Goal: Task Accomplishment & Management: Complete application form

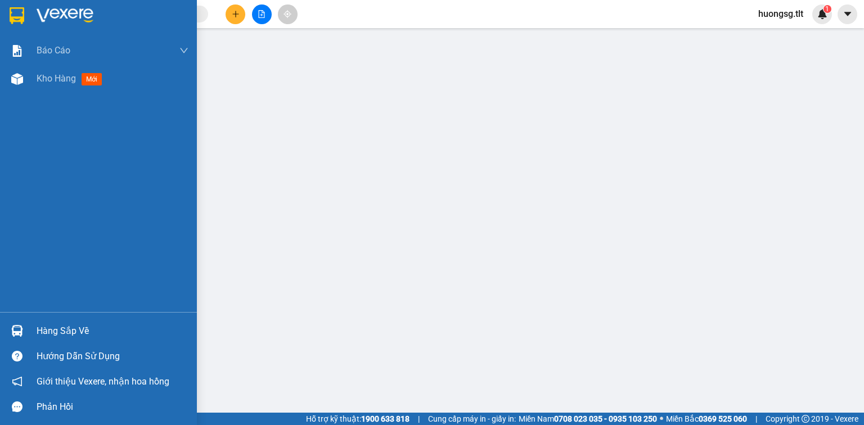
drag, startPoint x: 0, startPoint y: 326, endPoint x: 212, endPoint y: 357, distance: 214.2
click at [0, 326] on div "Hàng sắp về" at bounding box center [98, 330] width 197 height 25
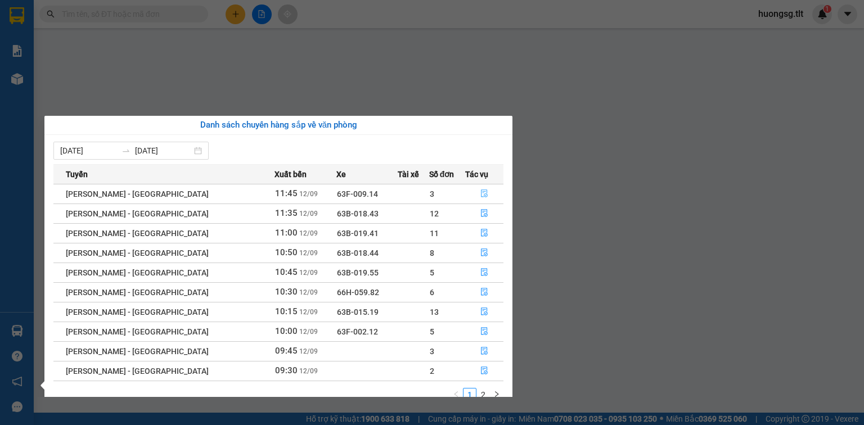
click at [473, 193] on button "button" at bounding box center [484, 194] width 37 height 18
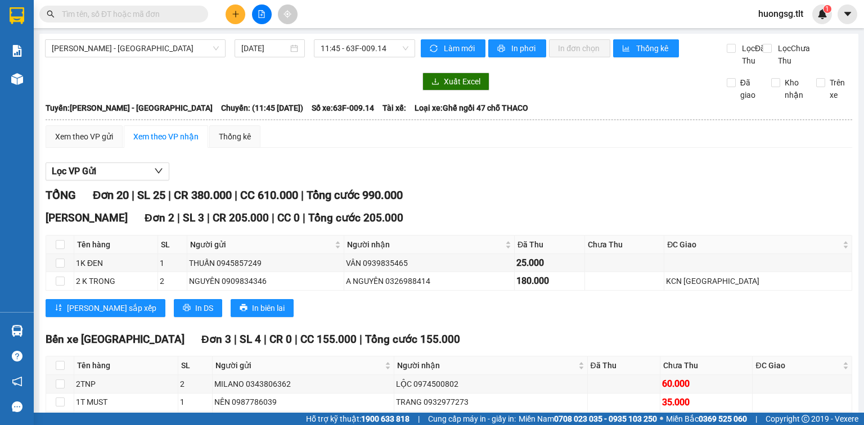
click at [144, 15] on input "text" at bounding box center [128, 14] width 133 height 12
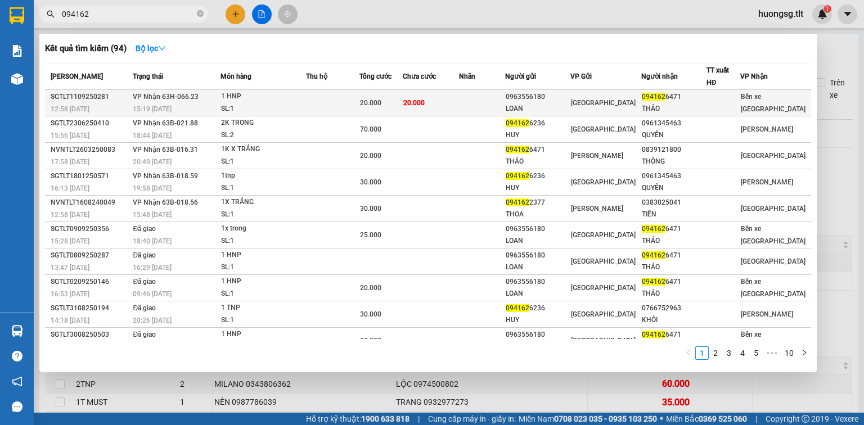
type input "094162"
click at [378, 99] on span "20.000" at bounding box center [370, 103] width 21 height 8
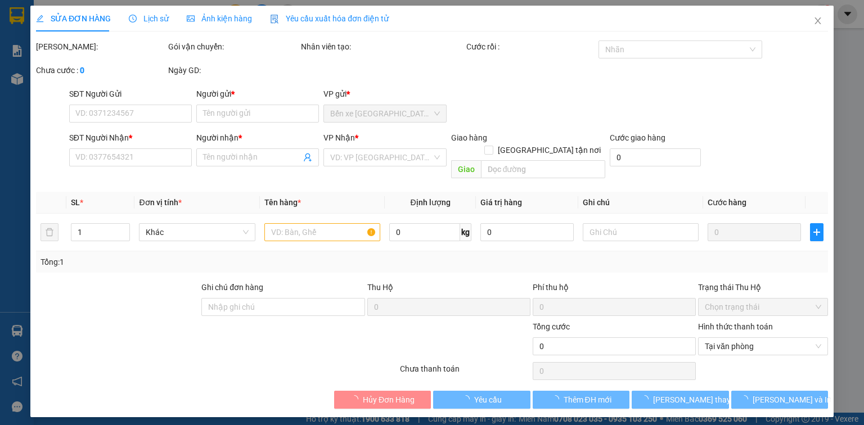
type input "0963556180"
type input "LOAN"
type input "0941626471"
type input "THẢO"
type input "20.000"
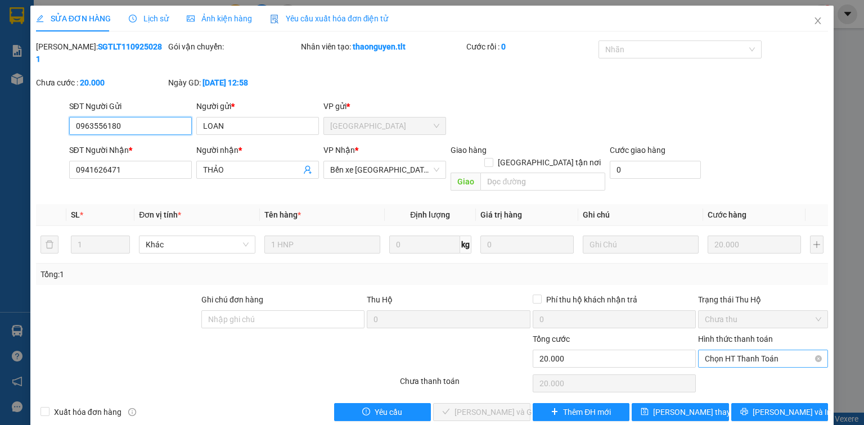
click at [713, 350] on span "Chọn HT Thanh Toán" at bounding box center [762, 358] width 116 height 17
type input "0"
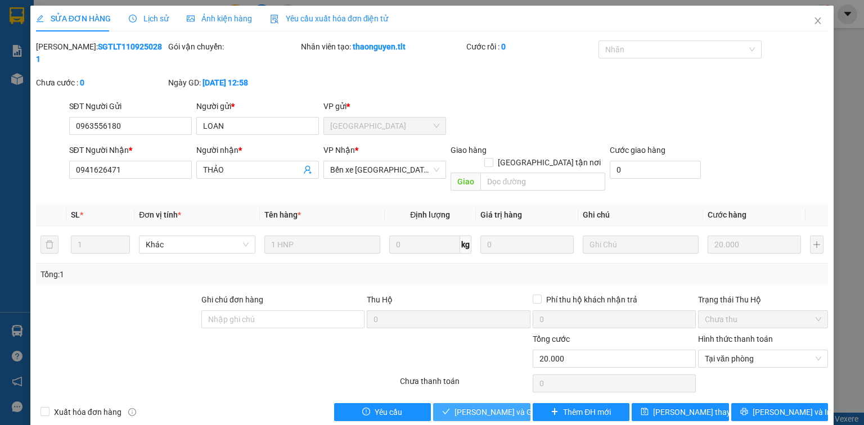
click at [514, 376] on div "Total Paid Fee 0 Total UnPaid Fee 20.000 Cash Collection Total Fee Mã ĐH: SGTLT…" at bounding box center [432, 230] width 792 height 381
click at [513, 403] on button "[PERSON_NAME] và [PERSON_NAME] hàng" at bounding box center [481, 412] width 97 height 18
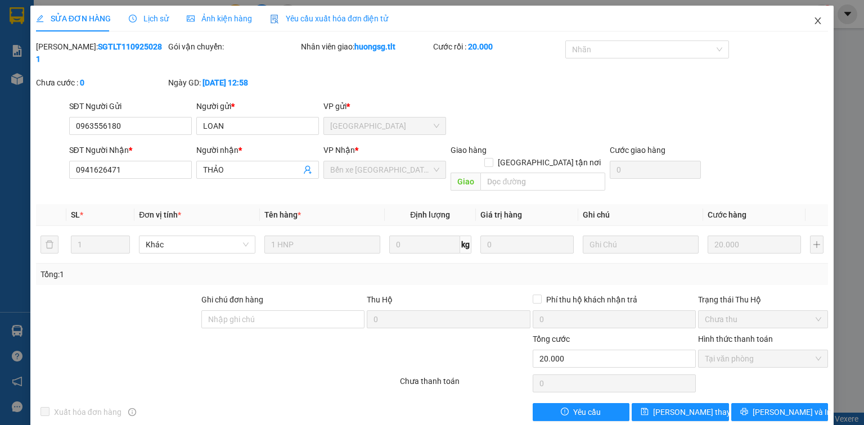
click at [814, 21] on icon "close" at bounding box center [817, 20] width 9 height 9
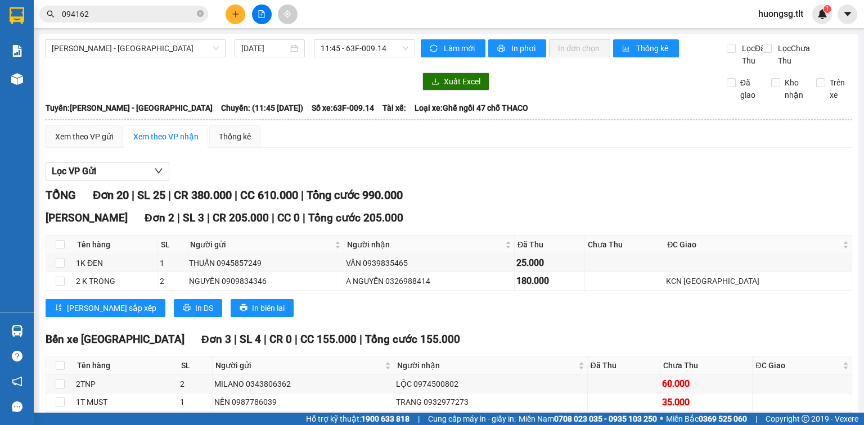
drag, startPoint x: 769, startPoint y: 7, endPoint x: 446, endPoint y: 173, distance: 363.1
drag, startPoint x: 446, startPoint y: 173, endPoint x: 0, endPoint y: 326, distance: 471.5
click at [1, 326] on div "Hàng sắp về" at bounding box center [17, 330] width 34 height 25
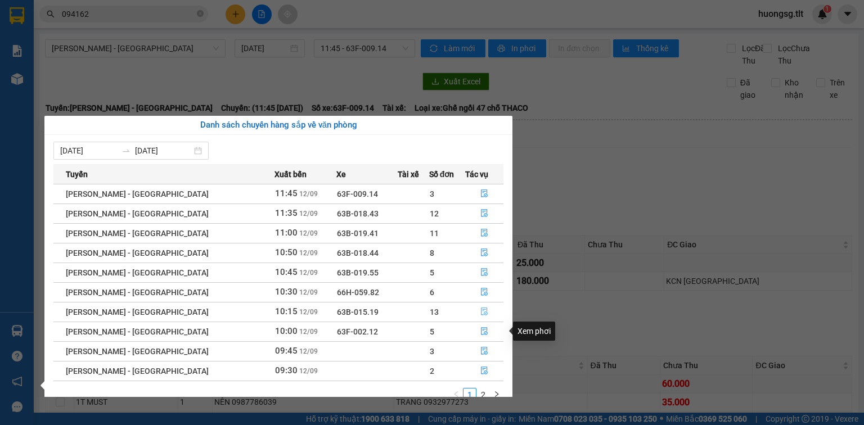
click at [481, 310] on icon "file-done" at bounding box center [484, 312] width 8 height 8
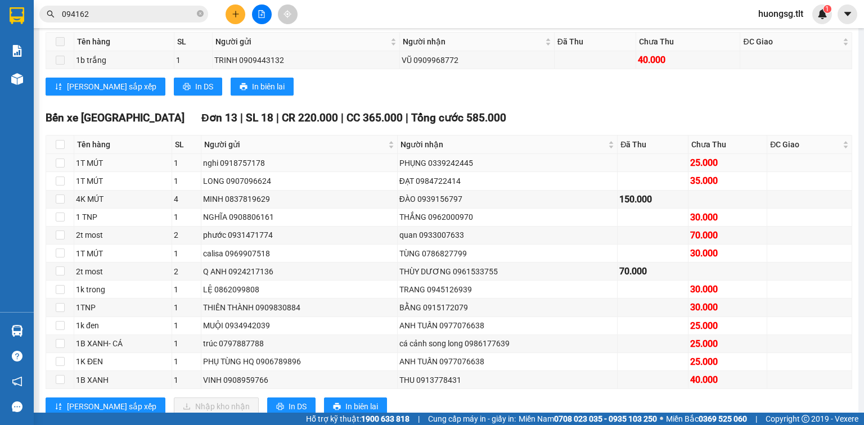
scroll to position [225, 0]
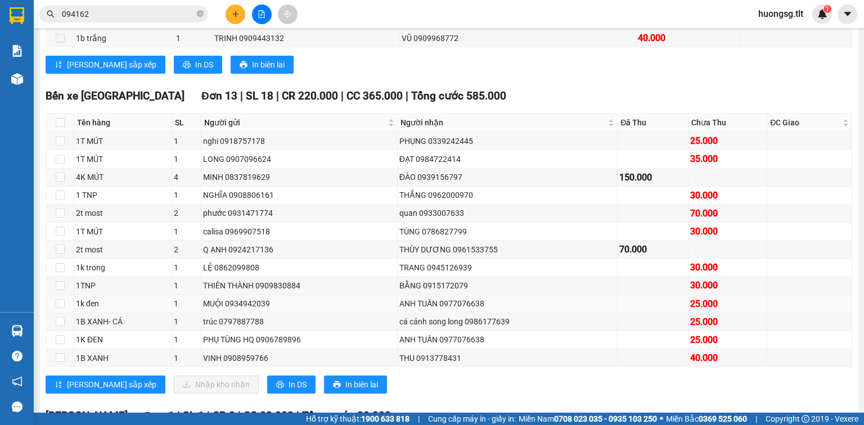
click at [421, 310] on div "ANH TUẤN 0977076638" at bounding box center [507, 303] width 216 height 12
click at [416, 328] on div "cá cảnh song long 0986177639" at bounding box center [507, 321] width 216 height 12
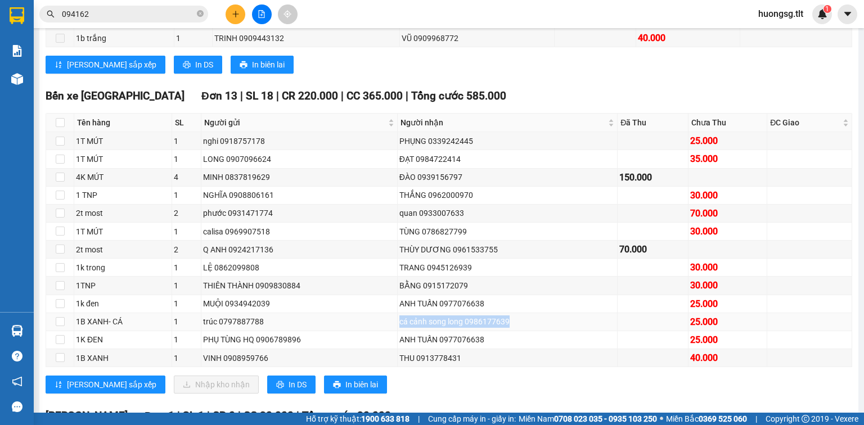
click at [415, 328] on div "cá cảnh song long 0986177639" at bounding box center [507, 321] width 216 height 12
click at [414, 254] on div "THÙY DƯƠNG 0961533755" at bounding box center [507, 249] width 216 height 12
click at [414, 238] on div "TÙNG 0786827799" at bounding box center [507, 231] width 216 height 12
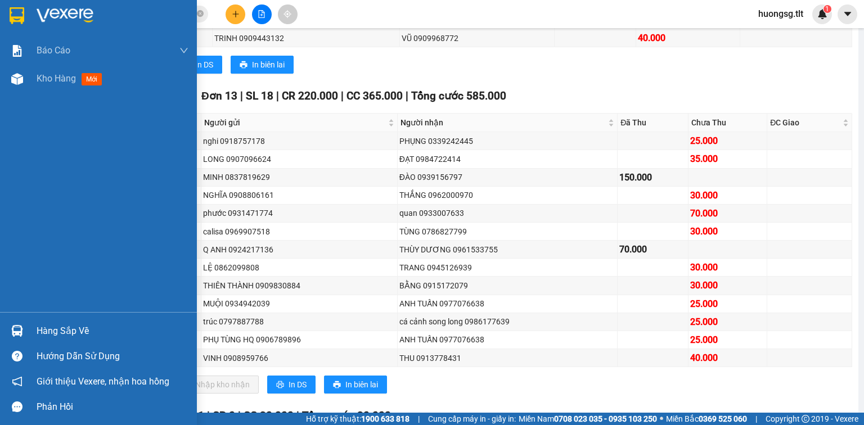
click at [3, 331] on div "Hàng sắp về" at bounding box center [98, 330] width 197 height 25
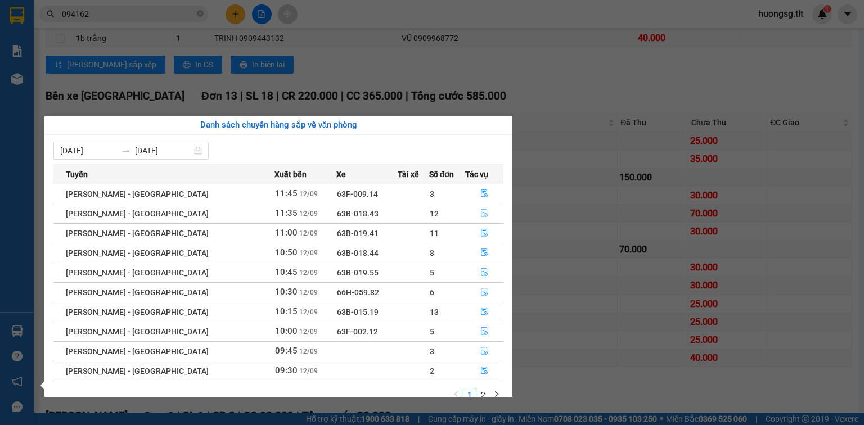
click at [486, 216] on button "button" at bounding box center [484, 214] width 37 height 18
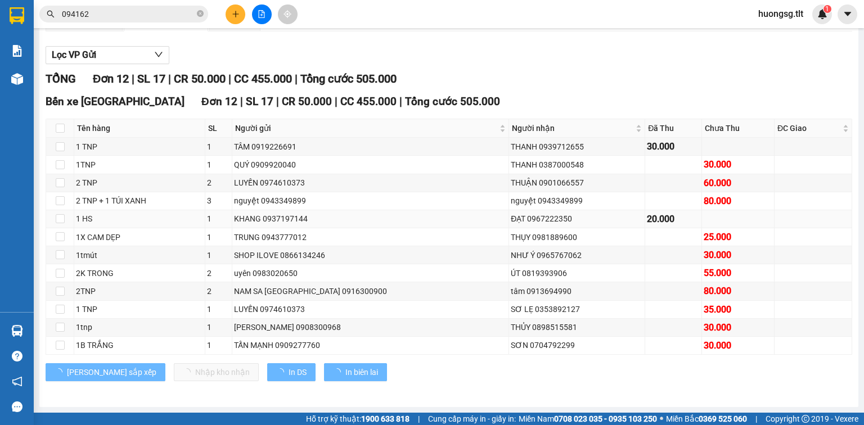
scroll to position [126, 0]
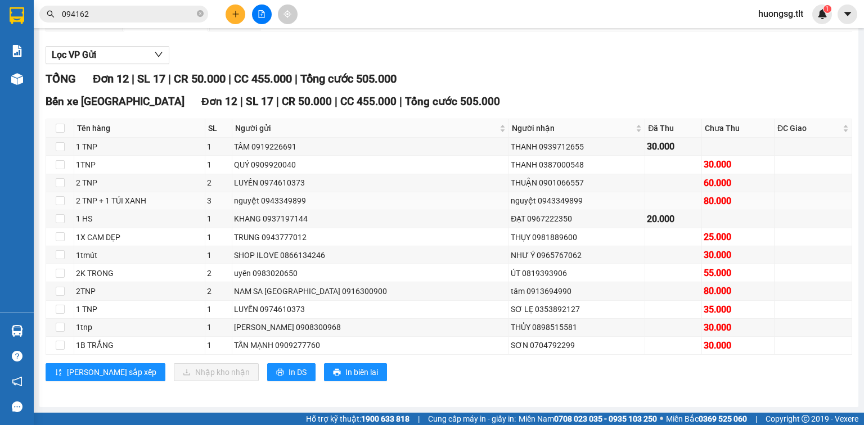
click at [510, 198] on div "nguyệt 0943349899" at bounding box center [576, 201] width 132 height 12
click at [510, 184] on div "THUẬN 0901066557" at bounding box center [576, 183] width 132 height 12
click at [457, 310] on div "LUYẾN 0974610373" at bounding box center [370, 309] width 273 height 12
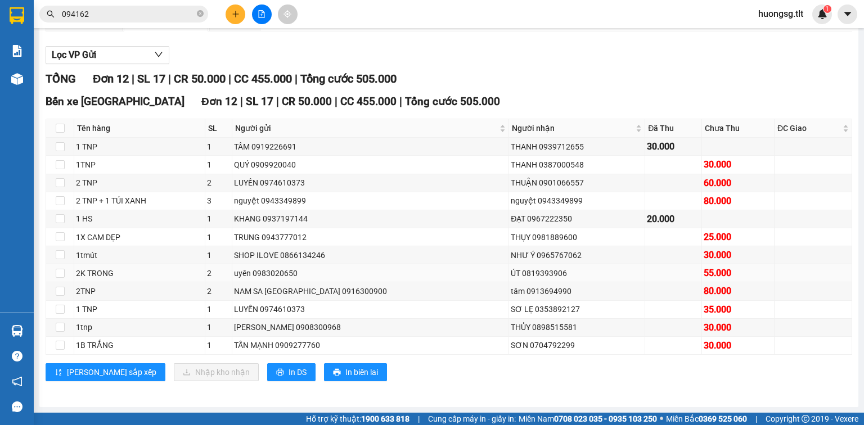
click at [510, 270] on div "ÚT 0819393906" at bounding box center [576, 273] width 132 height 12
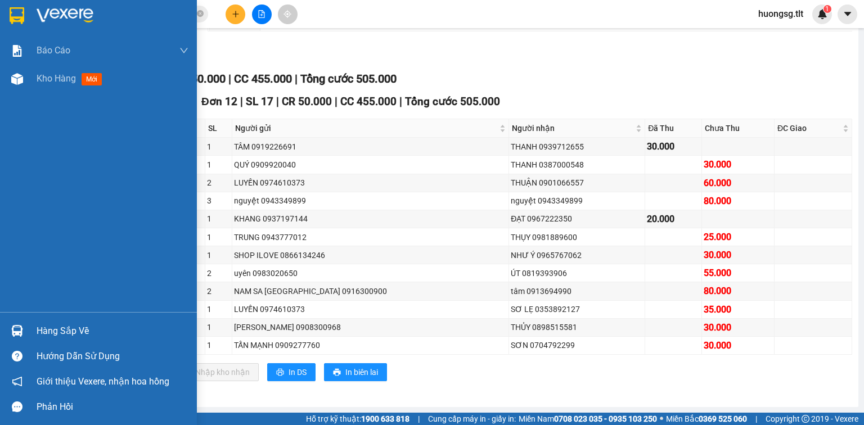
click at [6, 329] on div "Hàng sắp về" at bounding box center [98, 330] width 197 height 25
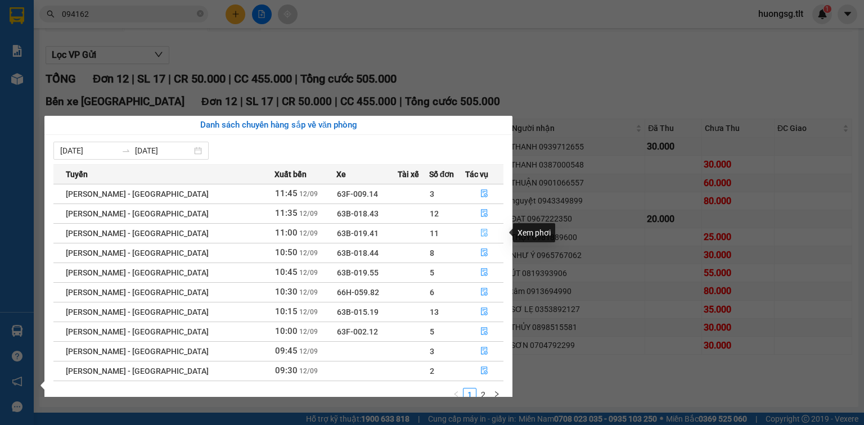
click at [481, 229] on icon "file-done" at bounding box center [484, 233] width 8 height 8
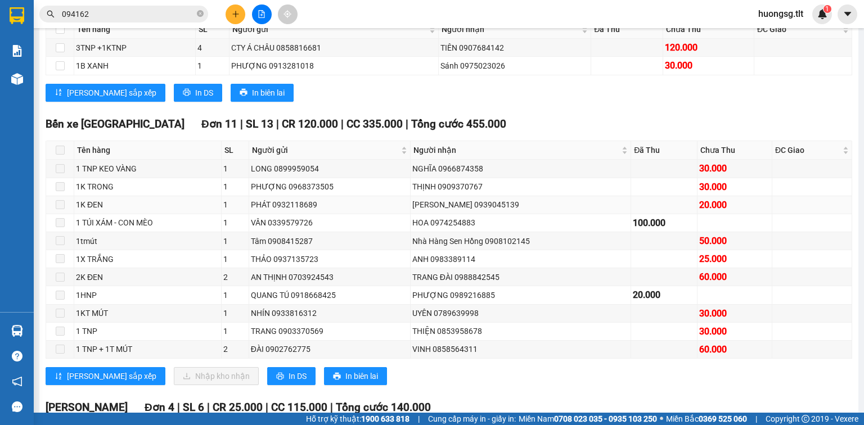
scroll to position [216, 0]
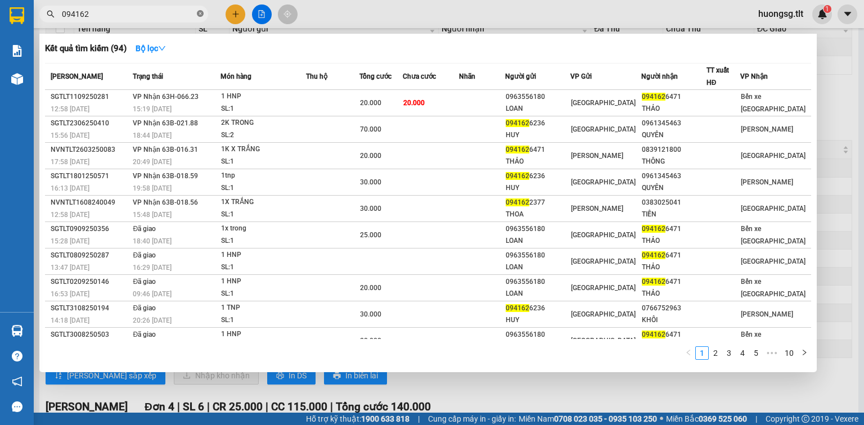
drag, startPoint x: 193, startPoint y: 15, endPoint x: 200, endPoint y: 12, distance: 7.1
click at [193, 15] on input "094162" at bounding box center [128, 14] width 133 height 12
click at [200, 12] on icon "close-circle" at bounding box center [200, 13] width 7 height 7
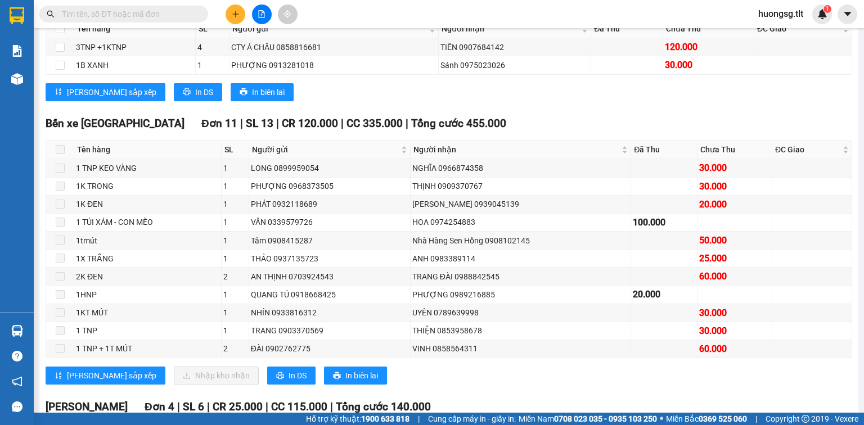
click at [123, 11] on input "text" at bounding box center [128, 14] width 133 height 12
type input "e"
type input "ê"
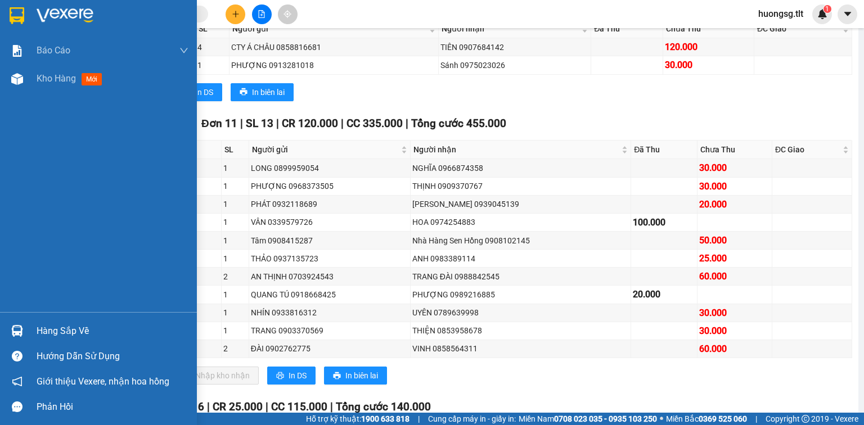
click at [31, 319] on div "Hàng sắp về" at bounding box center [98, 330] width 197 height 25
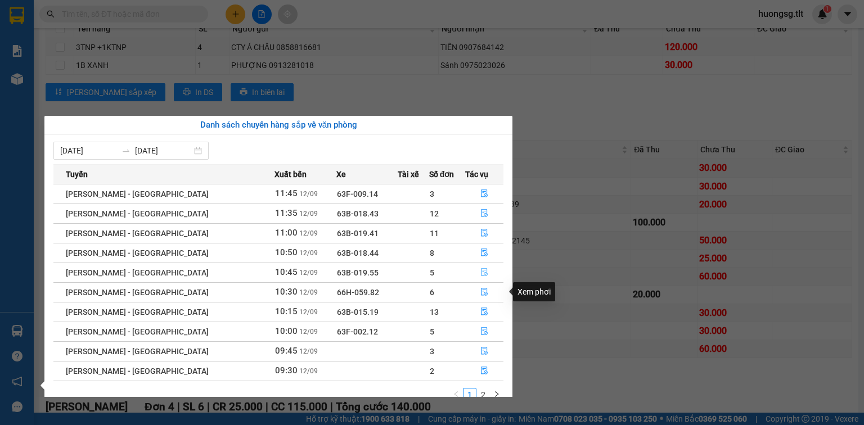
click at [481, 272] on icon "file-done" at bounding box center [484, 273] width 7 height 8
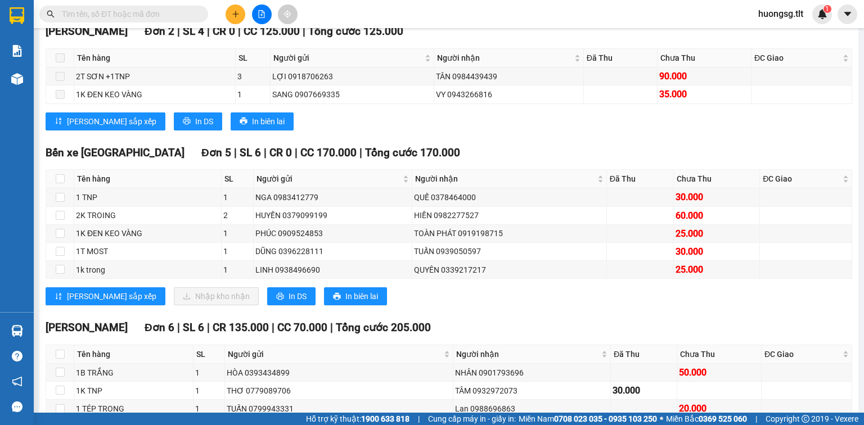
scroll to position [171, 0]
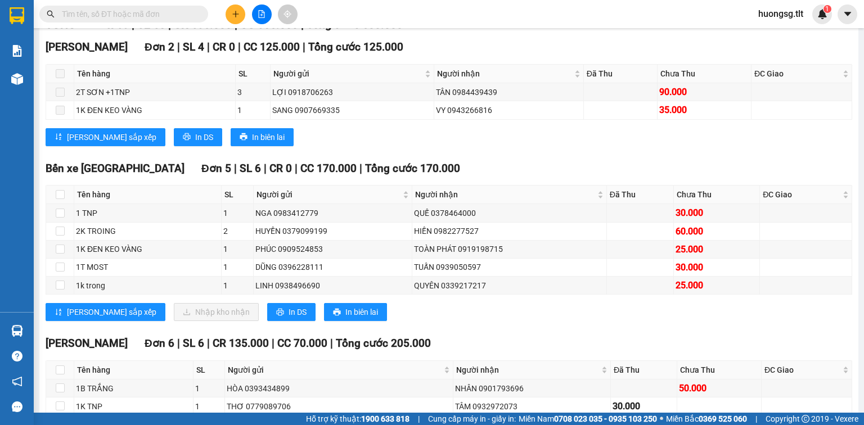
click at [16, 322] on div at bounding box center [17, 331] width 20 height 20
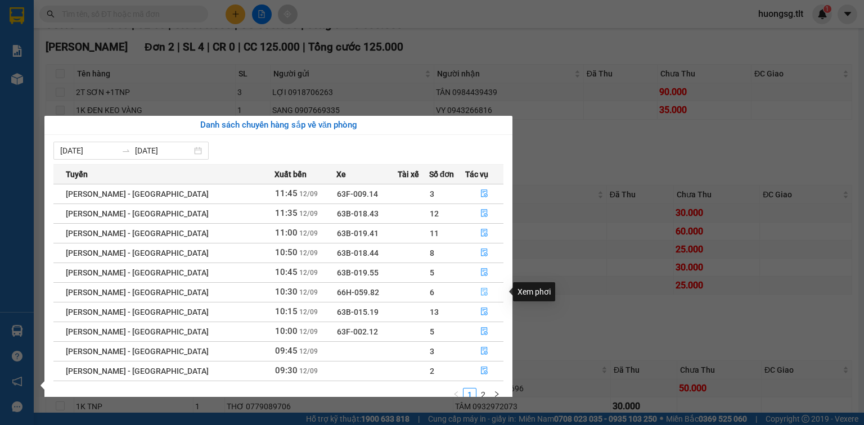
click at [481, 292] on icon "file-done" at bounding box center [484, 292] width 8 height 8
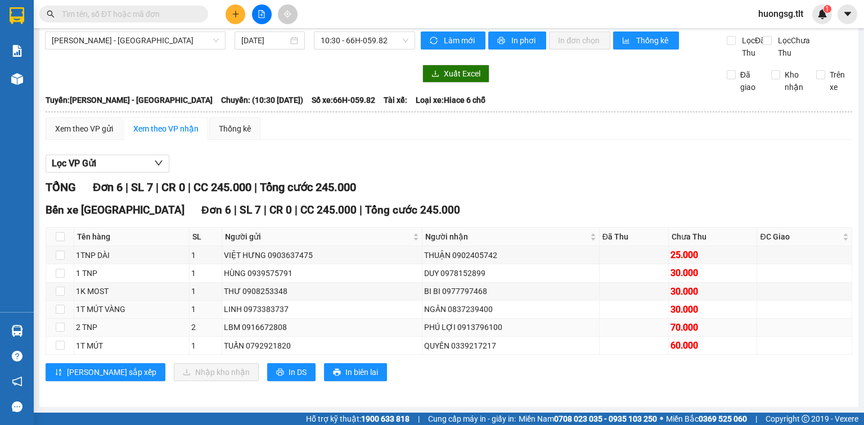
scroll to position [19, 0]
click at [28, 331] on div "Hàng sắp về" at bounding box center [17, 330] width 34 height 25
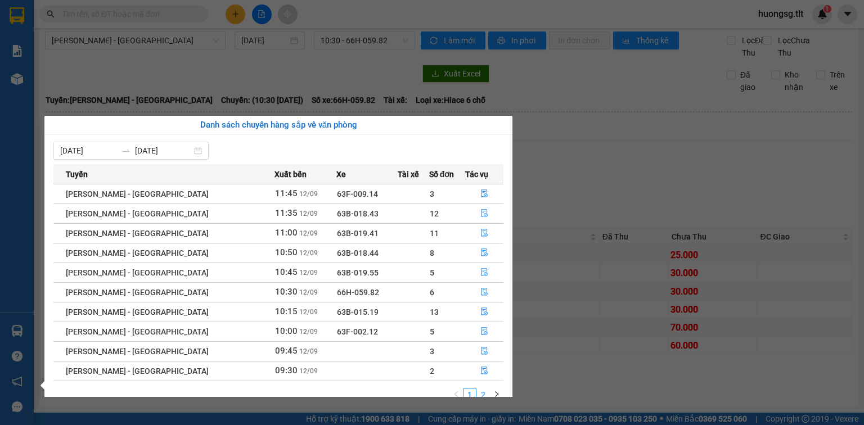
click at [485, 391] on link "2" at bounding box center [483, 394] width 12 height 12
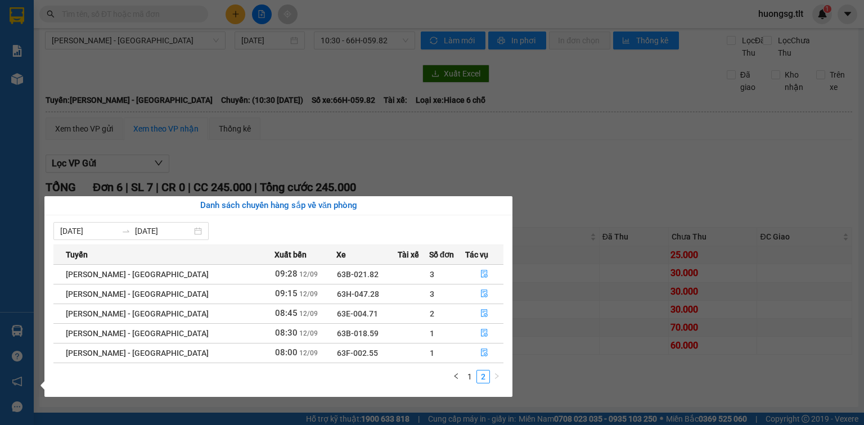
click at [412, 158] on section "Kết quả tìm kiếm ( 6824 ) Bộ lọc Mã ĐH Trạng thái Món hàng Thu hộ Tổng cước Chư…" at bounding box center [432, 212] width 864 height 425
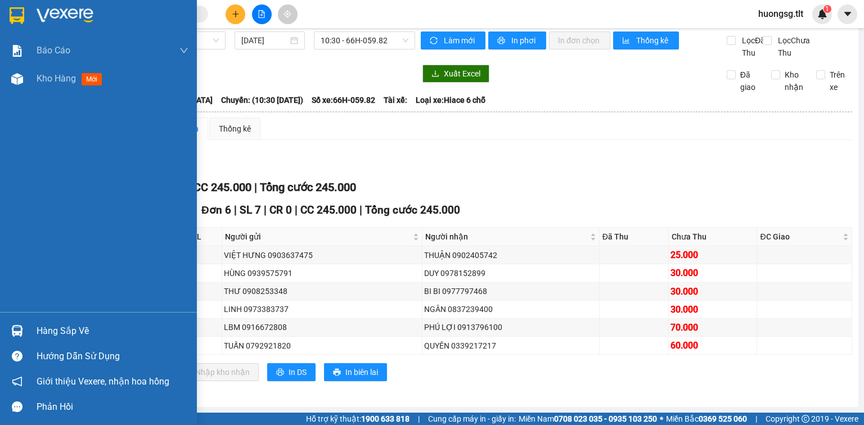
drag, startPoint x: 24, startPoint y: 326, endPoint x: 26, endPoint y: 332, distance: 6.4
click at [23, 330] on div at bounding box center [17, 331] width 20 height 20
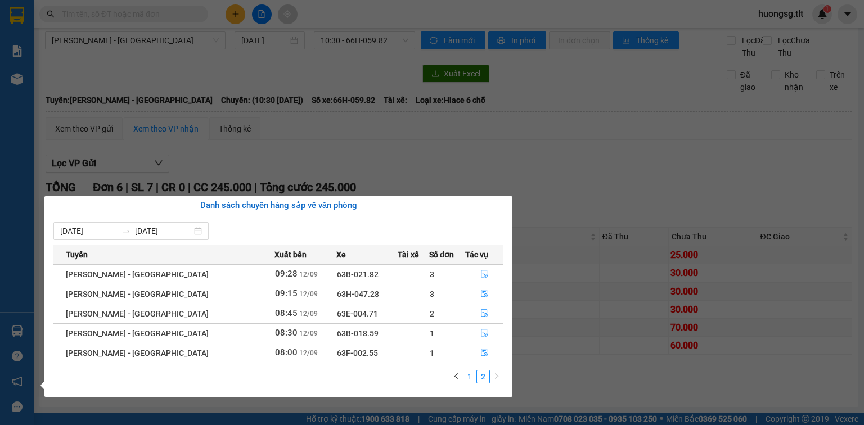
click at [472, 374] on link "1" at bounding box center [469, 376] width 12 height 12
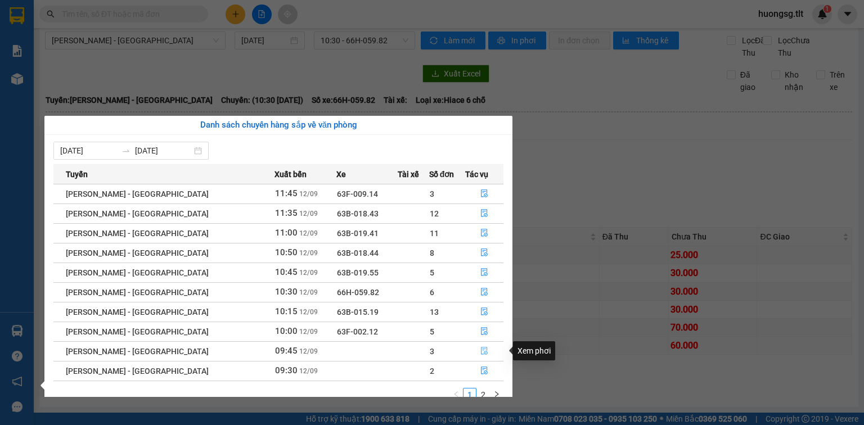
click at [480, 351] on icon "file-done" at bounding box center [484, 351] width 8 height 8
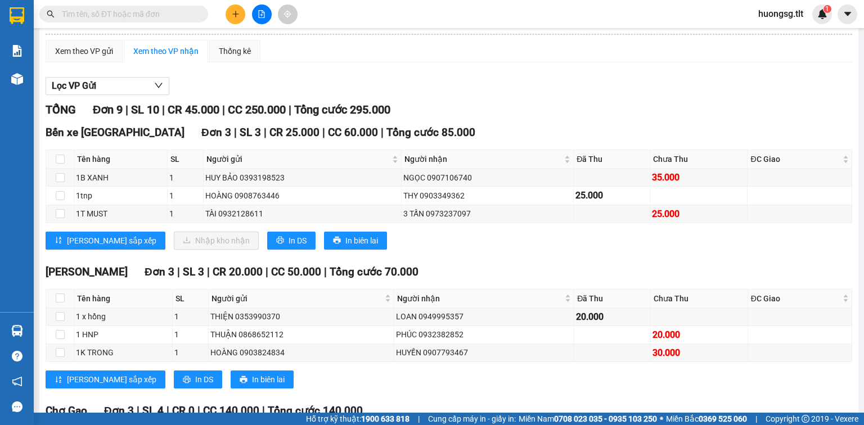
scroll to position [81, 0]
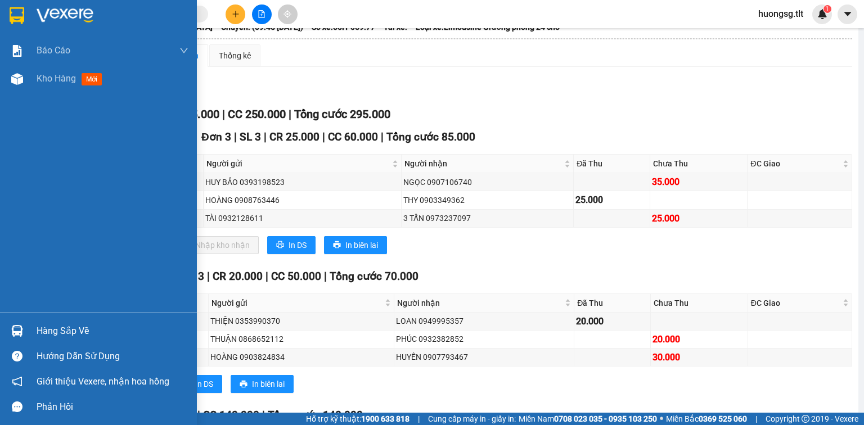
click at [2, 319] on div "Hàng sắp về" at bounding box center [98, 330] width 197 height 25
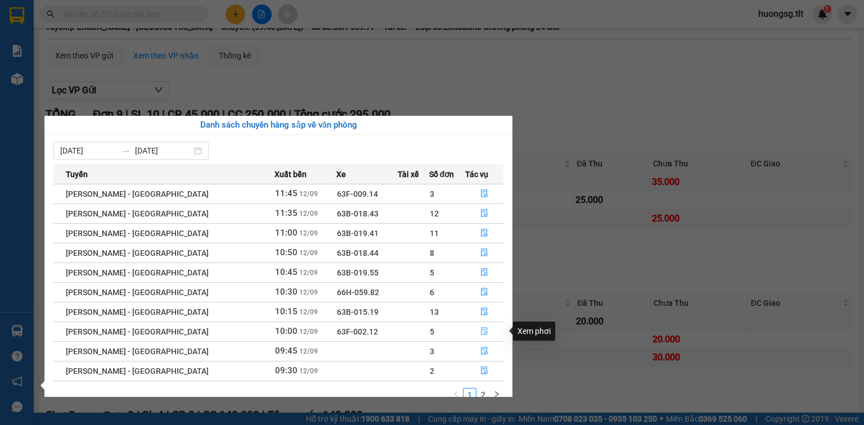
click at [485, 339] on button "button" at bounding box center [484, 332] width 37 height 18
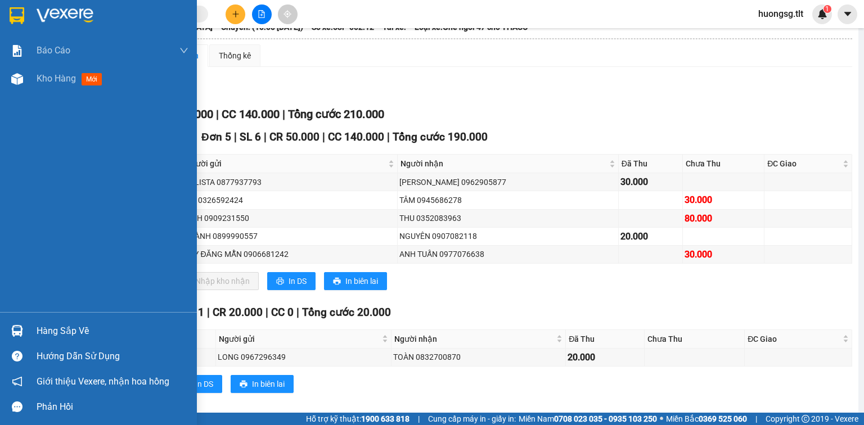
drag, startPoint x: 20, startPoint y: 309, endPoint x: 16, endPoint y: 322, distance: 14.2
click at [20, 310] on div "Báo cáo Báo cáo dòng tiền (Nhân Viên) Doanh số tạo đơn theo VP gửi (nhân viên) …" at bounding box center [98, 174] width 197 height 275
click at [16, 323] on div at bounding box center [17, 331] width 20 height 20
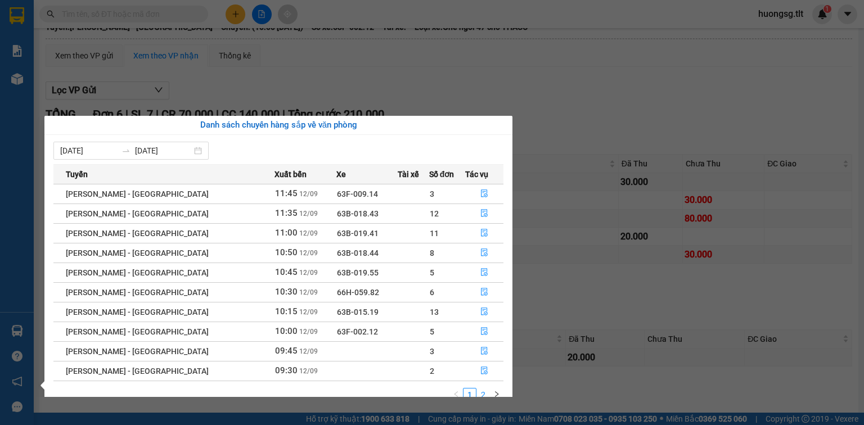
click at [486, 391] on link "2" at bounding box center [483, 394] width 12 height 12
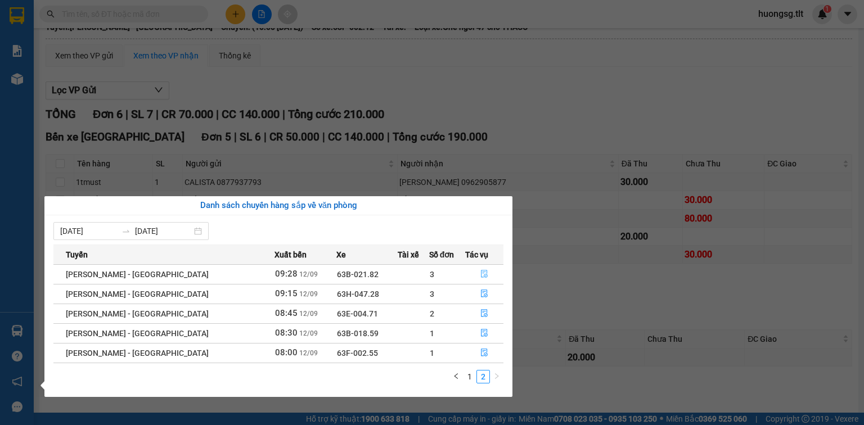
click at [469, 269] on button "button" at bounding box center [484, 274] width 37 height 18
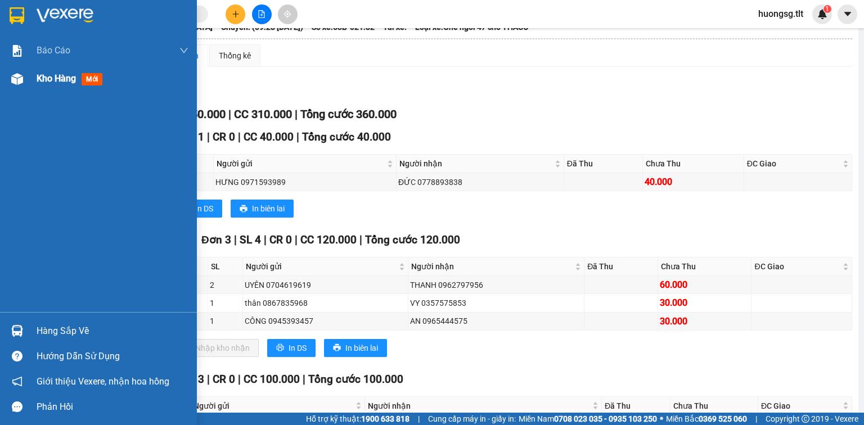
click at [4, 76] on div "Kho hàng mới" at bounding box center [98, 79] width 197 height 28
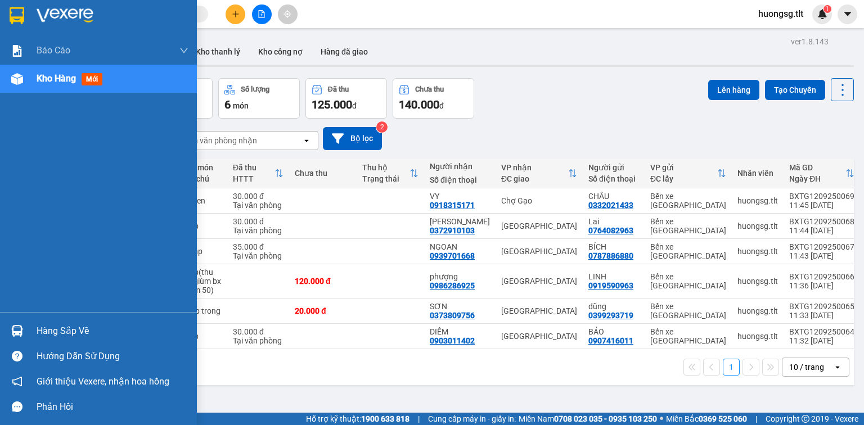
click at [42, 326] on div "Hàng sắp về" at bounding box center [113, 331] width 152 height 17
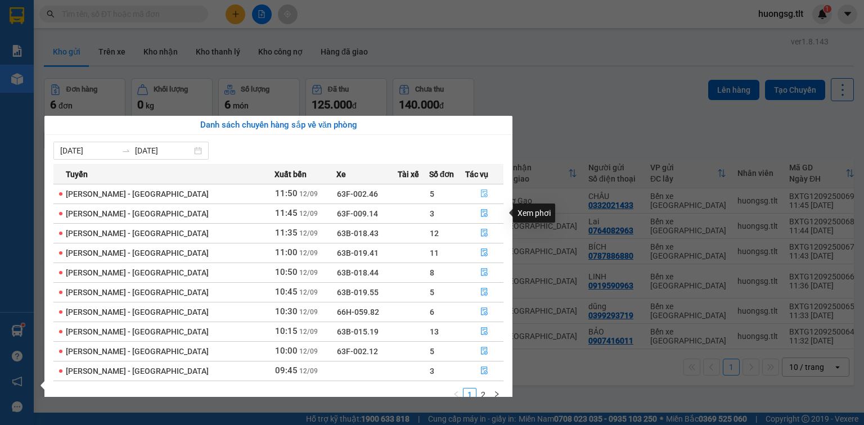
click at [468, 189] on button "button" at bounding box center [484, 194] width 37 height 18
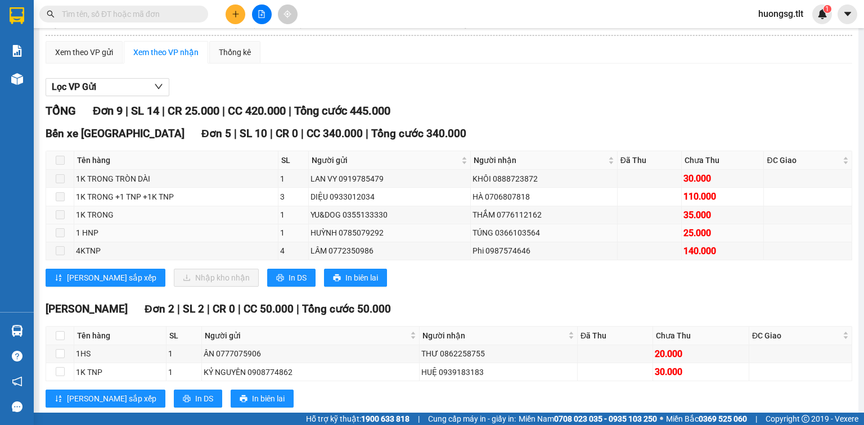
scroll to position [90, 0]
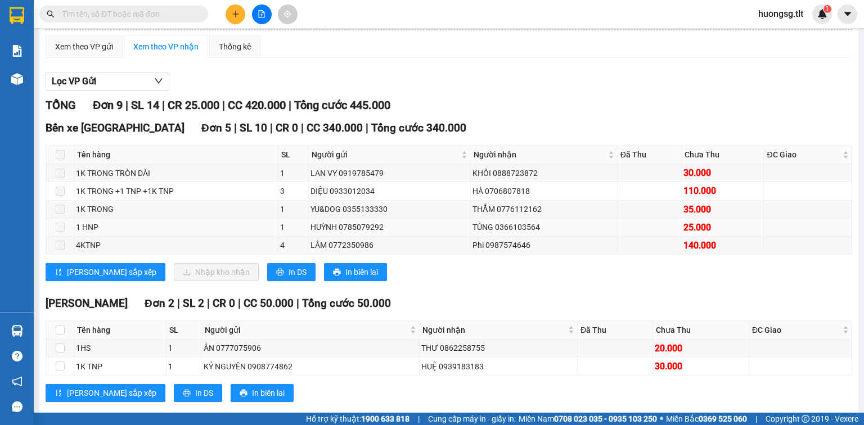
click at [476, 233] on div "TÚNG 0366103564" at bounding box center [543, 227] width 142 height 12
click at [488, 251] on div "Phi 0987574646" at bounding box center [543, 245] width 142 height 12
click at [487, 251] on div "Phi 0987574646" at bounding box center [543, 245] width 142 height 12
click at [24, 336] on div at bounding box center [17, 331] width 20 height 20
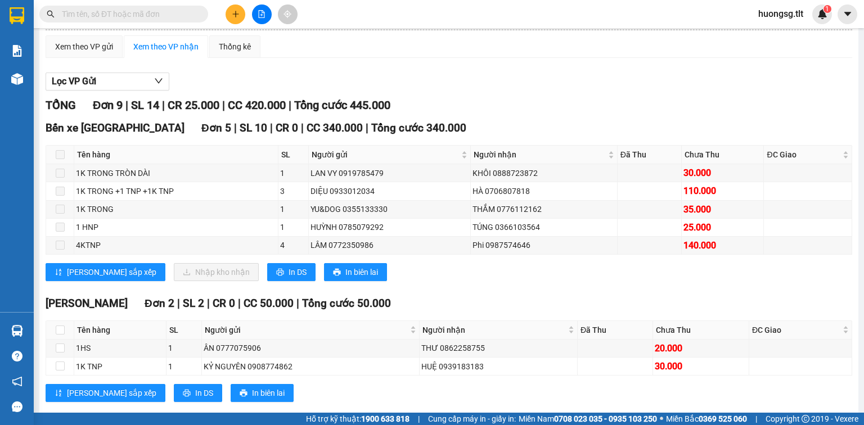
drag, startPoint x: 213, startPoint y: 13, endPoint x: 207, endPoint y: 12, distance: 5.7
click at [211, 13] on section "Kết quả tìm kiếm ( 0 ) Bộ lọc No Data huongsg.tlt 1 Báo cáo Báo cáo dòng tiền (…" at bounding box center [432, 212] width 864 height 425
click at [205, 13] on span at bounding box center [123, 14] width 169 height 17
click at [191, 13] on input "text" at bounding box center [128, 14] width 133 height 12
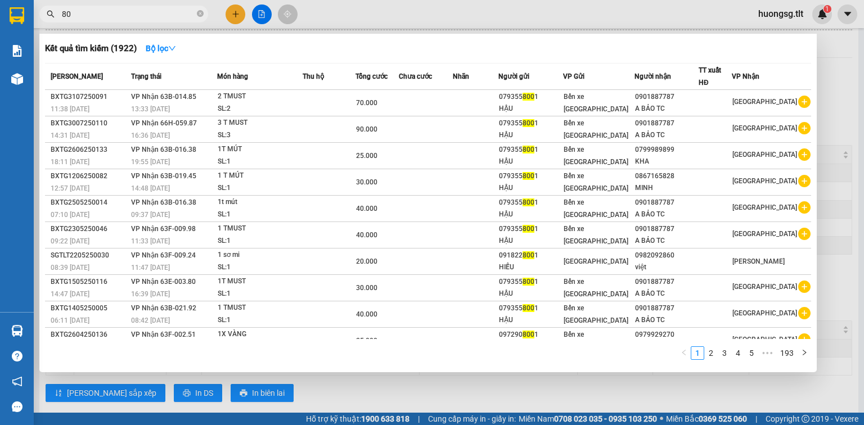
type input "8"
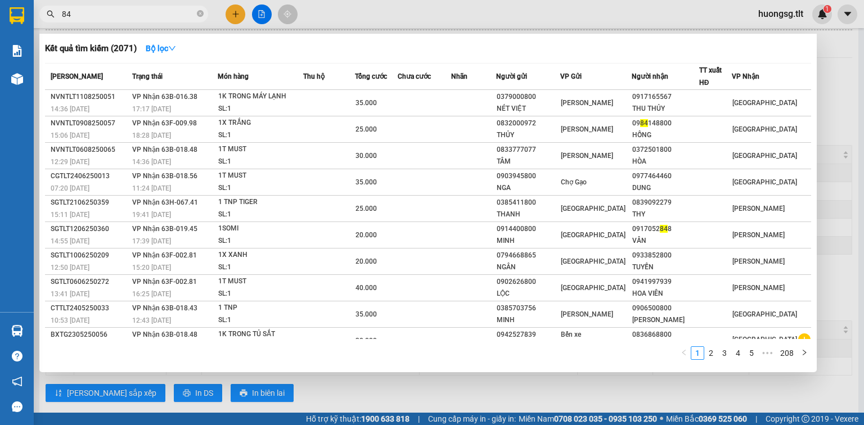
type input "844"
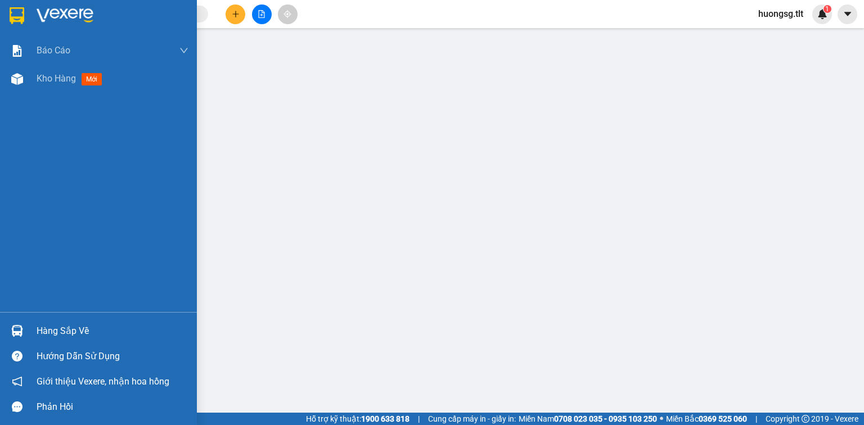
click at [37, 323] on div "Hàng sắp về" at bounding box center [113, 331] width 152 height 17
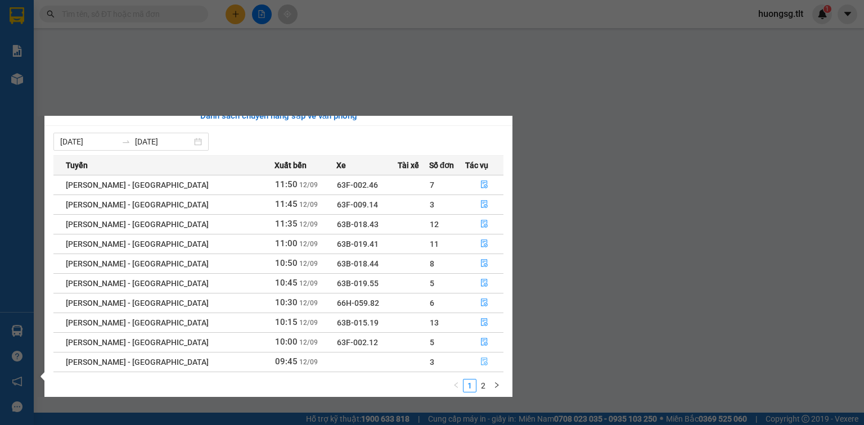
scroll to position [18, 0]
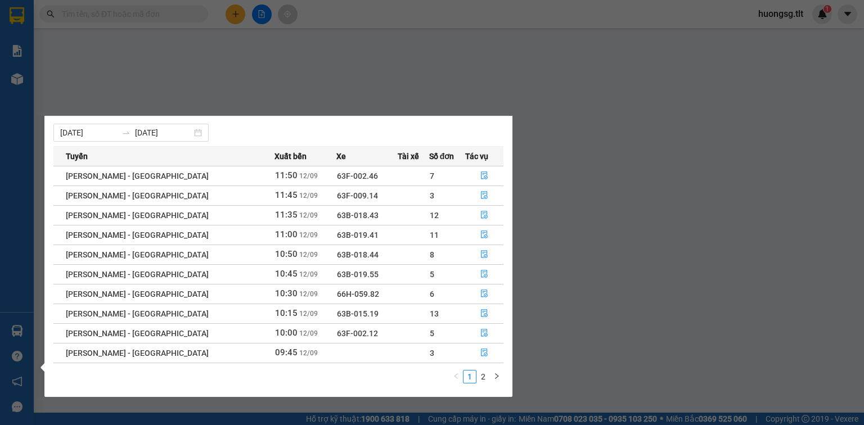
click at [485, 374] on link "2" at bounding box center [483, 376] width 12 height 12
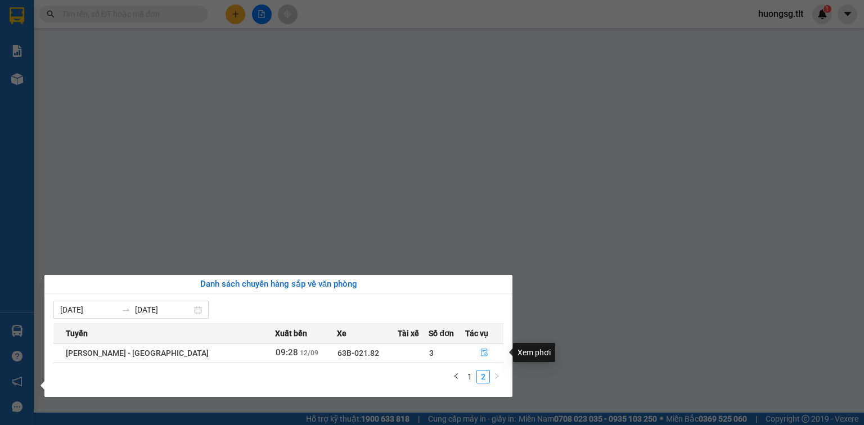
click at [480, 352] on icon "file-done" at bounding box center [484, 353] width 8 height 8
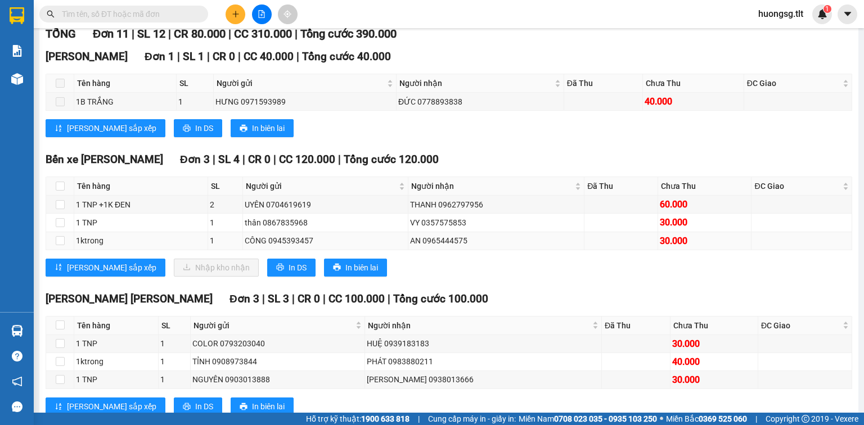
scroll to position [180, 0]
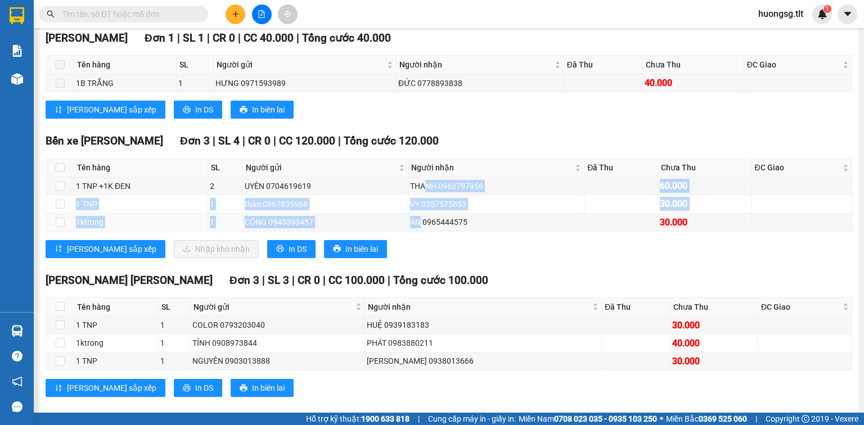
drag, startPoint x: 421, startPoint y: 198, endPoint x: 432, endPoint y: 249, distance: 51.7
click at [415, 231] on tbody "1 TNP +1K ĐEN 2 UYÊN 0704619619 THANH 0962797956 60.000 1 TNP 1 thân 0867835968…" at bounding box center [449, 204] width 806 height 54
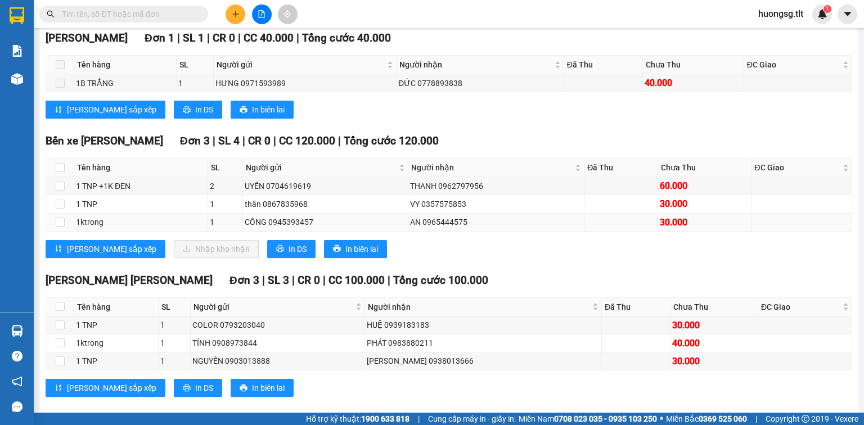
drag, startPoint x: 450, startPoint y: 275, endPoint x: 355, endPoint y: 228, distance: 105.6
click at [449, 266] on div "Bến xe Tiền Giang Đơn 3 | SL 4 | CR 0 | CC 120.000 | Tổng cước 120.000 Tên hàng…" at bounding box center [449, 199] width 806 height 133
click at [60, 172] on input "checkbox" at bounding box center [60, 167] width 9 height 9
checkbox input "true"
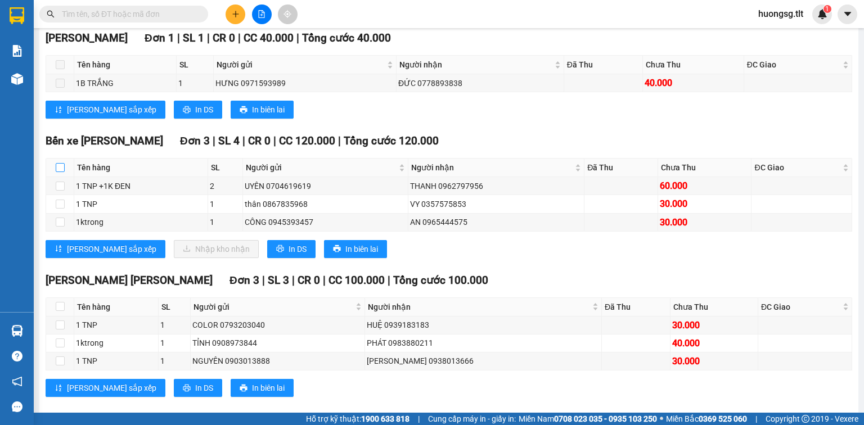
checkbox input "true"
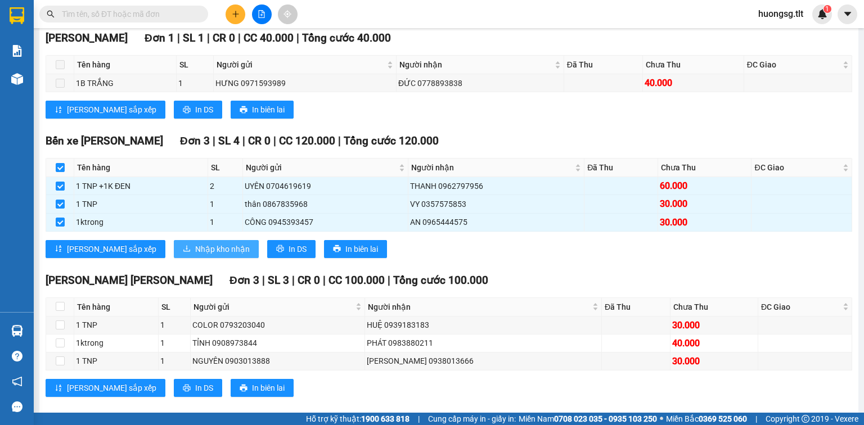
click at [195, 254] on span "Nhập kho nhận" at bounding box center [222, 249] width 55 height 12
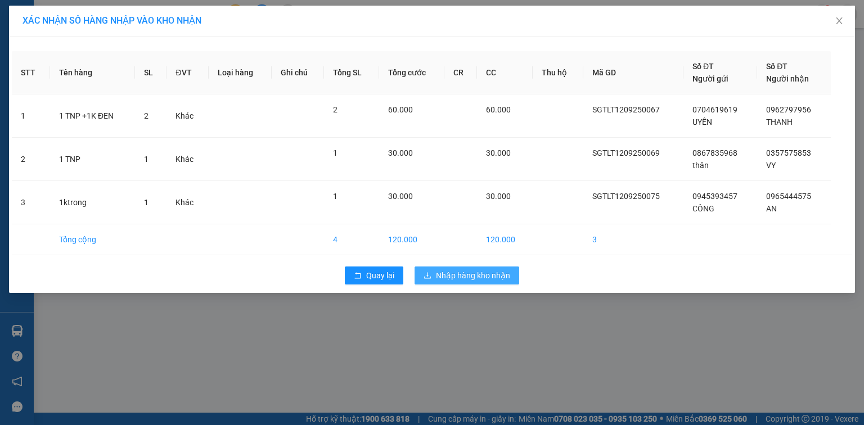
click at [455, 283] on div "Quay lại Nhập hàng kho nhận" at bounding box center [432, 275] width 840 height 29
click at [443, 272] on span "Nhập hàng kho nhận" at bounding box center [473, 275] width 74 height 12
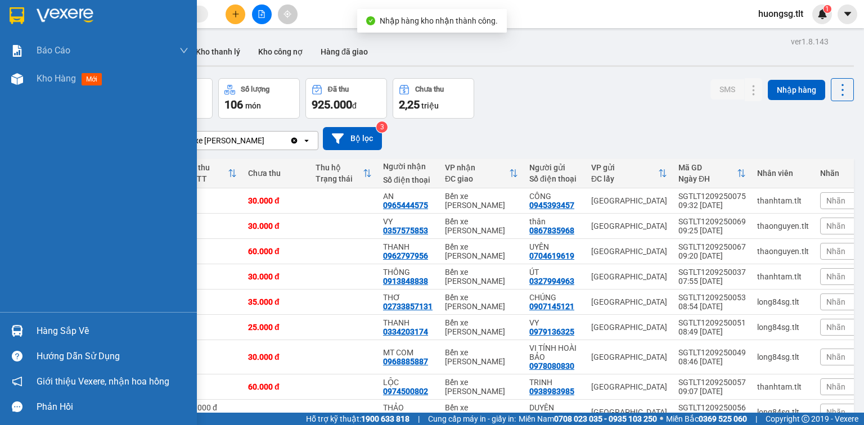
click at [38, 329] on div "Hàng sắp về" at bounding box center [113, 331] width 152 height 17
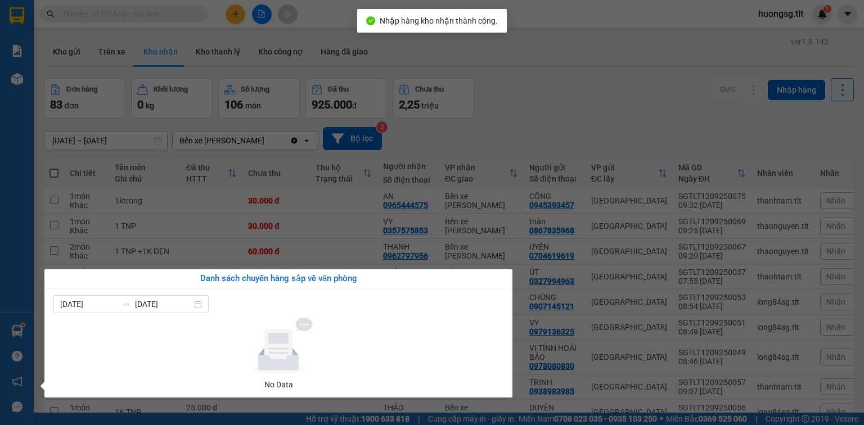
click at [479, 133] on section "Kết quả tìm kiếm ( 0 ) Bộ lọc No Data huongsg.tlt 1 Báo cáo Báo cáo dòng tiền (…" at bounding box center [432, 212] width 864 height 425
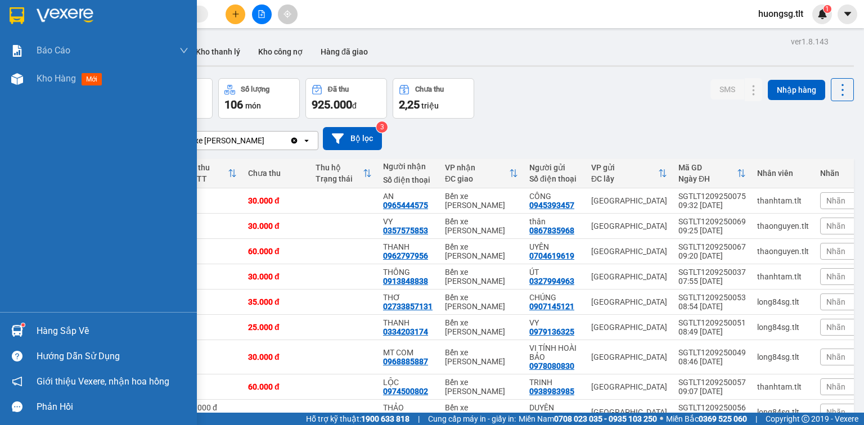
click at [17, 327] on img at bounding box center [17, 331] width 12 height 12
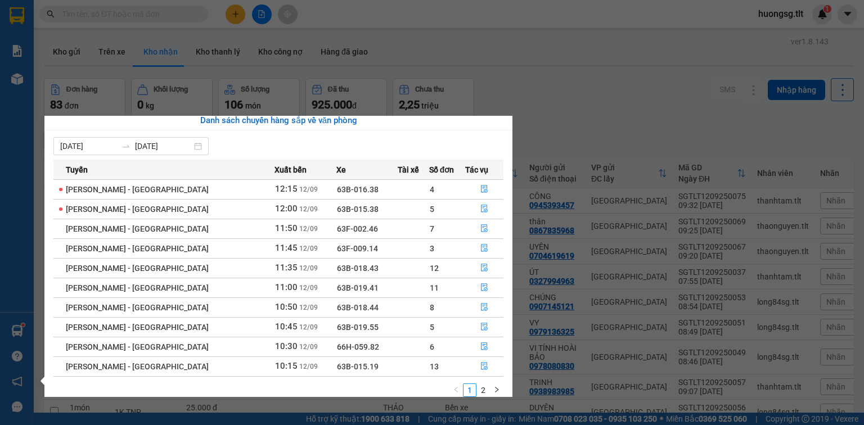
scroll to position [18, 0]
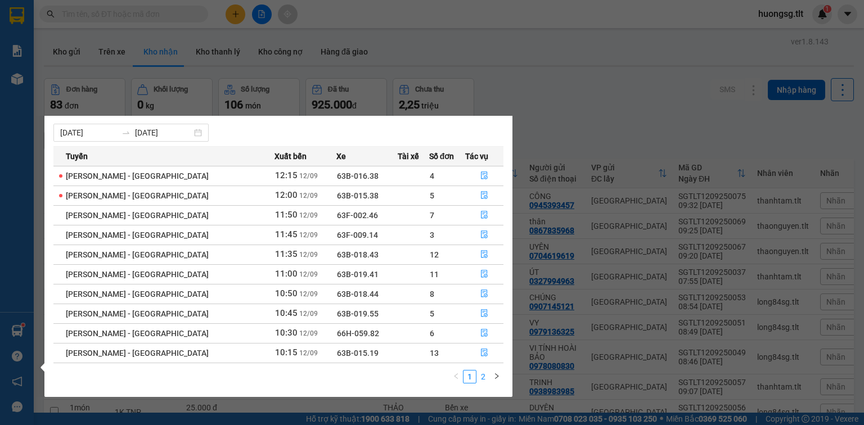
click at [481, 380] on link "2" at bounding box center [483, 376] width 12 height 12
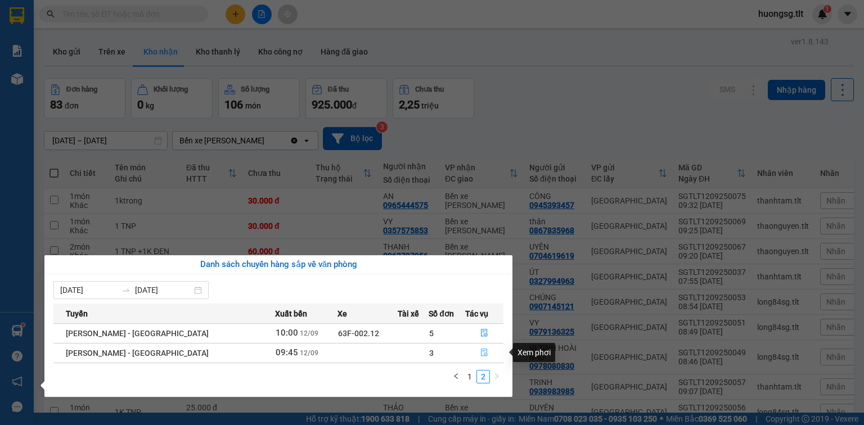
click at [479, 346] on button "button" at bounding box center [484, 353] width 37 height 18
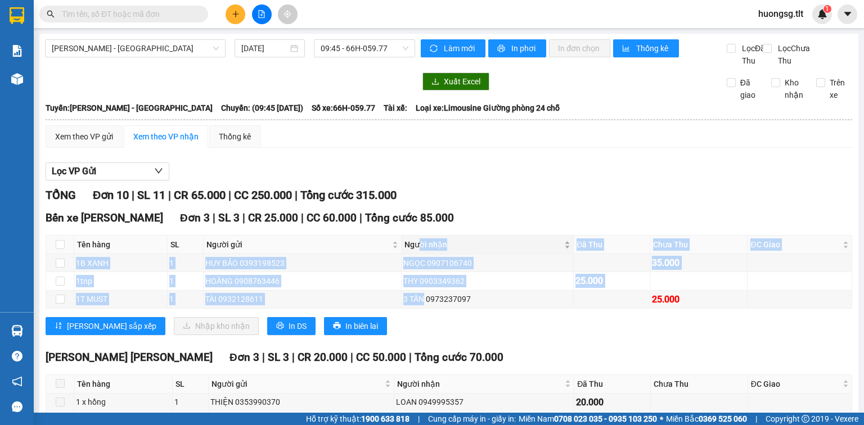
drag, startPoint x: 420, startPoint y: 318, endPoint x: 416, endPoint y: 261, distance: 57.5
click at [416, 261] on table "Tên hàng SL Người gửi Người nhận Đã Thu Chưa Thu ĐC Giao Ký nhận 1B XANH 1 HUY …" at bounding box center [449, 271] width 806 height 73
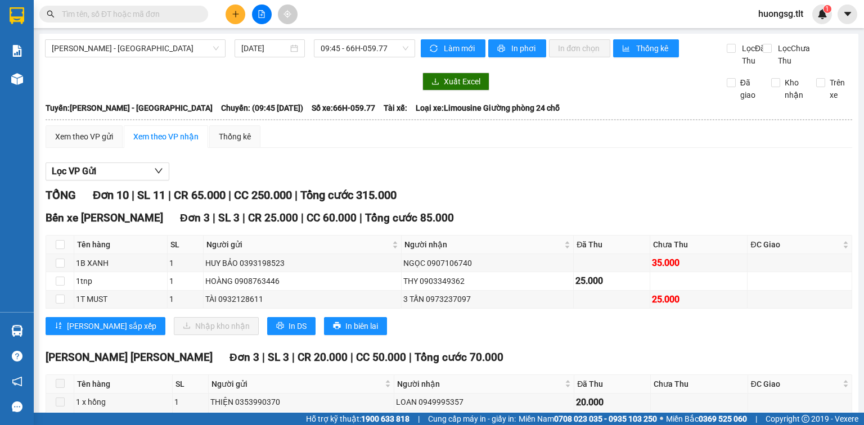
click at [413, 343] on div "Bến xe Tiền Giang Đơn 3 | SL 3 | CR 25.000 | CC 60.000 | Tổng cước 85.000 Tên h…" at bounding box center [449, 276] width 806 height 133
click at [56, 249] on input "checkbox" at bounding box center [60, 244] width 9 height 9
checkbox input "true"
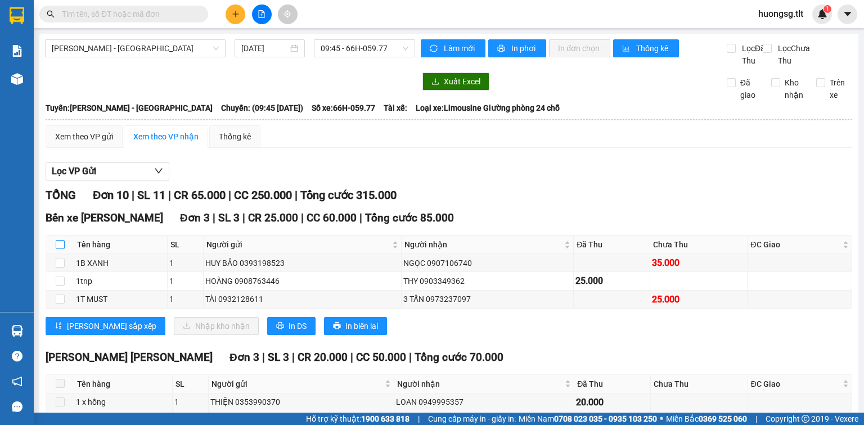
checkbox input "true"
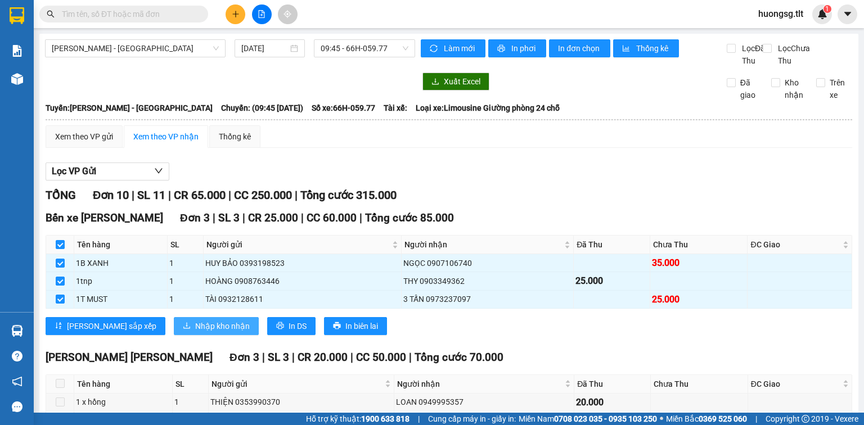
click at [183, 329] on icon "download" at bounding box center [187, 326] width 8 height 8
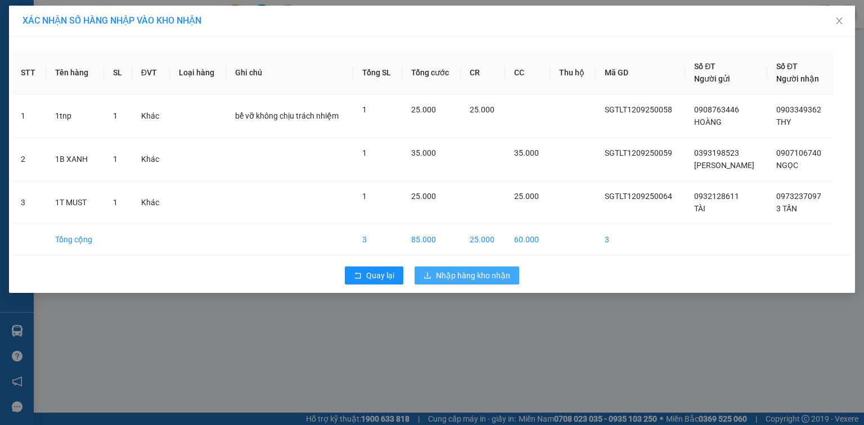
click at [510, 277] on button "Nhập hàng kho nhận" at bounding box center [466, 275] width 105 height 18
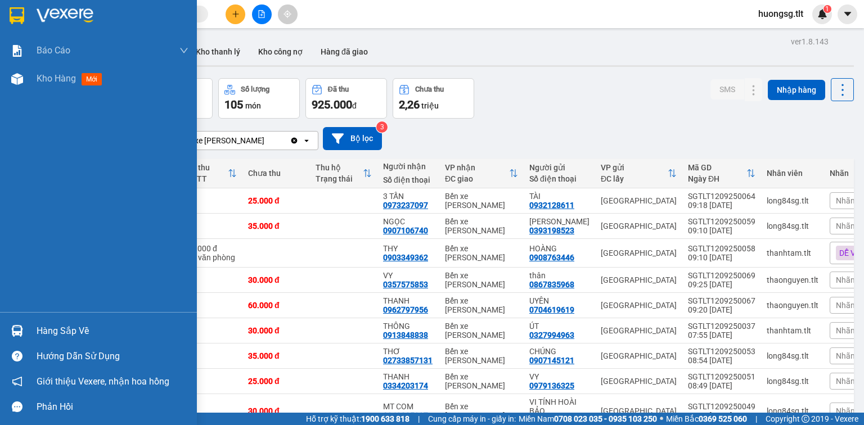
click at [44, 329] on div "Hàng sắp về" at bounding box center [113, 331] width 152 height 17
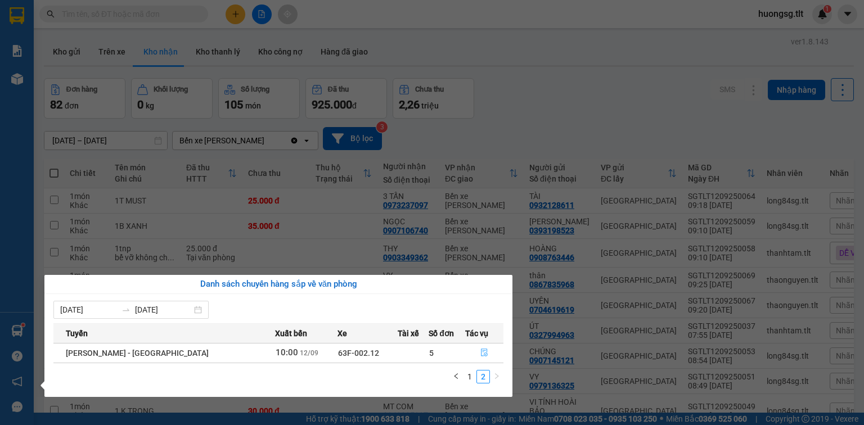
click at [480, 352] on icon "file-done" at bounding box center [484, 353] width 8 height 8
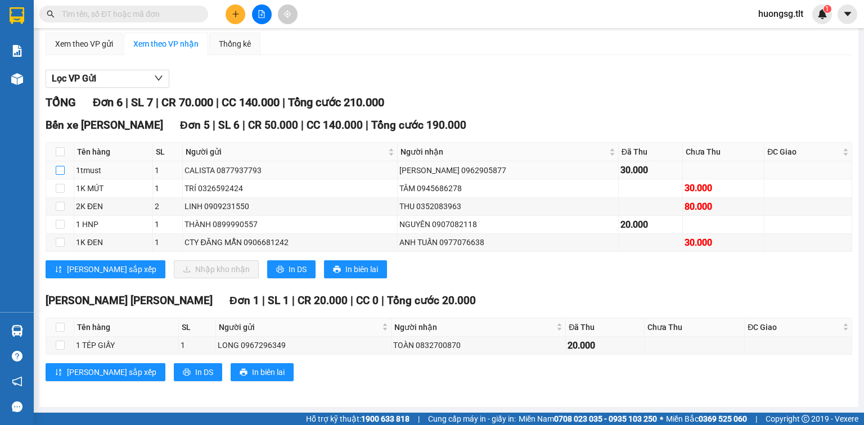
scroll to position [103, 0]
click at [57, 153] on input "checkbox" at bounding box center [60, 151] width 9 height 9
checkbox input "true"
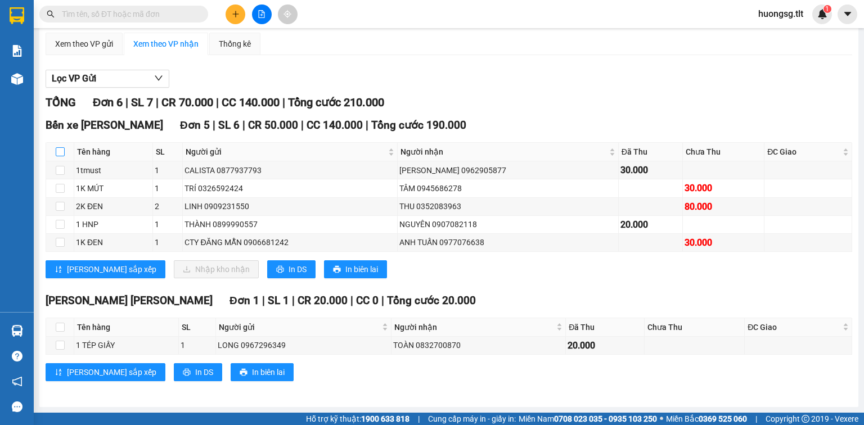
checkbox input "true"
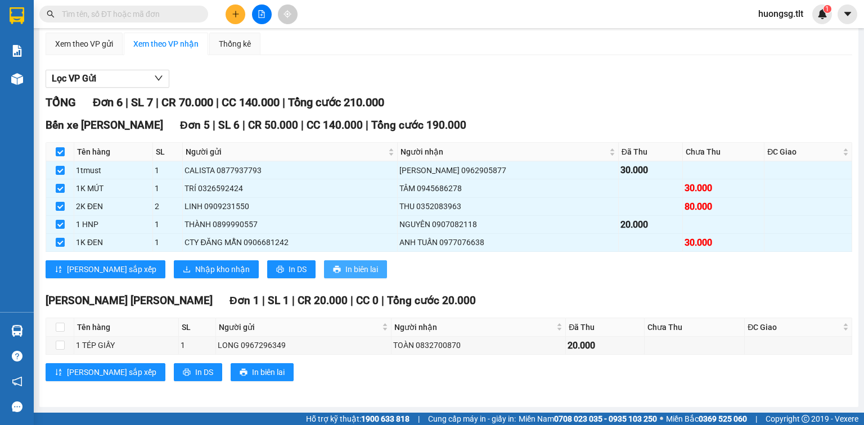
drag, startPoint x: 153, startPoint y: 259, endPoint x: 281, endPoint y: 265, distance: 128.3
click at [153, 259] on div "Bến xe Tiền Giang Đơn 5 | SL 6 | CR 50.000 | CC 140.000 | Tổng cước 190.000 Tên…" at bounding box center [449, 202] width 806 height 170
click at [195, 270] on span "Nhập kho nhận" at bounding box center [222, 269] width 55 height 12
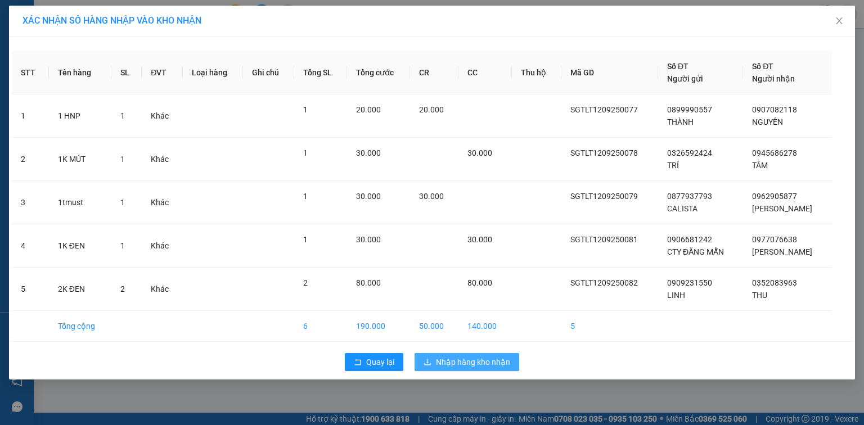
click at [479, 361] on span "Nhập hàng kho nhận" at bounding box center [473, 362] width 74 height 12
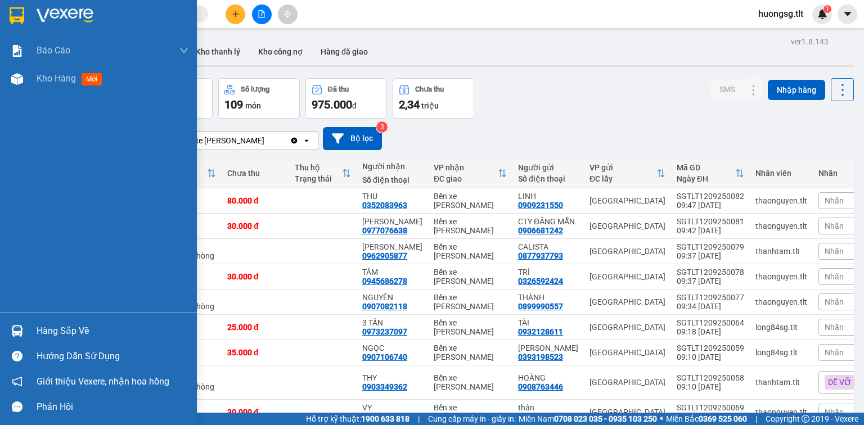
click at [22, 331] on div at bounding box center [17, 331] width 20 height 20
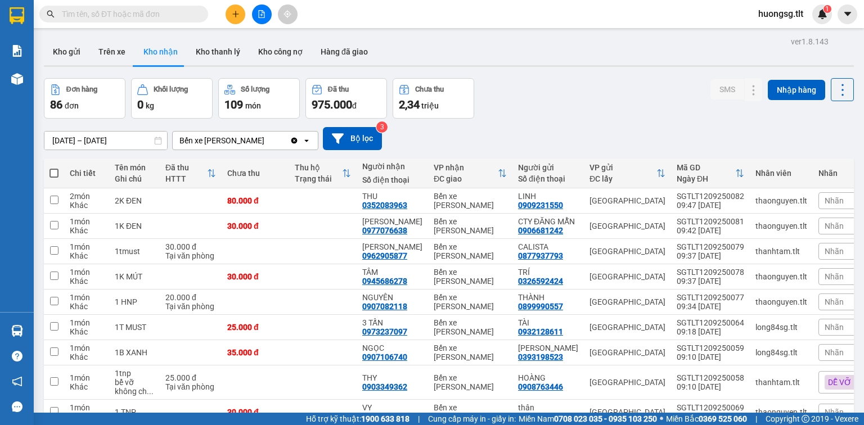
drag, startPoint x: 236, startPoint y: 178, endPoint x: 229, endPoint y: 181, distance: 8.0
click at [236, 180] on section "Kết quả tìm kiếm ( 0 ) Bộ lọc No Data huongsg.tlt 1 Báo cáo Báo cáo dòng tiền (…" at bounding box center [432, 212] width 864 height 425
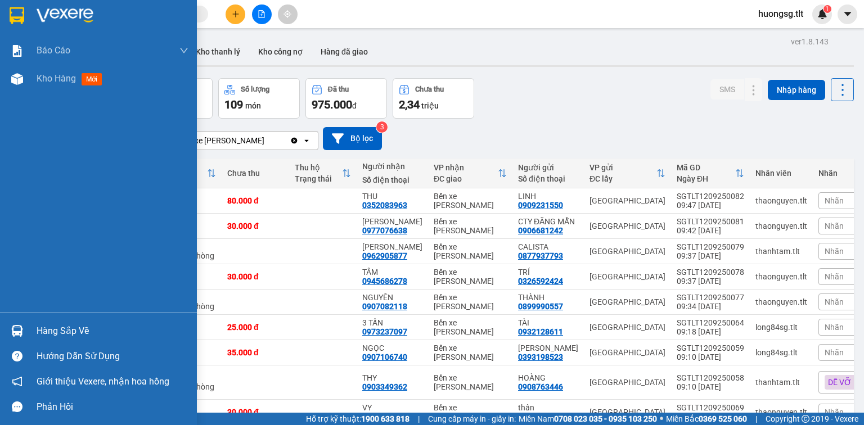
click at [26, 333] on div at bounding box center [17, 331] width 20 height 20
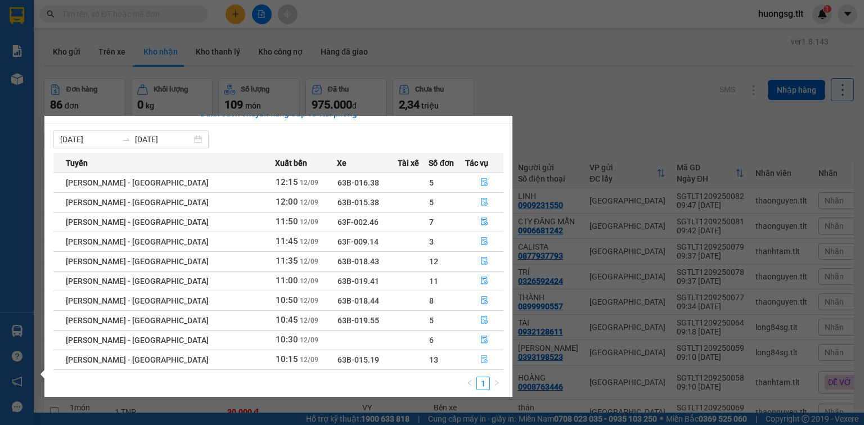
scroll to position [18, 0]
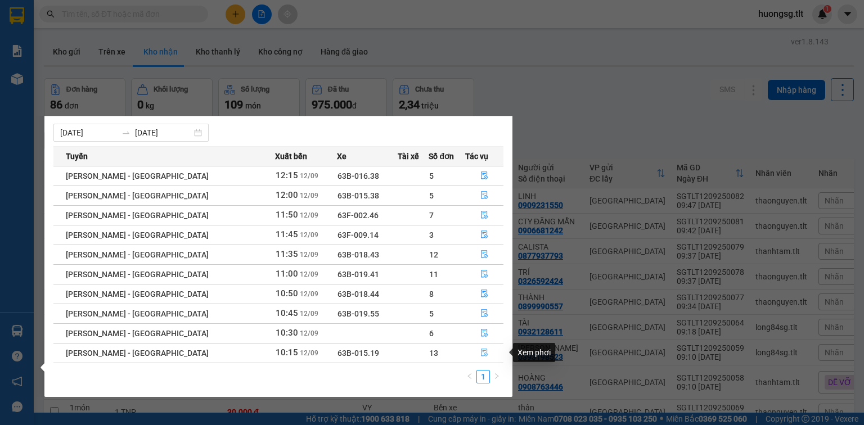
click at [485, 351] on button "button" at bounding box center [484, 353] width 37 height 18
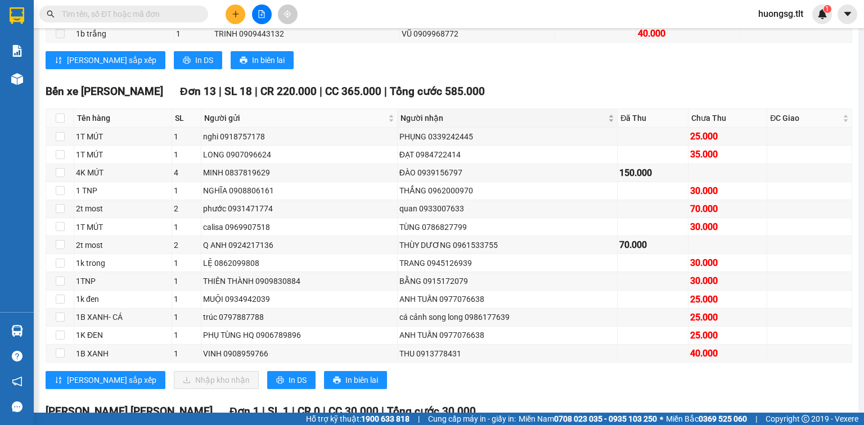
scroll to position [225, 0]
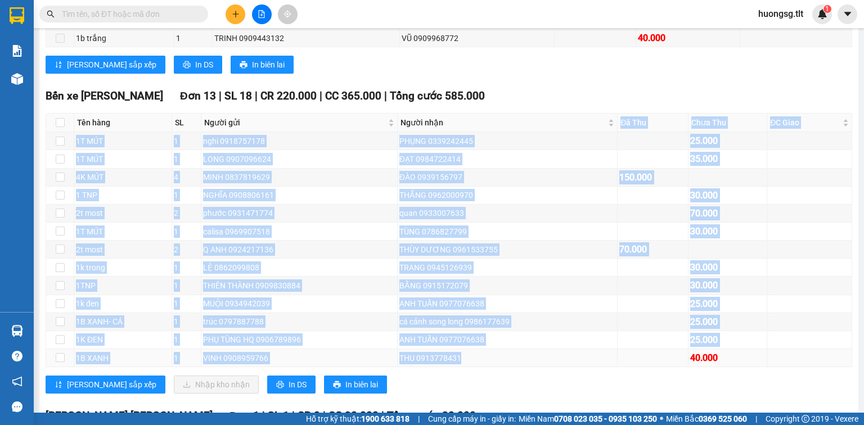
drag, startPoint x: 454, startPoint y: 136, endPoint x: 460, endPoint y: 369, distance: 232.8
click at [460, 367] on table "Tên hàng SL Người gửi Người nhận Đã Thu Chưa Thu ĐC Giao Ký nhận 1T MÚT 1 nghi …" at bounding box center [449, 240] width 806 height 254
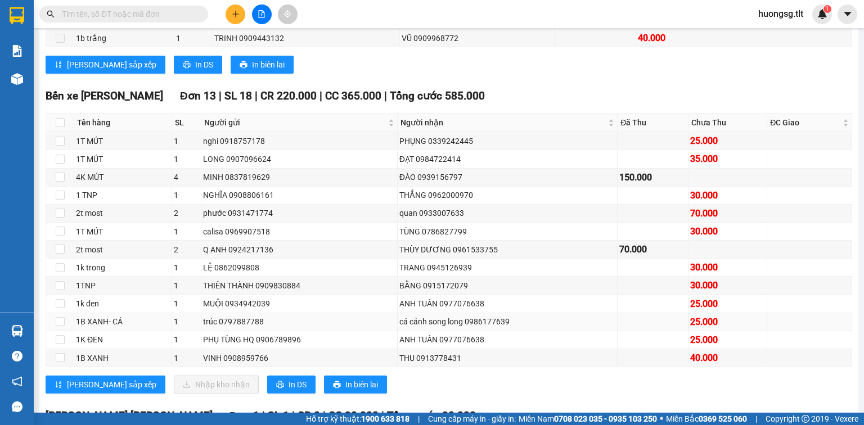
drag, startPoint x: 533, startPoint y: 395, endPoint x: 478, endPoint y: 326, distance: 87.6
click at [533, 393] on div "Lưu sắp xếp Nhập kho nhận In DS In biên lai" at bounding box center [449, 385] width 806 height 18
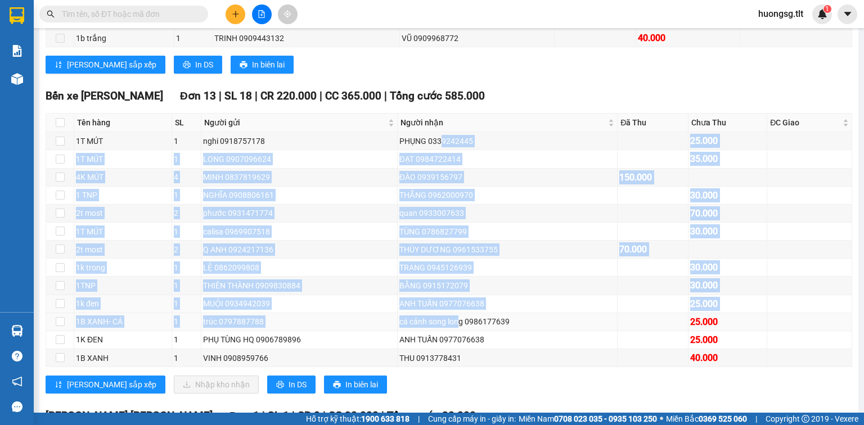
drag, startPoint x: 437, startPoint y: 152, endPoint x: 471, endPoint y: 331, distance: 181.4
click at [459, 349] on tbody "1T MÚT 1 nghi 0918757178 PHỤNG 0339242445 25.000 1T MÚT 1 LONG 0907096624 ĐẠT 0…" at bounding box center [449, 249] width 806 height 235
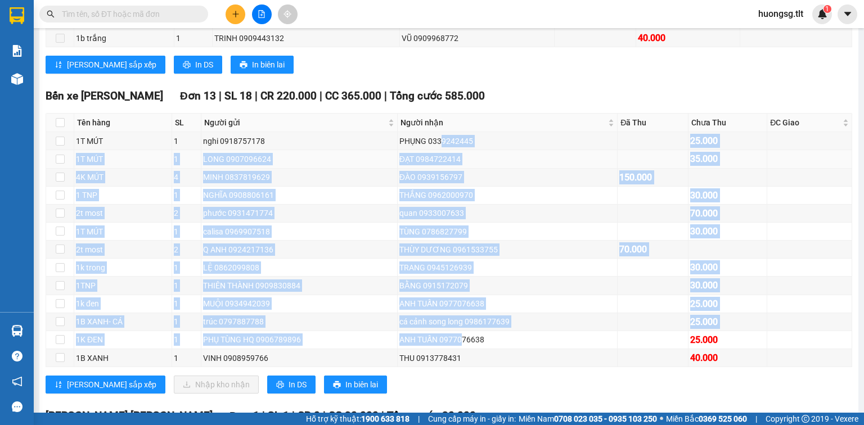
drag, startPoint x: 402, startPoint y: 148, endPoint x: 485, endPoint y: 165, distance: 84.5
click at [485, 165] on tbody "1T MÚT 1 nghi 0918757178 PHỤNG 0339242445 25.000 1T MÚT 1 LONG 0907096624 ĐẠT 0…" at bounding box center [449, 249] width 806 height 235
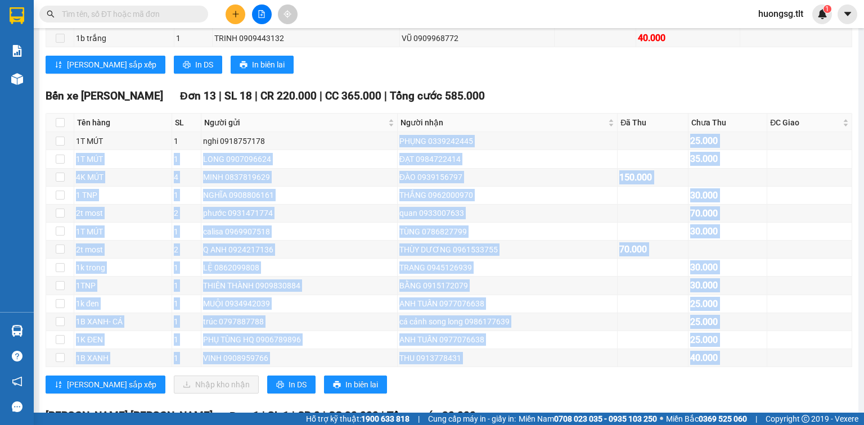
drag, startPoint x: 396, startPoint y: 150, endPoint x: 487, endPoint y: 395, distance: 261.5
click at [487, 395] on div "Bến xe Tiền Giang Đơn 13 | SL 18 | CR 220.000 | CC 365.000 | Tổng cước 585.000 …" at bounding box center [449, 245] width 806 height 314
drag, startPoint x: 486, startPoint y: 405, endPoint x: 455, endPoint y: 370, distance: 46.6
click at [485, 402] on div "Bến xe Tiền Giang Đơn 13 | SL 18 | CR 220.000 | CC 365.000 | Tổng cước 585.000 …" at bounding box center [449, 245] width 806 height 314
click at [415, 381] on div "Bến xe Tiền Giang Đơn 13 | SL 18 | CR 220.000 | CC 365.000 | Tổng cước 585.000 …" at bounding box center [449, 245] width 806 height 314
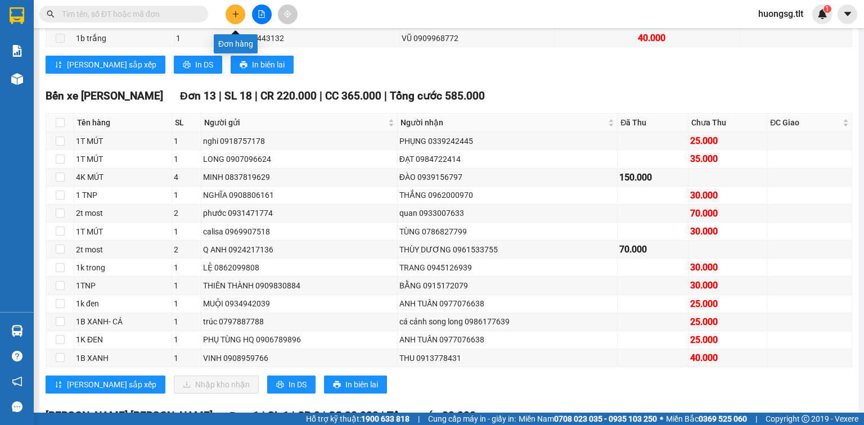
click at [231, 7] on button at bounding box center [235, 14] width 20 height 20
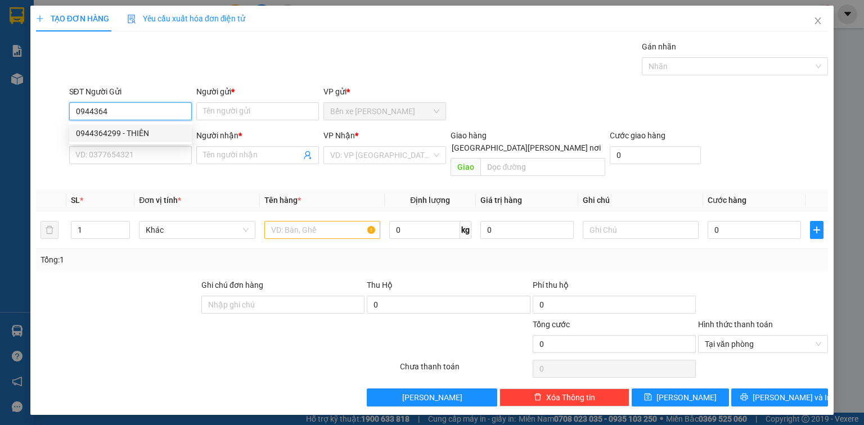
click at [156, 137] on div "0944364299 - THIÊN" at bounding box center [130, 133] width 109 height 12
type input "0944364299"
type input "THIÊN"
type input "0944364299"
click at [158, 152] on input "SĐT Người Nhận *" at bounding box center [130, 155] width 123 height 18
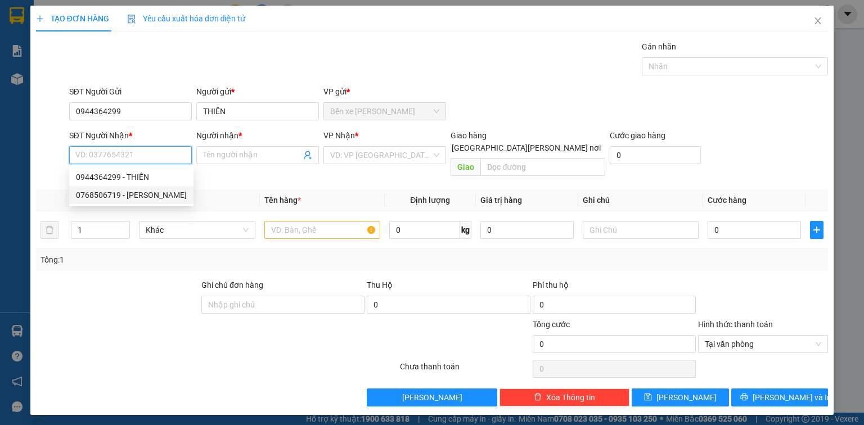
click at [152, 195] on div "0768506719 - KHÁNH" at bounding box center [131, 195] width 111 height 12
type input "0768506719"
type input "KHÁNH"
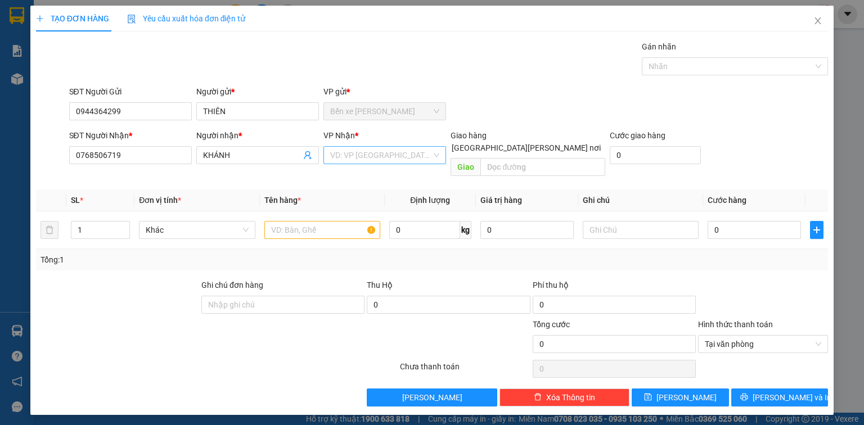
click at [400, 152] on input "search" at bounding box center [380, 155] width 101 height 17
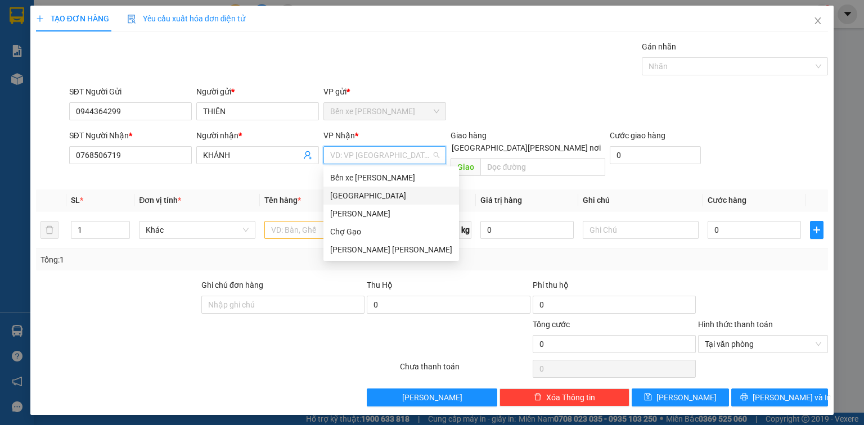
click at [403, 197] on div "[GEOGRAPHIC_DATA]" at bounding box center [391, 195] width 122 height 12
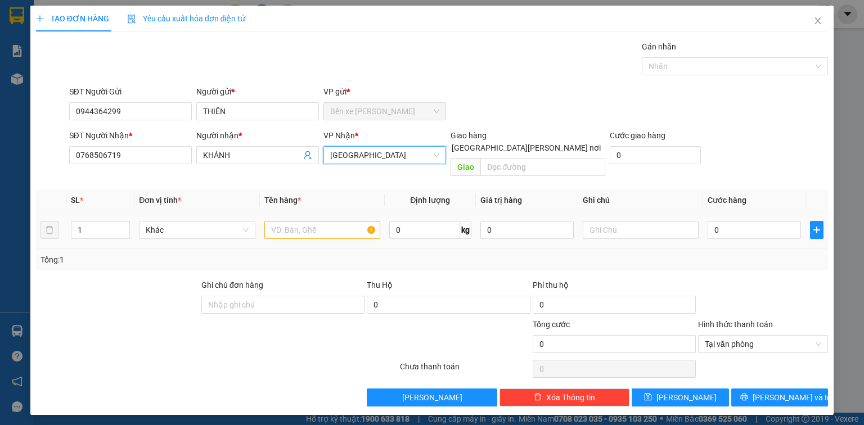
click at [332, 227] on div at bounding box center [322, 230] width 116 height 22
click at [333, 226] on div at bounding box center [322, 230] width 116 height 22
click at [327, 221] on input "text" at bounding box center [322, 230] width 116 height 18
click at [328, 223] on input "text" at bounding box center [322, 230] width 116 height 18
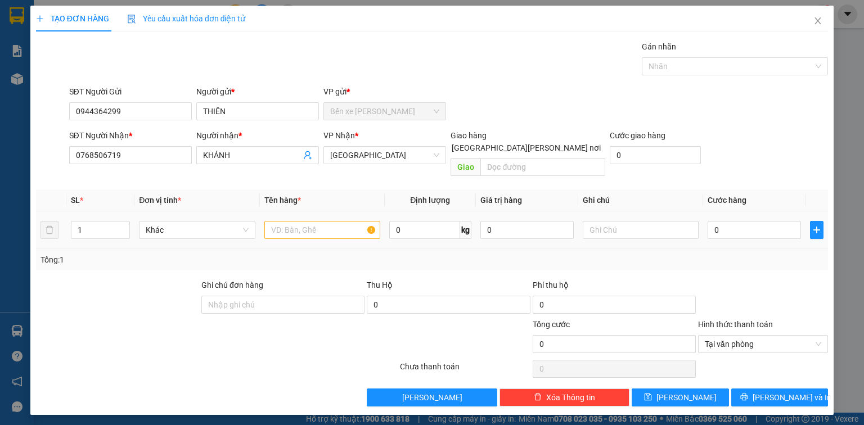
click at [329, 223] on input "text" at bounding box center [322, 230] width 116 height 18
click at [327, 222] on input "text" at bounding box center [322, 230] width 116 height 18
click at [326, 222] on input "text" at bounding box center [322, 230] width 116 height 18
type input "1X TRẮNG"
click at [735, 224] on input "0" at bounding box center [753, 230] width 93 height 18
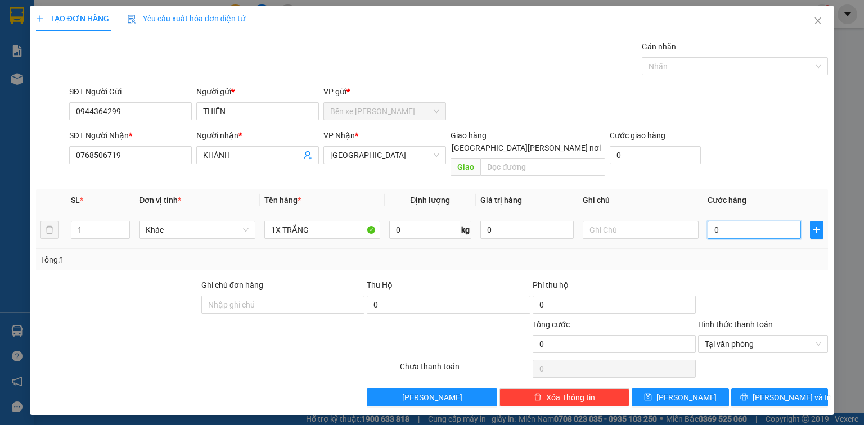
type input "3"
type input "30"
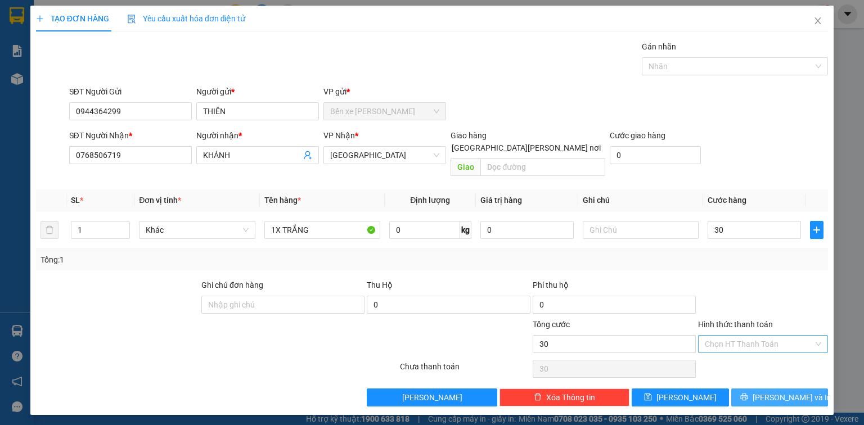
type input "30.000"
click at [799, 391] on span "[PERSON_NAME] và In" at bounding box center [791, 397] width 79 height 12
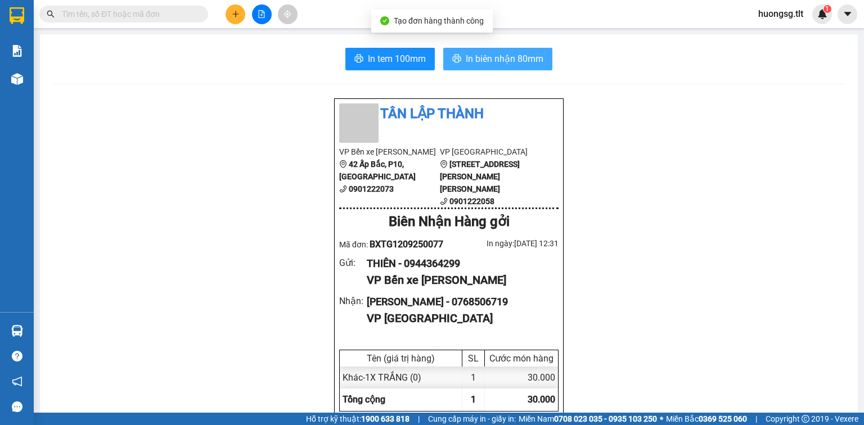
click at [535, 62] on span "In biên nhận 80mm" at bounding box center [505, 59] width 78 height 14
click at [506, 62] on span "In biên nhận 80mm" at bounding box center [505, 59] width 78 height 14
click at [528, 58] on span "In biên nhận 80mm" at bounding box center [505, 59] width 78 height 14
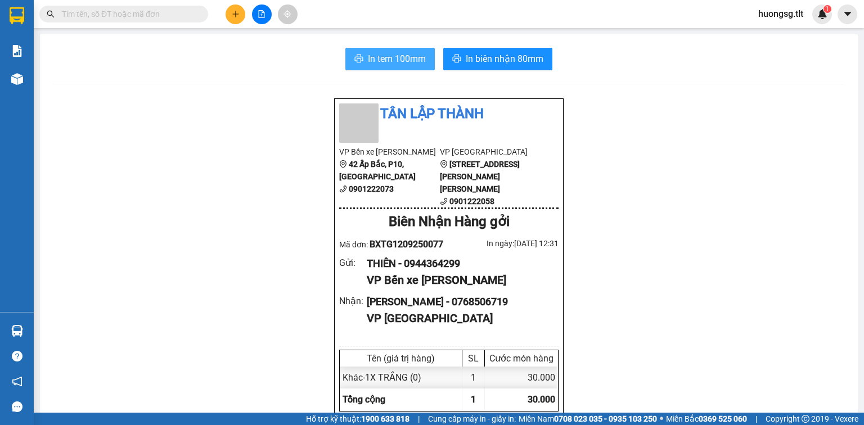
click at [422, 56] on span "In tem 100mm" at bounding box center [397, 59] width 58 height 14
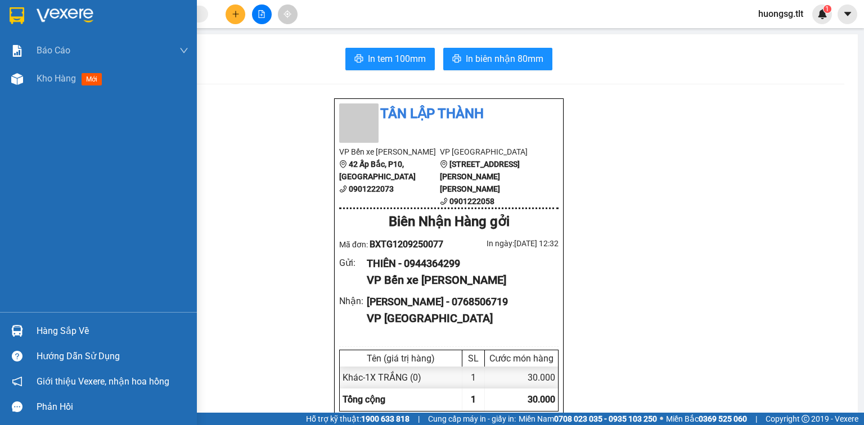
click at [76, 320] on div "Hàng sắp về" at bounding box center [98, 330] width 197 height 25
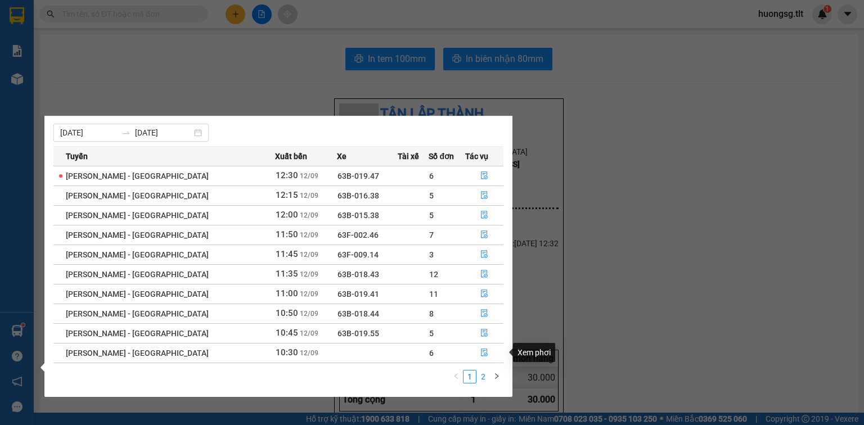
click at [486, 373] on link "2" at bounding box center [483, 376] width 12 height 12
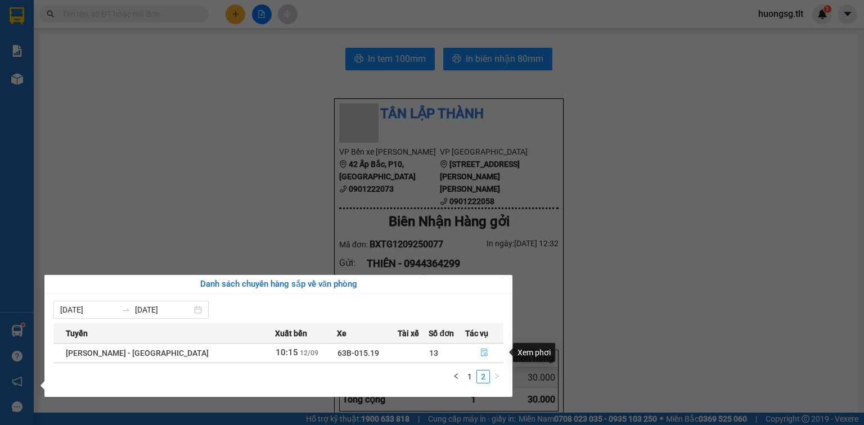
click at [474, 355] on button "button" at bounding box center [484, 353] width 37 height 18
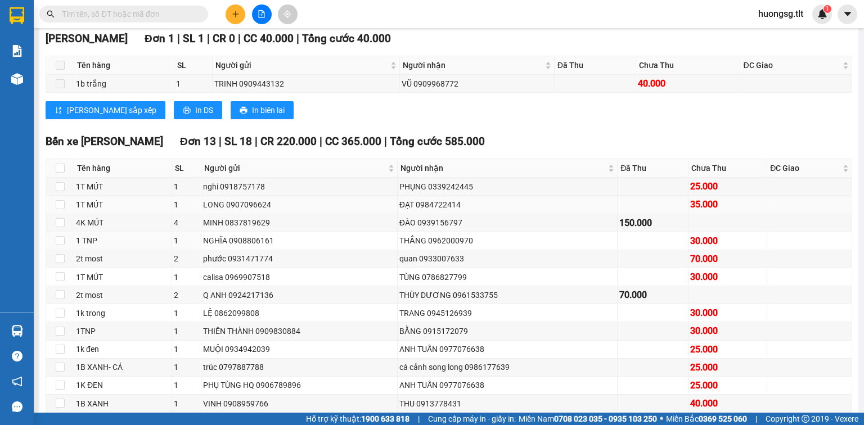
scroll to position [180, 0]
click at [61, 172] on input "checkbox" at bounding box center [60, 167] width 9 height 9
checkbox input "true"
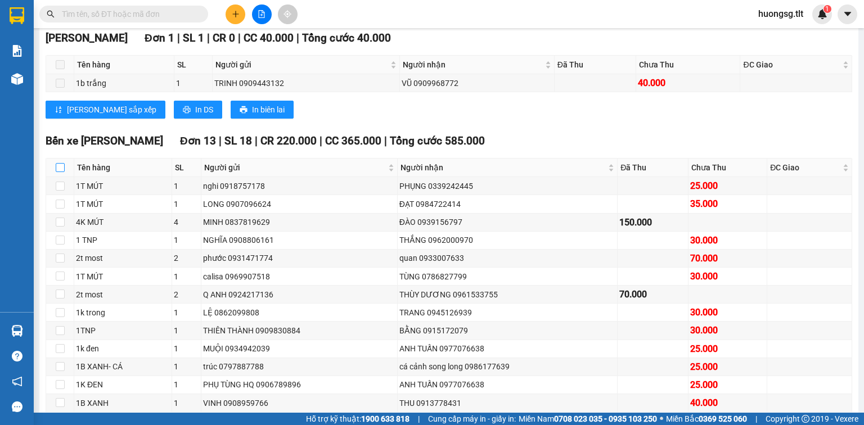
checkbox input "true"
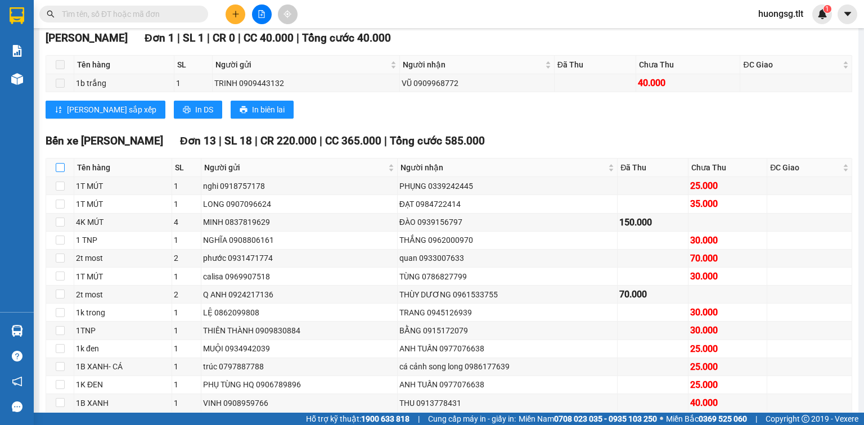
checkbox input "true"
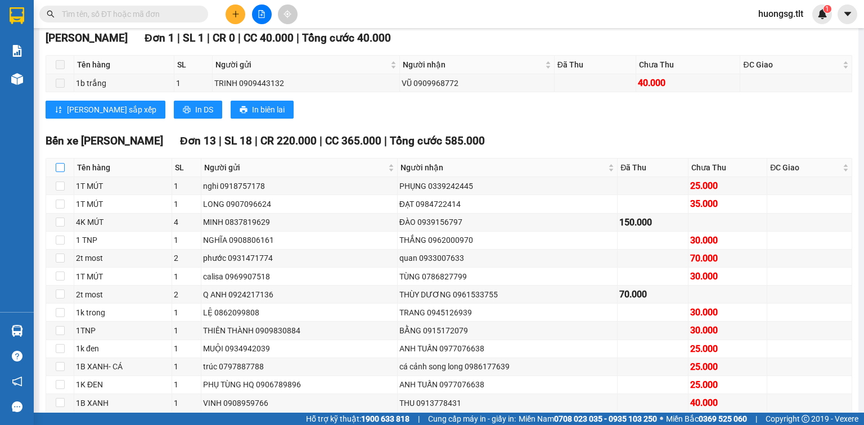
checkbox input "true"
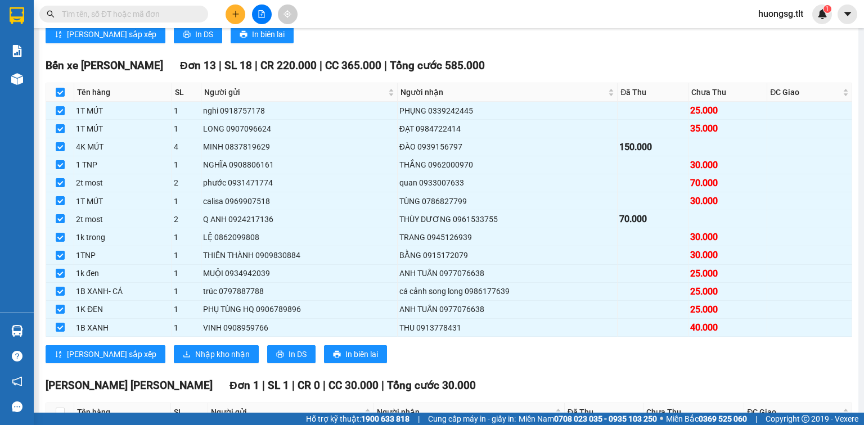
scroll to position [360, 0]
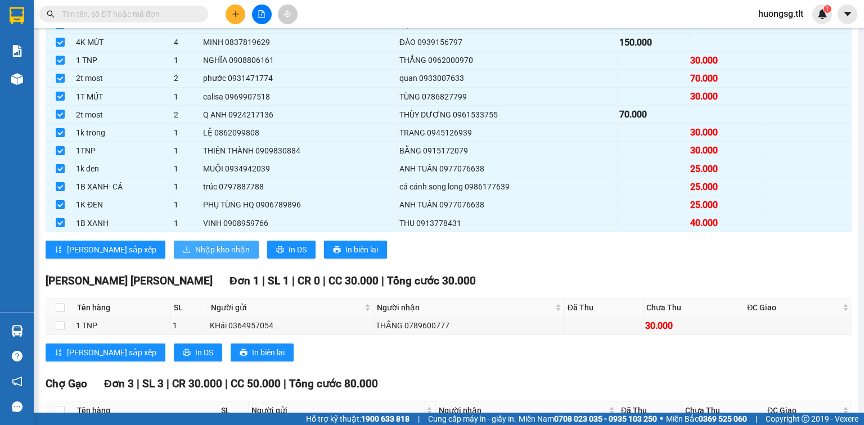
click at [195, 256] on span "Nhập kho nhận" at bounding box center [222, 249] width 55 height 12
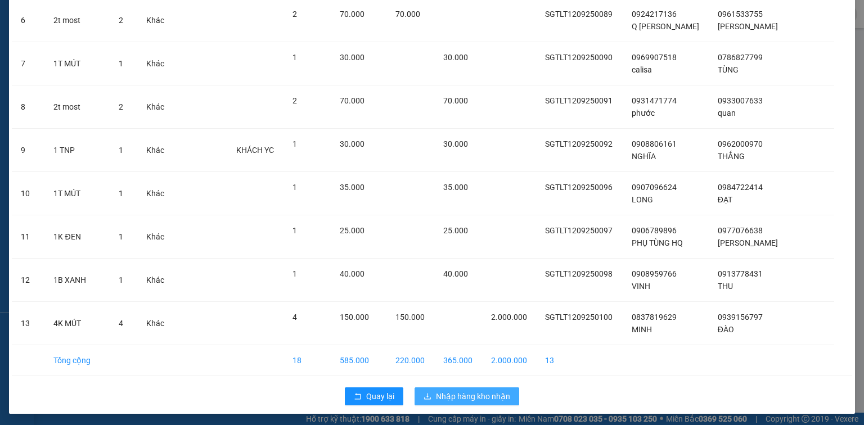
scroll to position [313, 0]
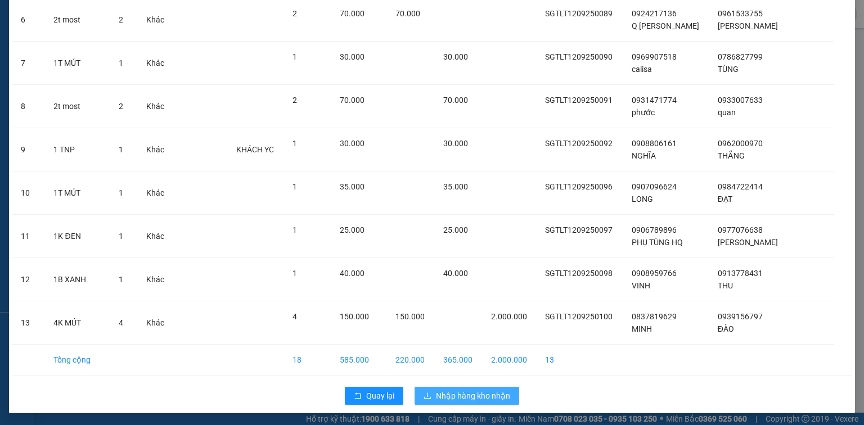
click at [474, 387] on button "Nhập hàng kho nhận" at bounding box center [466, 396] width 105 height 18
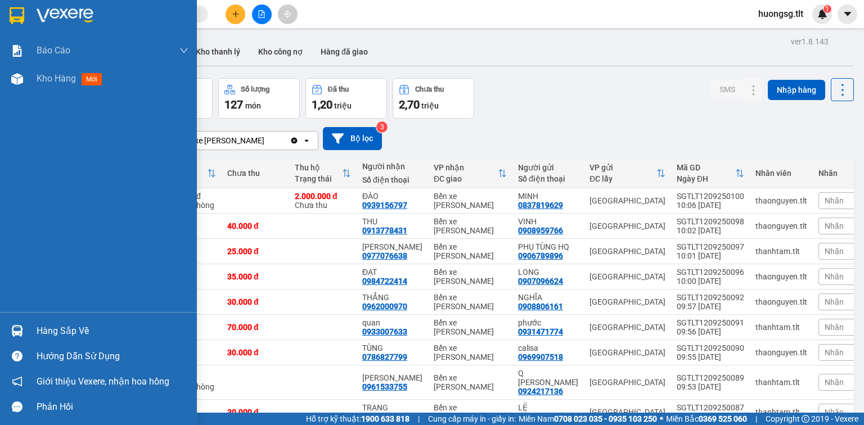
click at [56, 333] on div "Hàng sắp về" at bounding box center [113, 331] width 152 height 17
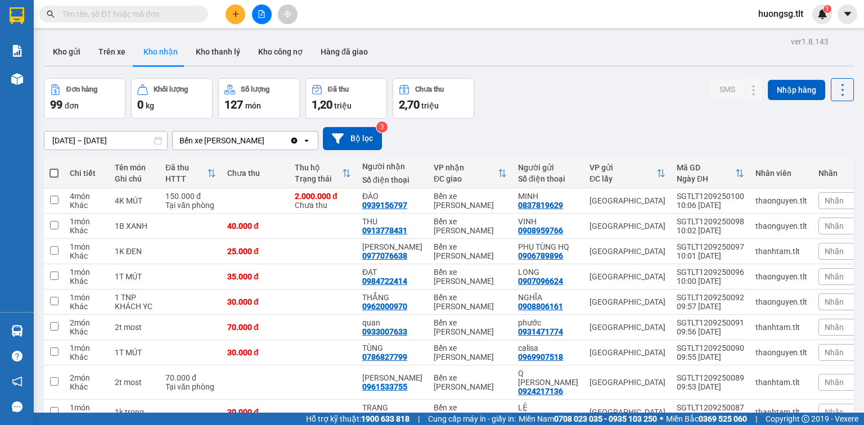
click at [499, 138] on section "Kết quả tìm kiếm ( 0 ) Bộ lọc No Data huongsg.tlt 1 Báo cáo Báo cáo dòng tiền (…" at bounding box center [432, 212] width 864 height 425
click at [184, 11] on input "text" at bounding box center [128, 14] width 133 height 12
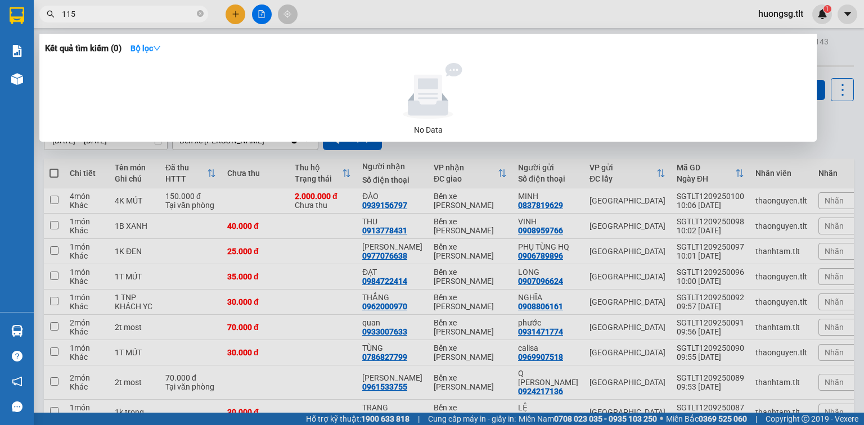
type input "1154"
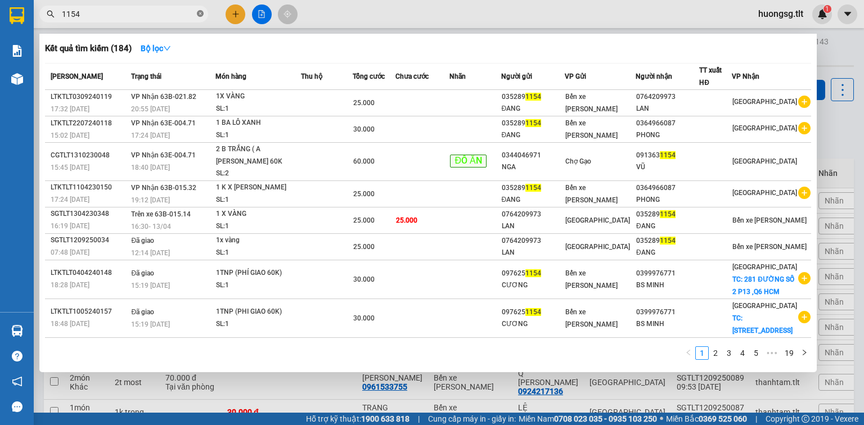
click at [198, 10] on span at bounding box center [200, 14] width 7 height 11
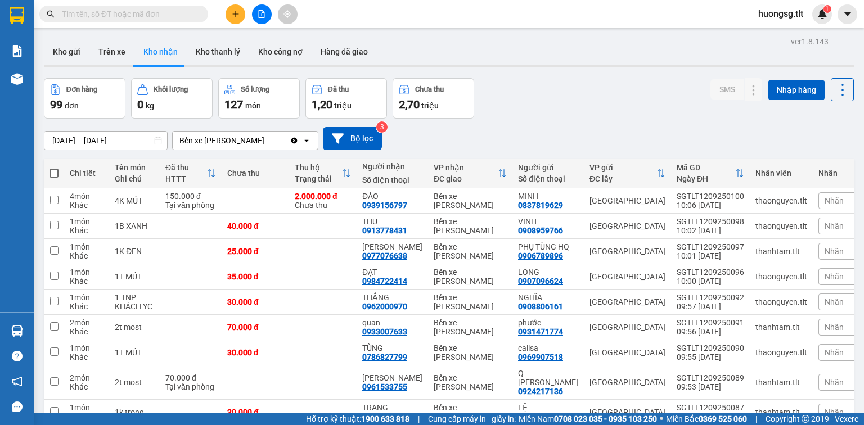
click at [185, 8] on input "text" at bounding box center [128, 14] width 133 height 12
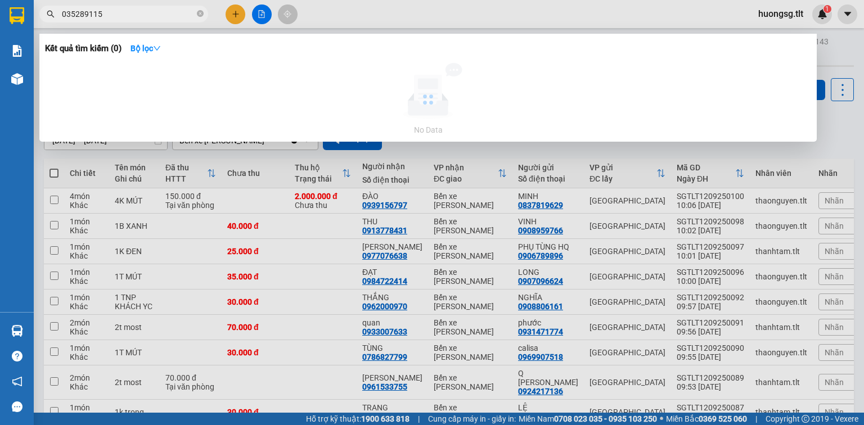
type input "0352891154"
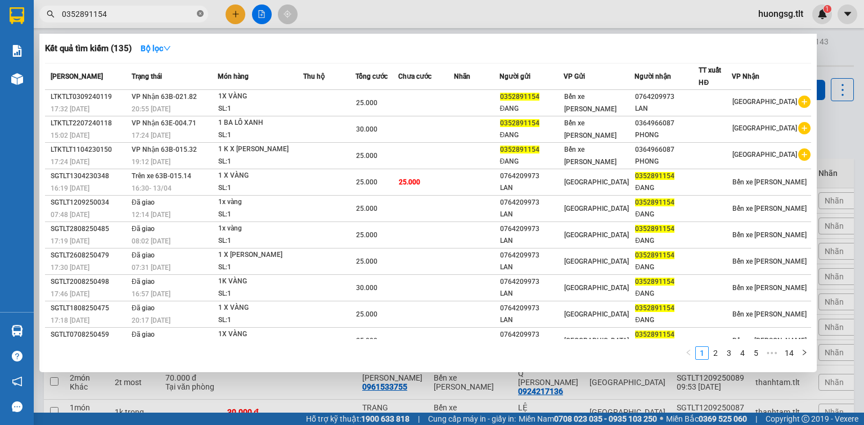
click at [201, 11] on icon "close-circle" at bounding box center [200, 13] width 7 height 7
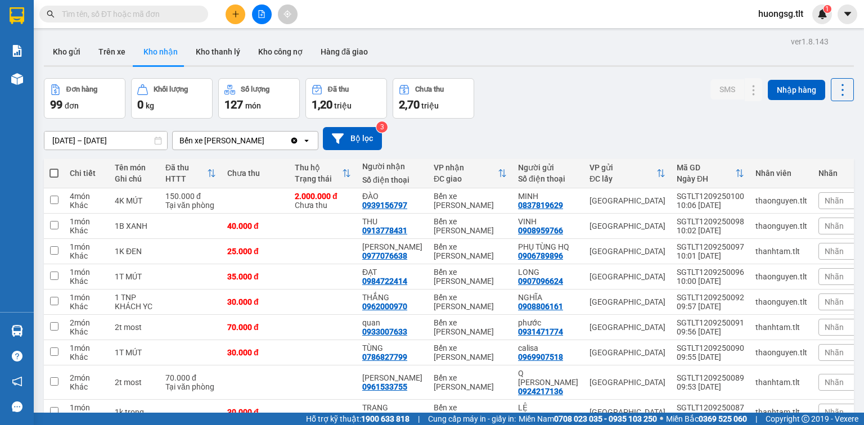
click at [189, 11] on input "text" at bounding box center [128, 14] width 133 height 12
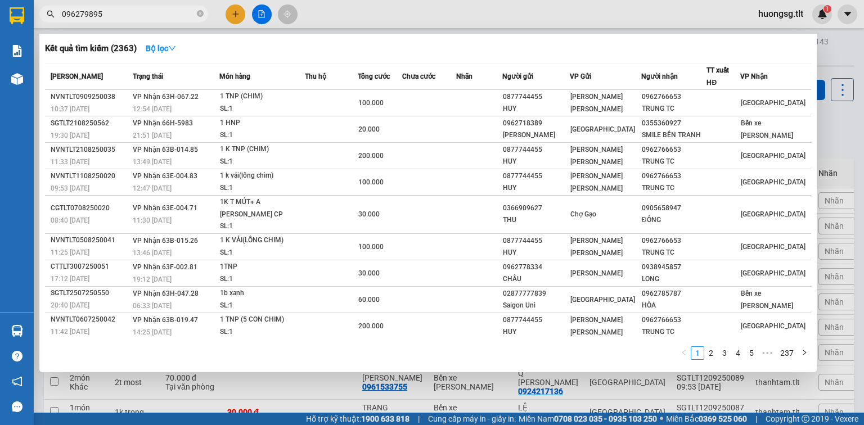
type input "0962798956"
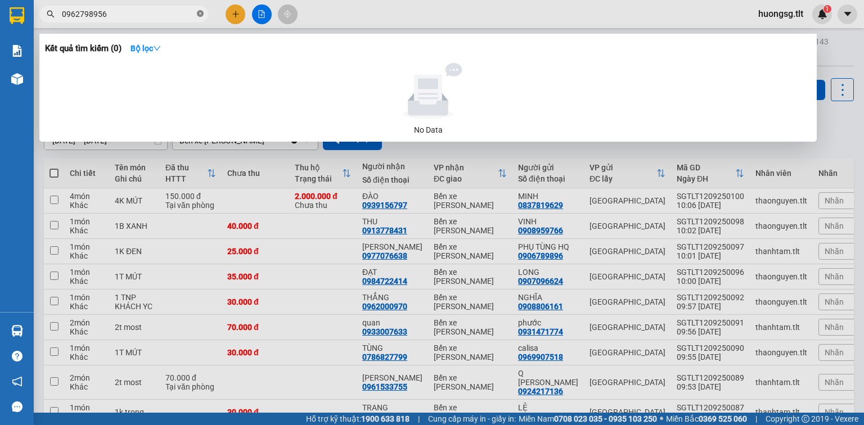
click at [198, 14] on icon "close-circle" at bounding box center [200, 13] width 7 height 7
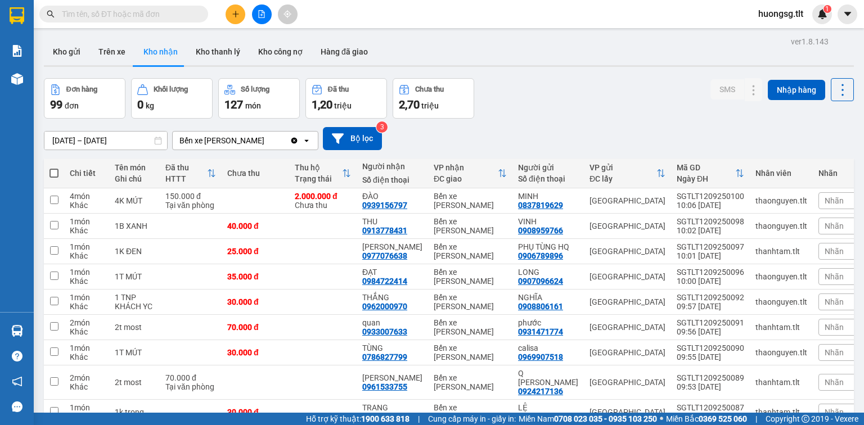
click at [191, 13] on input "text" at bounding box center [128, 14] width 133 height 12
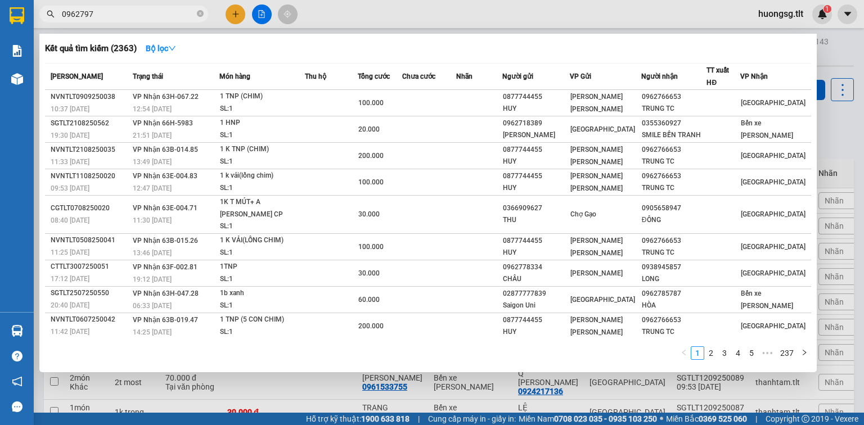
type input "09627979"
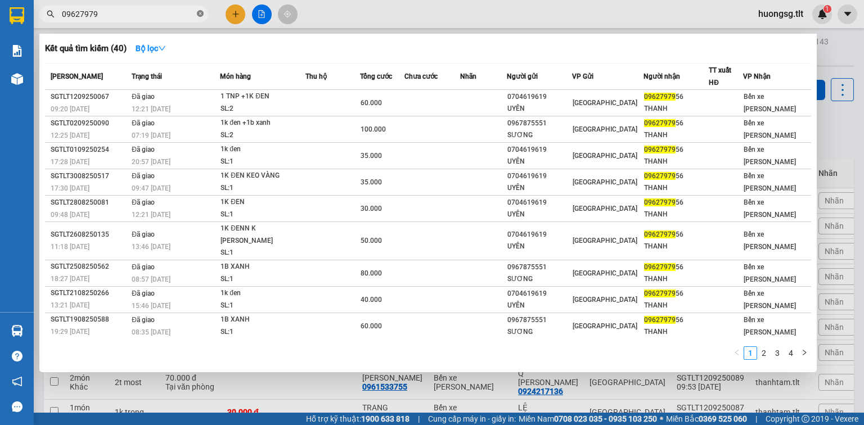
click at [202, 14] on icon "close-circle" at bounding box center [200, 13] width 7 height 7
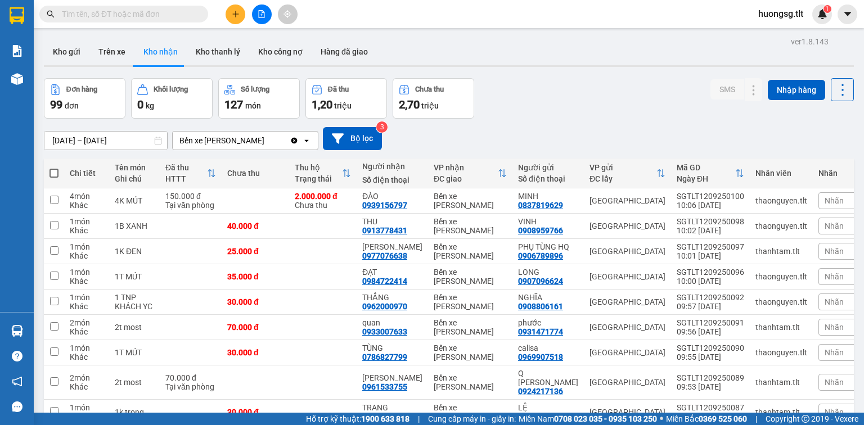
click at [188, 13] on input "text" at bounding box center [128, 14] width 133 height 12
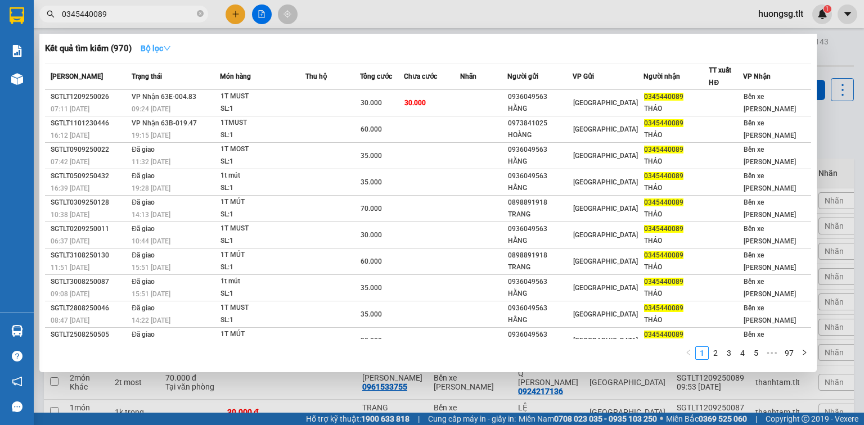
type input "0345440089"
click at [169, 50] on icon "down" at bounding box center [167, 48] width 8 height 8
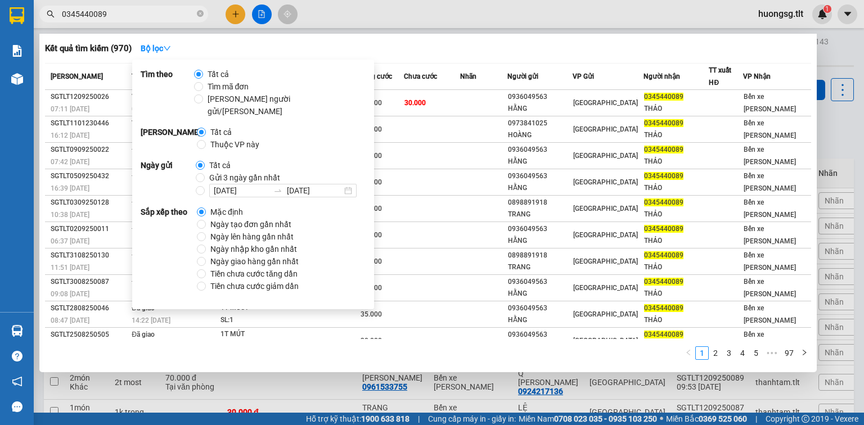
click at [235, 218] on span "Ngày tạo đơn gần nhất" at bounding box center [251, 224] width 90 height 12
click at [206, 220] on input "Ngày tạo đơn gần nhất" at bounding box center [201, 224] width 9 height 9
radio input "true"
radio input "false"
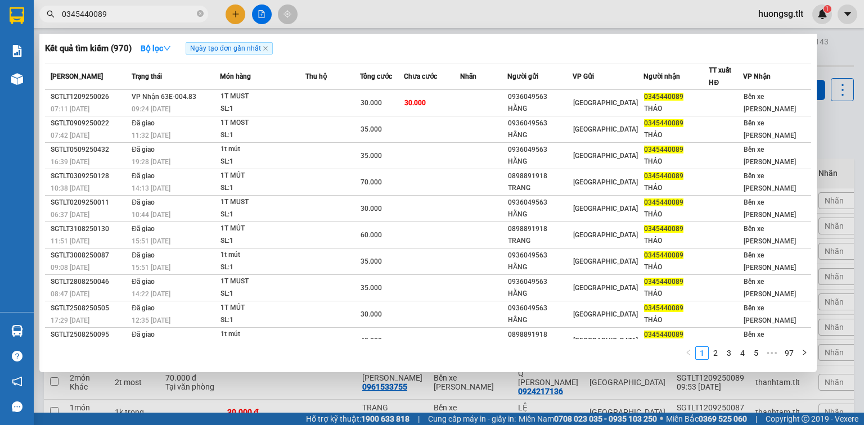
click at [169, 16] on input "0345440089" at bounding box center [128, 14] width 133 height 12
click at [201, 13] on icon "close-circle" at bounding box center [200, 13] width 7 height 7
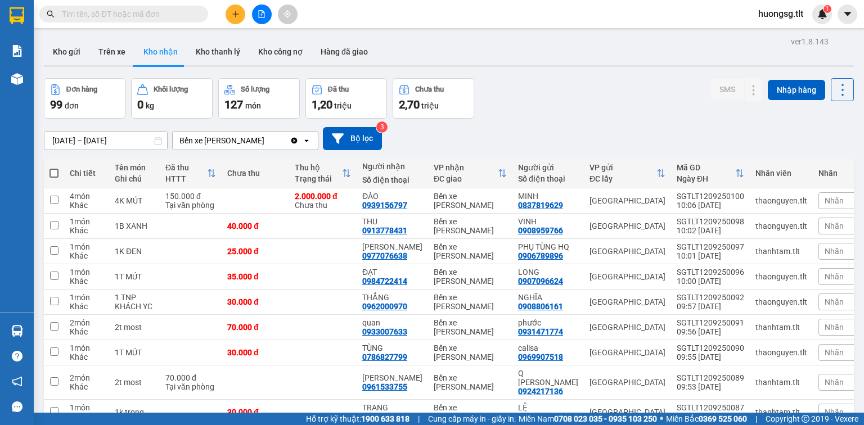
click at [192, 12] on input "text" at bounding box center [128, 14] width 133 height 12
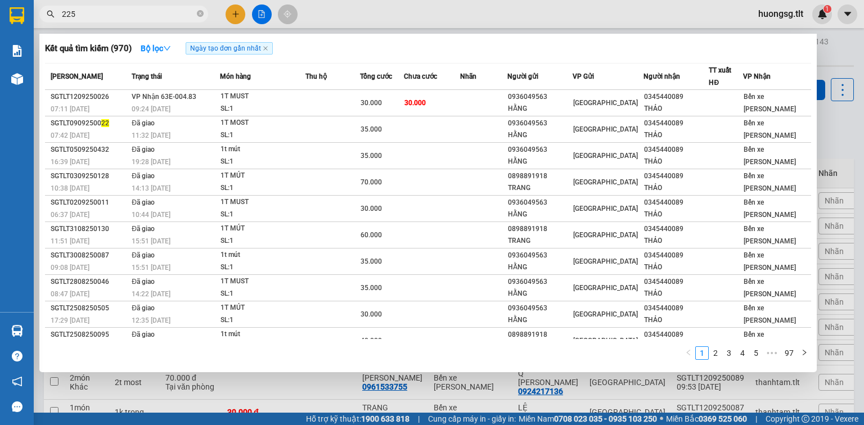
type input "2252"
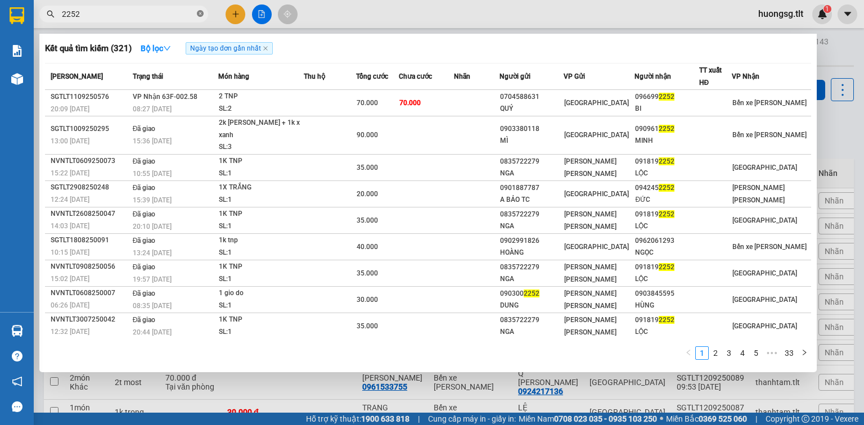
click at [202, 13] on icon "close-circle" at bounding box center [200, 13] width 7 height 7
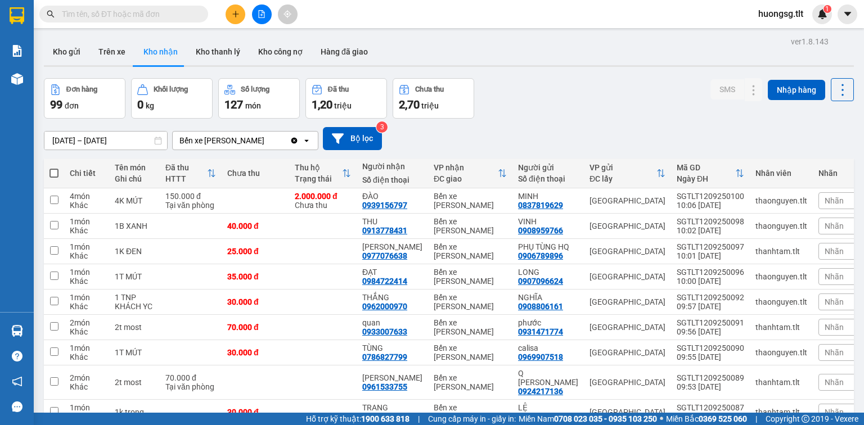
click at [191, 13] on input "text" at bounding box center [128, 14] width 133 height 12
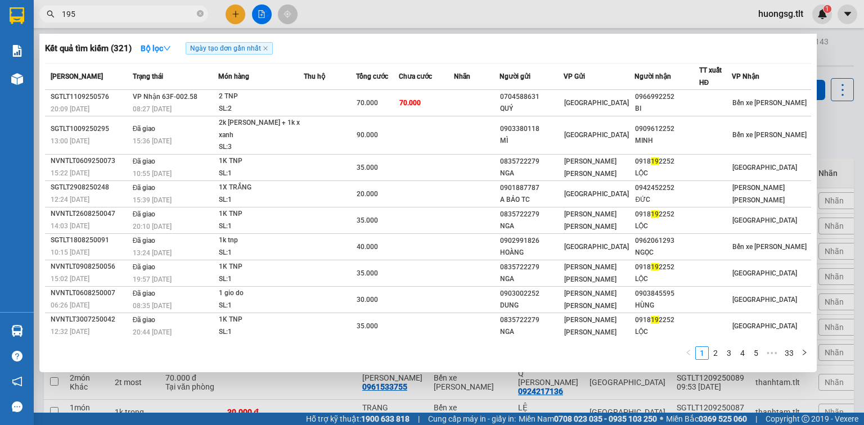
type input "1952"
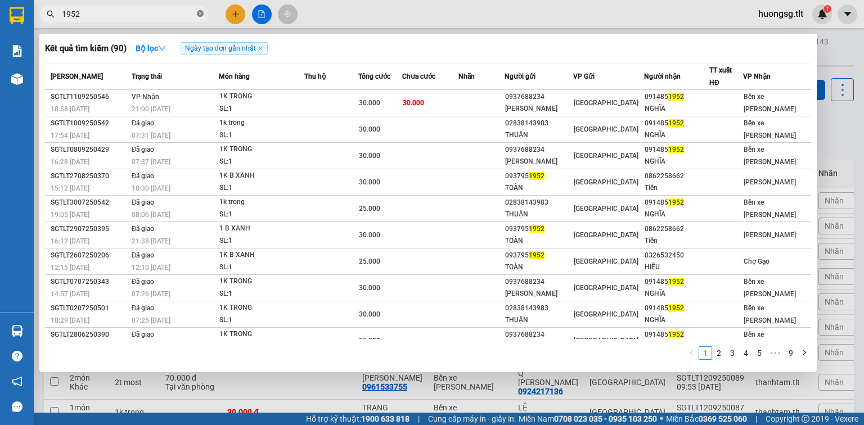
click at [198, 13] on icon "close-circle" at bounding box center [200, 13] width 7 height 7
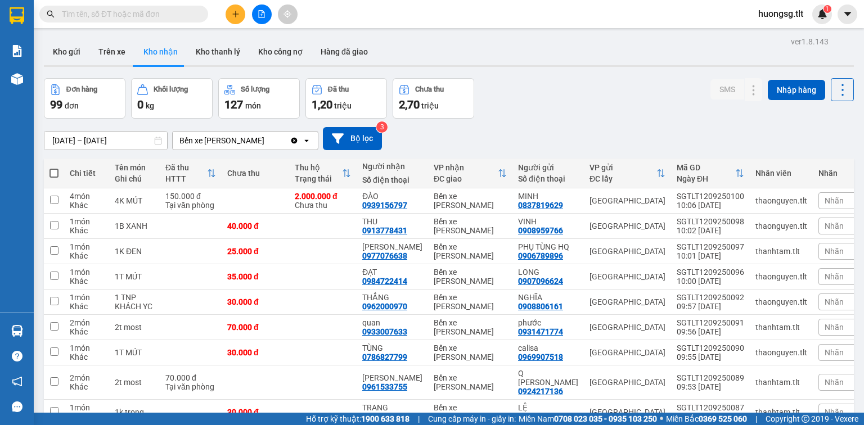
click at [189, 14] on input "text" at bounding box center [128, 14] width 133 height 12
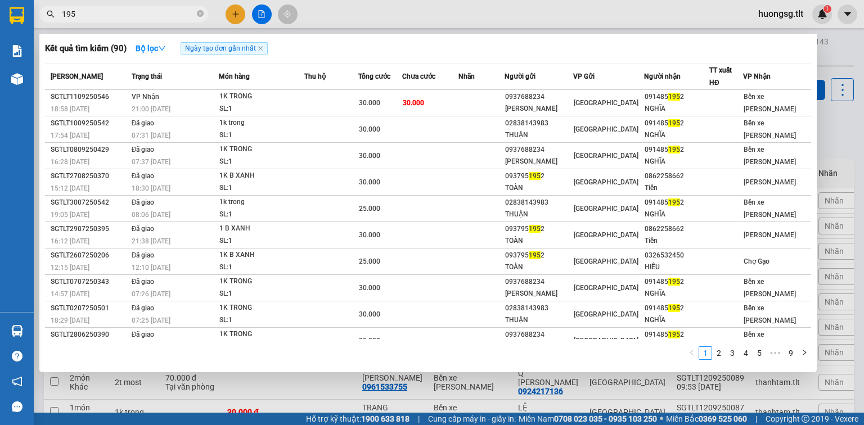
type input "1952"
click at [200, 13] on icon "close-circle" at bounding box center [200, 13] width 7 height 7
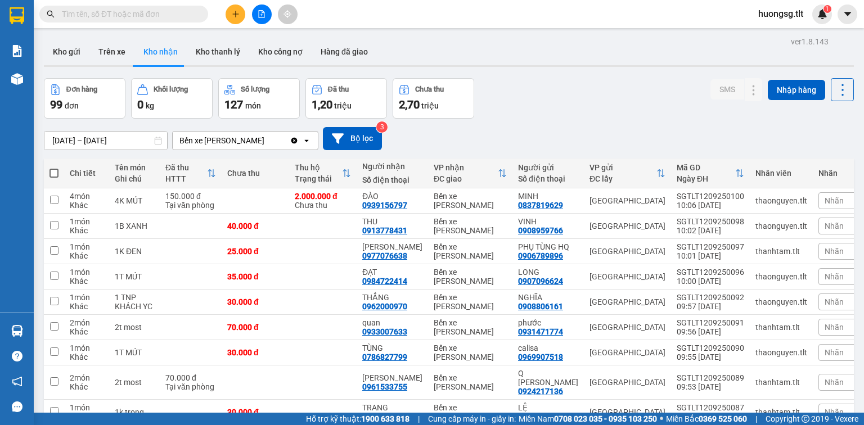
click at [183, 15] on input "text" at bounding box center [128, 14] width 133 height 12
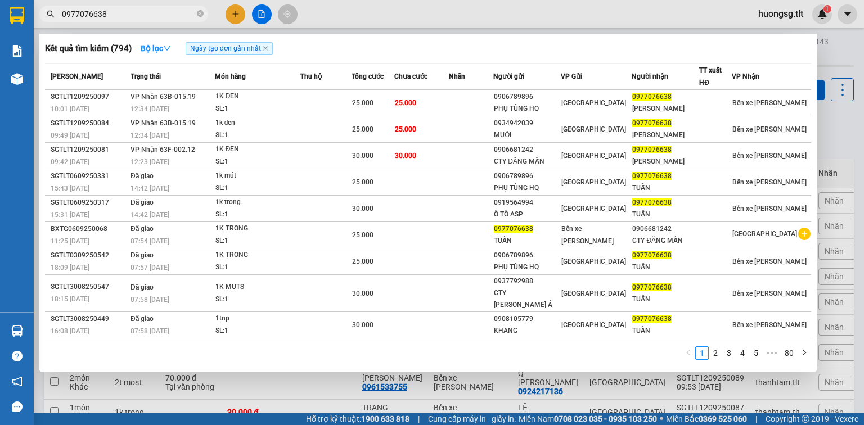
type input "0977076638"
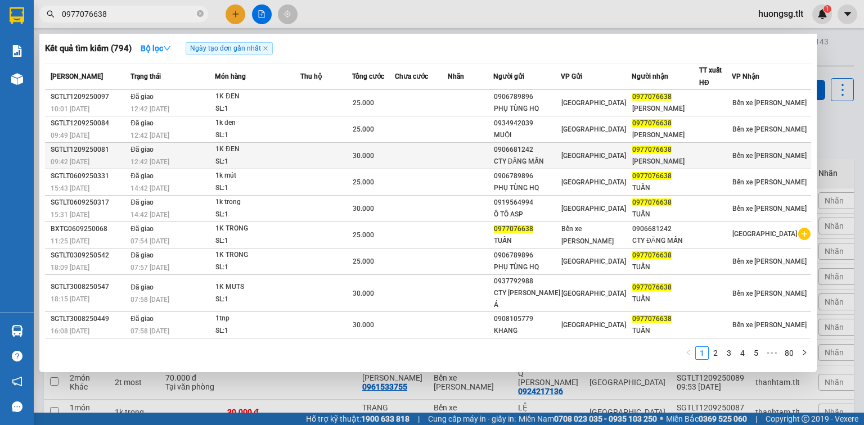
click at [274, 157] on div "SL: 1" at bounding box center [257, 162] width 84 height 12
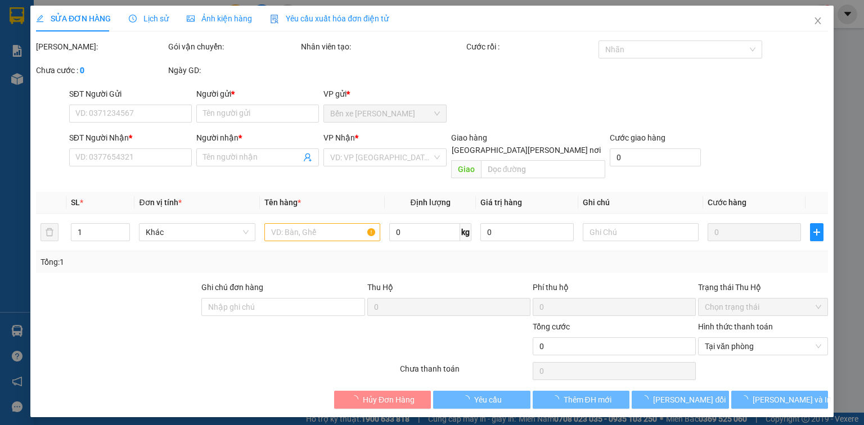
type input "0906681242"
type input "CTY ĐĂNG MẪN"
type input "0977076638"
type input "ANH TUẤN"
type input "30.000"
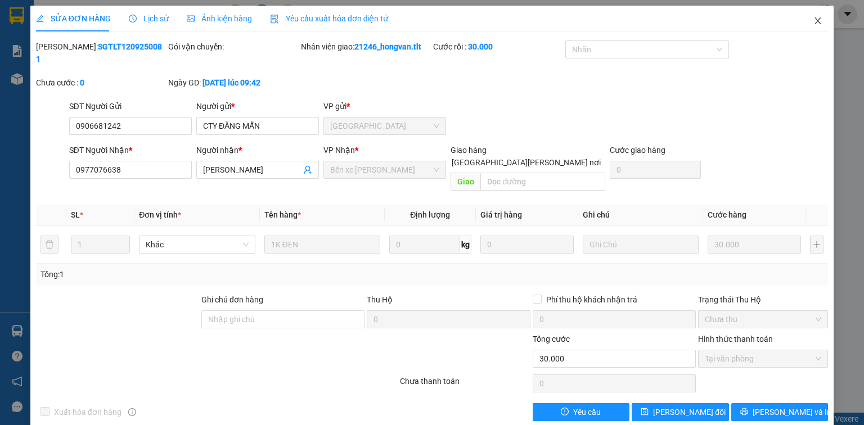
click at [816, 19] on icon "close" at bounding box center [817, 20] width 9 height 9
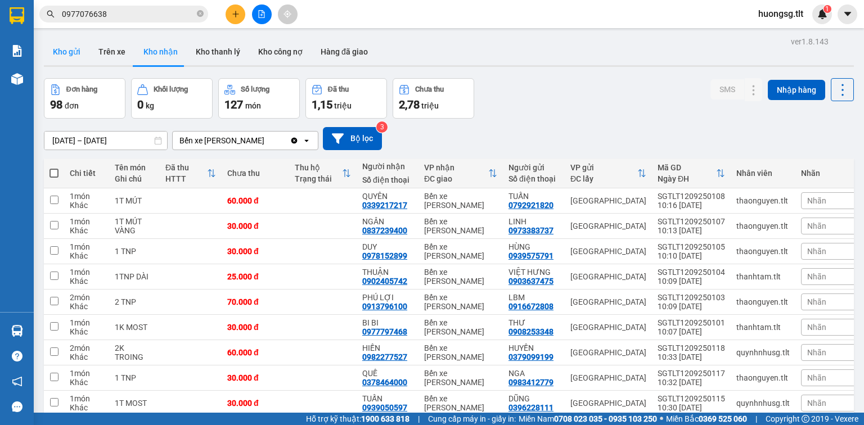
click at [75, 52] on button "Kho gửi" at bounding box center [67, 51] width 46 height 27
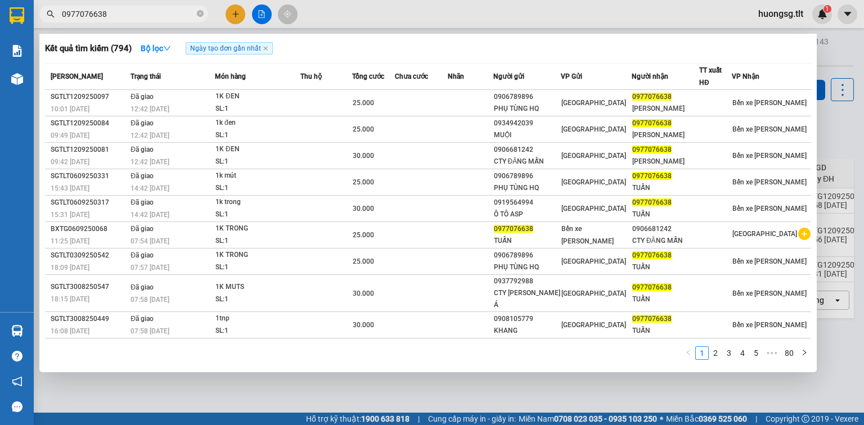
click at [148, 10] on input "0977076638" at bounding box center [128, 14] width 133 height 12
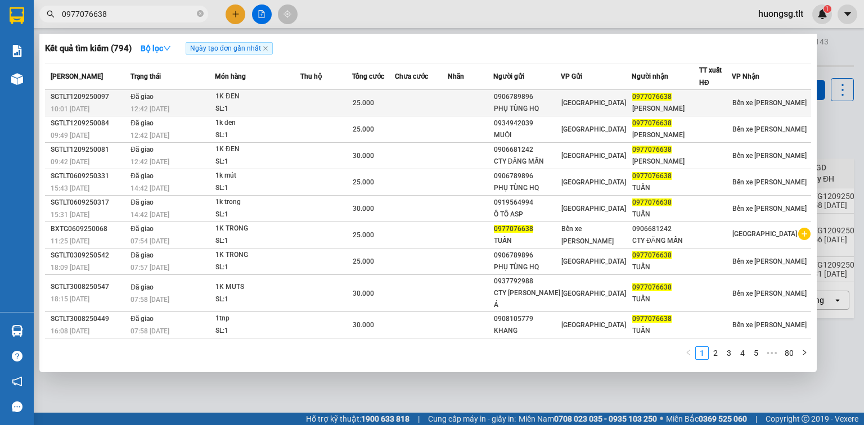
click at [267, 99] on div "1K ĐEN" at bounding box center [257, 97] width 84 height 12
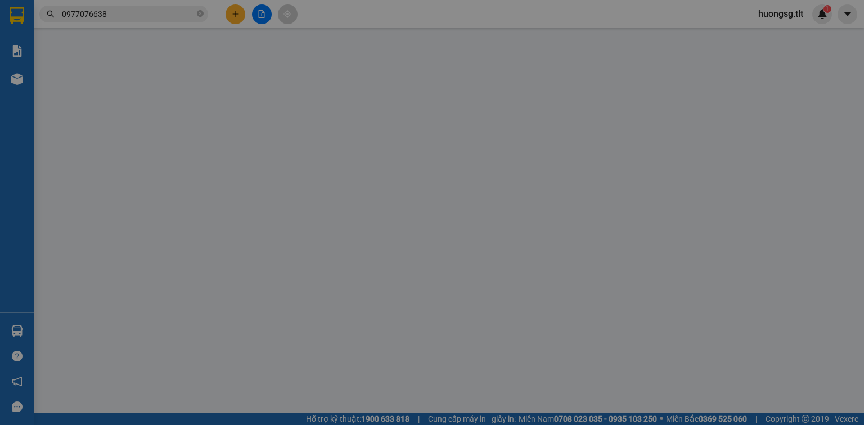
type input "0906789896"
type input "PHỤ TÙNG HQ"
type input "0977076638"
type input "ANH TUẤN"
type input "25.000"
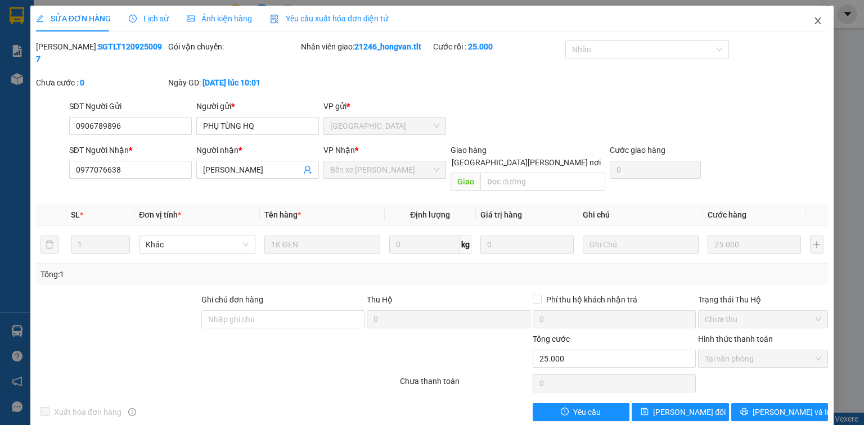
click at [820, 20] on icon "close" at bounding box center [817, 20] width 9 height 9
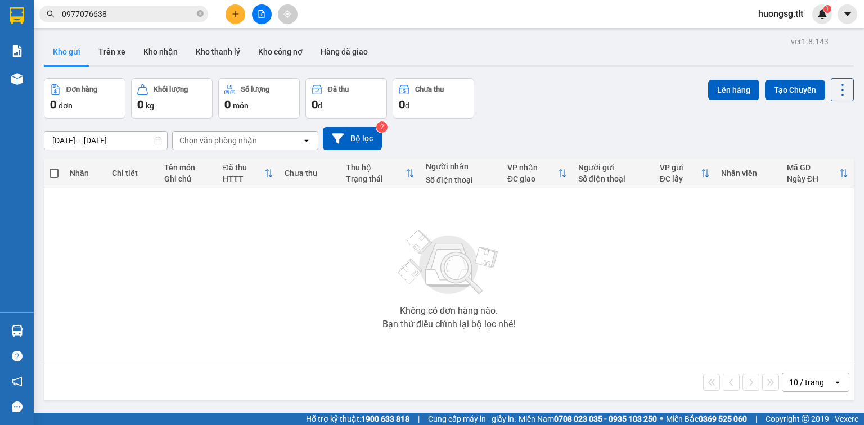
click at [178, 9] on input "0977076638" at bounding box center [128, 14] width 133 height 12
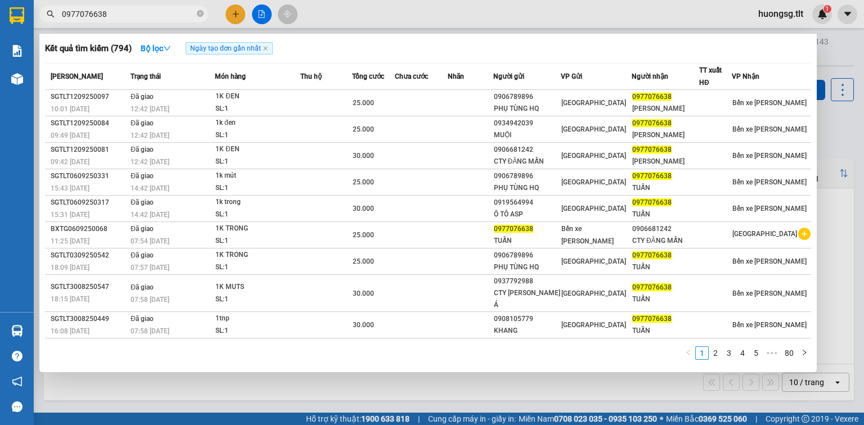
click at [296, 394] on div at bounding box center [432, 212] width 864 height 425
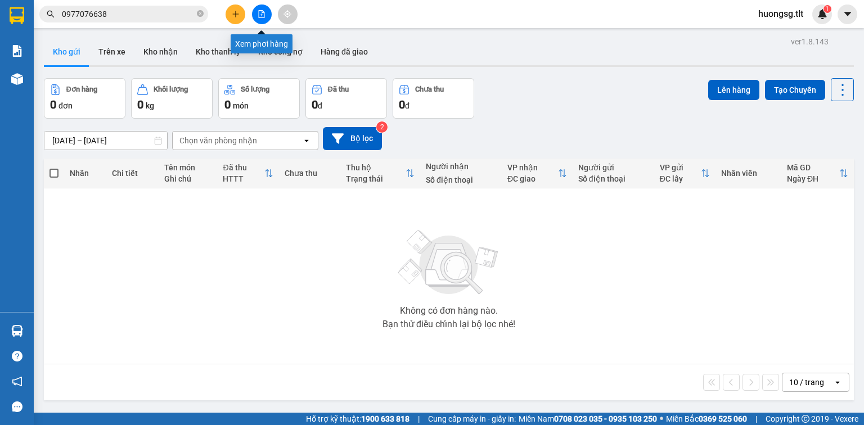
click at [259, 16] on icon "file-add" at bounding box center [261, 14] width 8 height 8
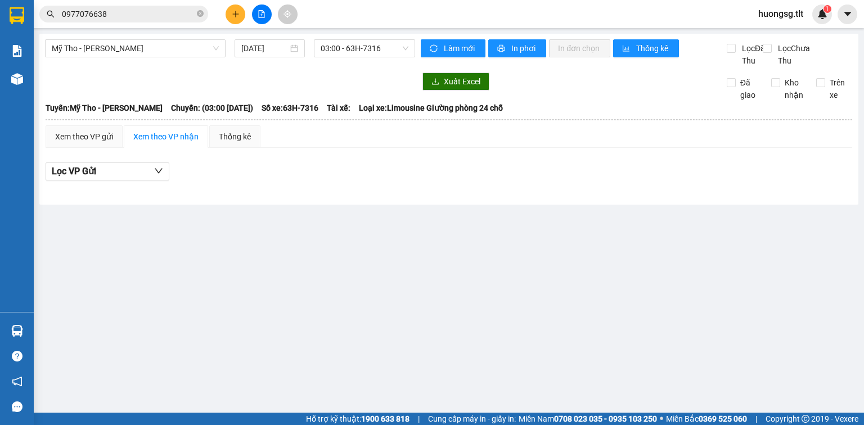
drag, startPoint x: 149, startPoint y: 45, endPoint x: 157, endPoint y: 58, distance: 15.9
click at [148, 45] on span "Mỹ Tho - Hồ Chí Minh" at bounding box center [135, 48] width 167 height 17
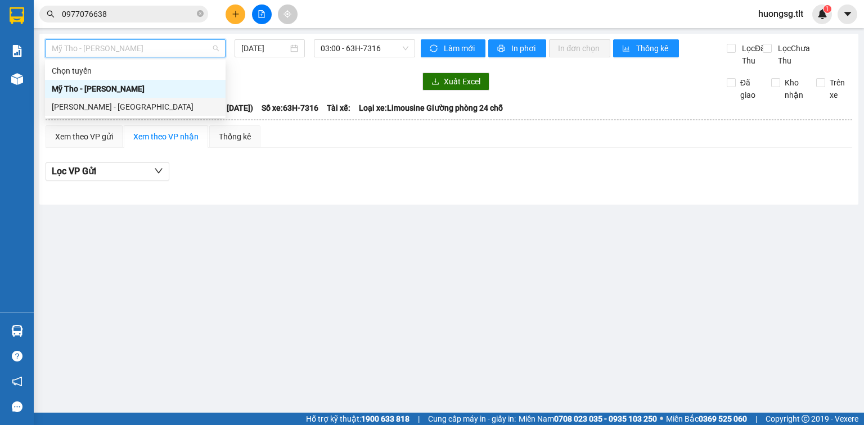
click at [165, 107] on div "Hồ Chí Minh - Mỹ Tho" at bounding box center [135, 107] width 167 height 12
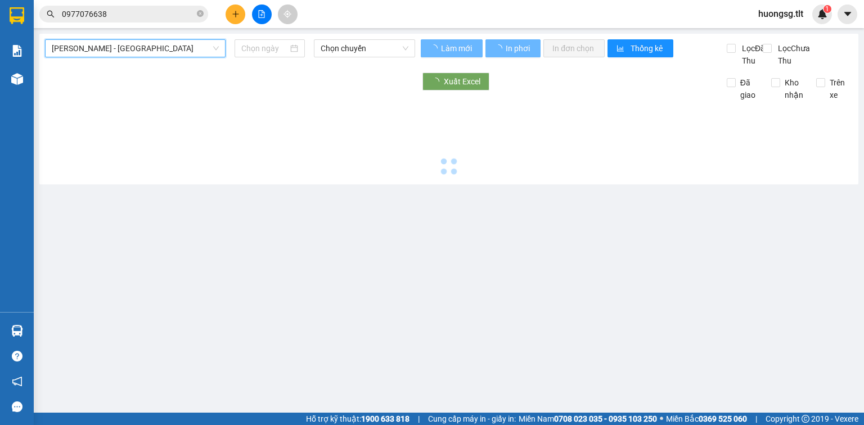
type input "12/09/2025"
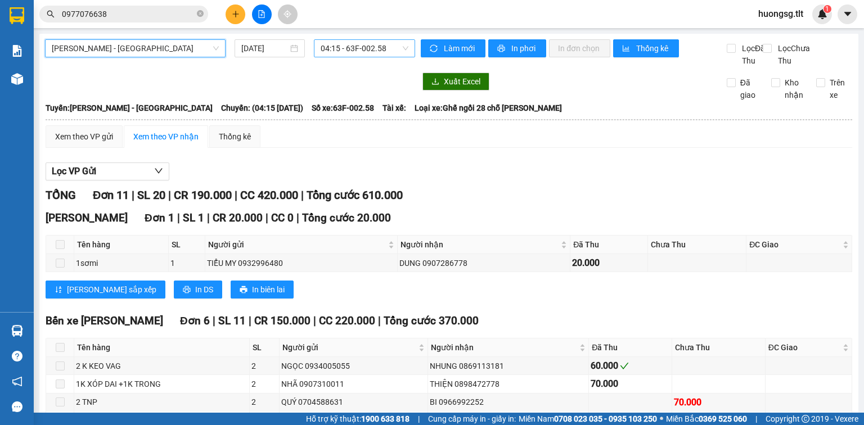
click at [363, 49] on span "04:15 - 63F-002.58" at bounding box center [364, 48] width 88 height 17
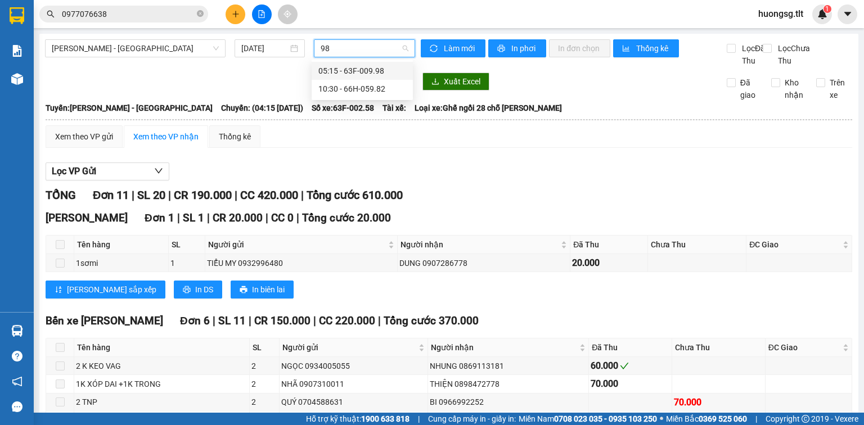
type input "9"
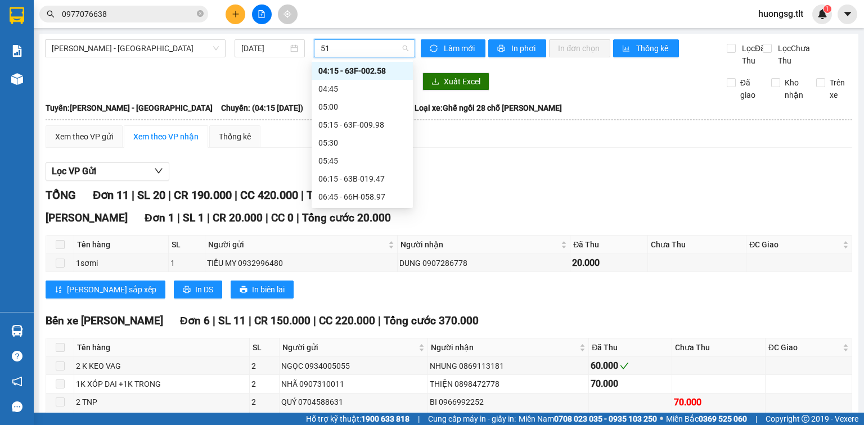
type input "519"
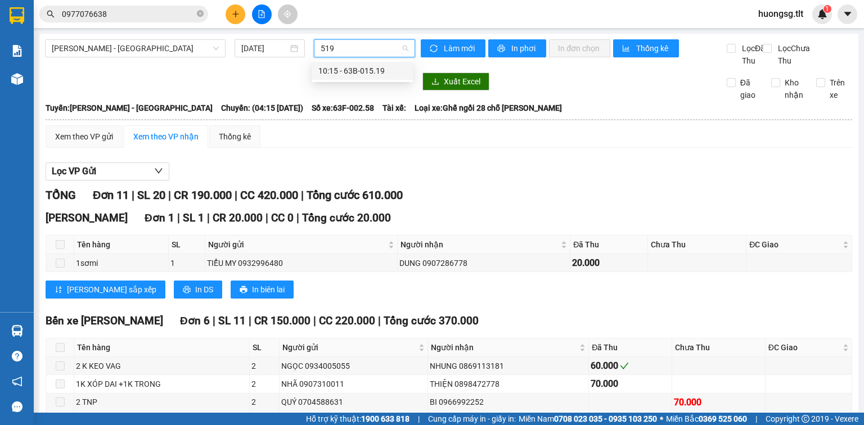
click at [371, 65] on div "10:15 - 63B-015.19" at bounding box center [362, 71] width 88 height 12
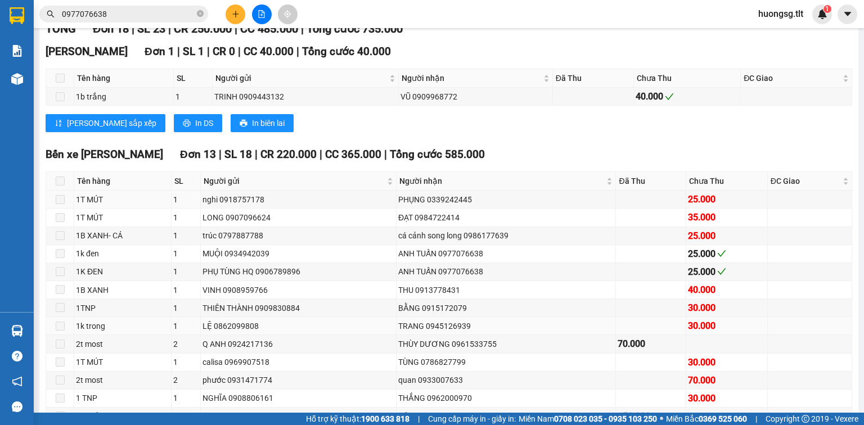
scroll to position [270, 0]
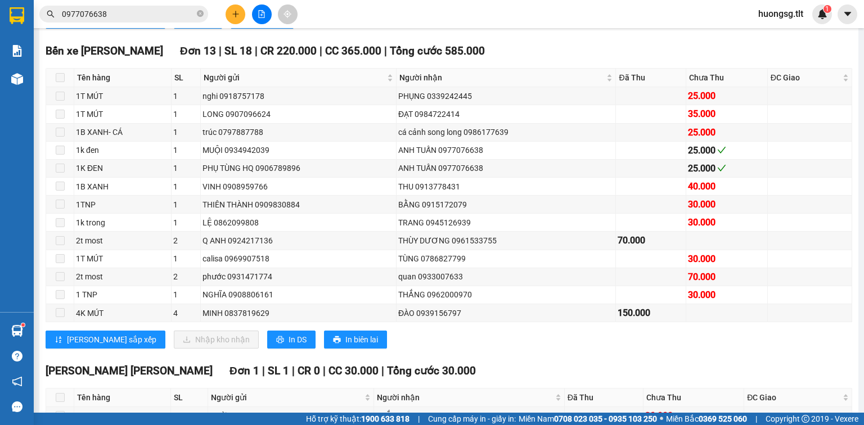
click at [552, 357] on div "Bến xe Tiền Giang Đơn 13 | SL 18 | CR 220.000 | CC 365.000 | Tổng cước 585.000 …" at bounding box center [449, 200] width 806 height 314
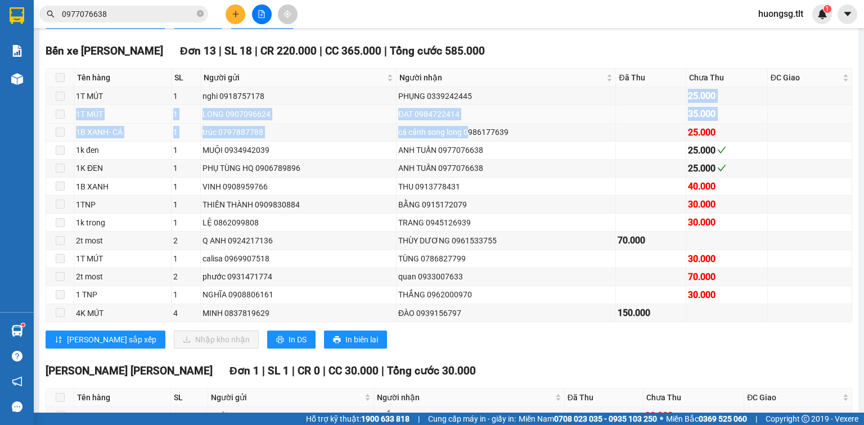
drag, startPoint x: 468, startPoint y: 111, endPoint x: 466, endPoint y: 129, distance: 18.6
click at [464, 136] on tbody "1T MÚT 1 nghi 0918757178 PHỤNG 0339242445 25.000 1T MÚT 1 LONG 0907096624 ĐẠT 0…" at bounding box center [449, 204] width 806 height 235
click at [501, 102] on div "PHỤNG 0339242445" at bounding box center [505, 96] width 215 height 12
click at [477, 102] on div "PHỤNG 0339242445" at bounding box center [505, 96] width 215 height 12
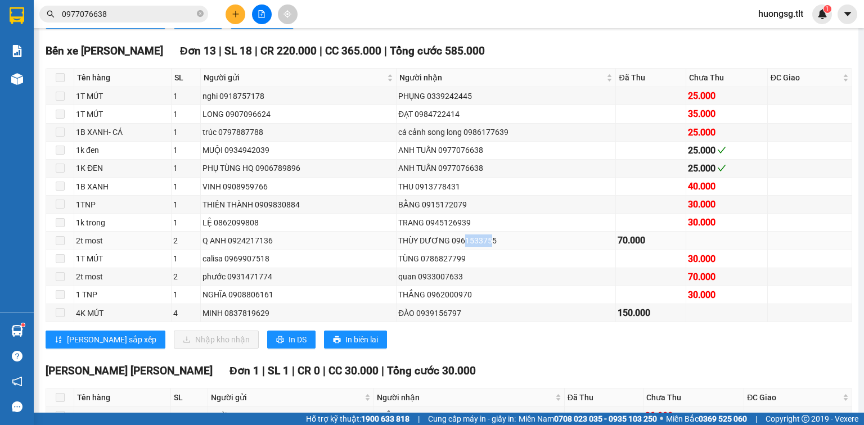
click at [463, 247] on div "THÙY DƯƠNG 0961533755" at bounding box center [505, 240] width 215 height 12
click at [493, 247] on div "THÙY DƯƠNG 0961533755" at bounding box center [505, 240] width 215 height 12
drag, startPoint x: 490, startPoint y: 250, endPoint x: 436, endPoint y: 269, distance: 58.0
click at [426, 247] on div "THÙY DƯƠNG 0961533755" at bounding box center [505, 240] width 215 height 12
drag, startPoint x: 448, startPoint y: 340, endPoint x: 450, endPoint y: 331, distance: 9.8
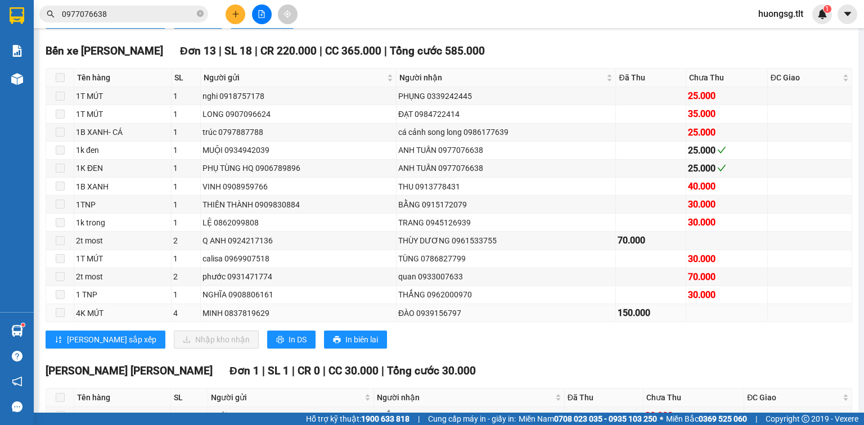
click at [449, 340] on div "Bến xe Tiền Giang Đơn 13 | SL 18 | CR 220.000 | CC 365.000 | Tổng cước 585.000 …" at bounding box center [449, 200] width 806 height 314
click at [189, 12] on input "0977076638" at bounding box center [128, 14] width 133 height 12
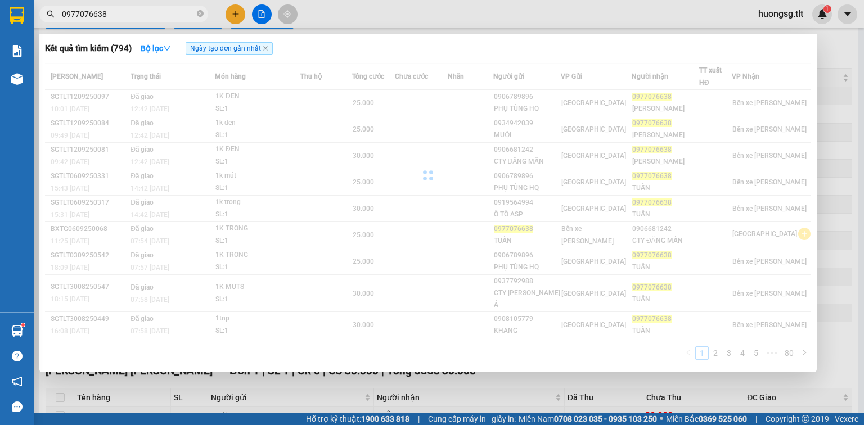
click at [202, 11] on icon "close-circle" at bounding box center [200, 13] width 7 height 7
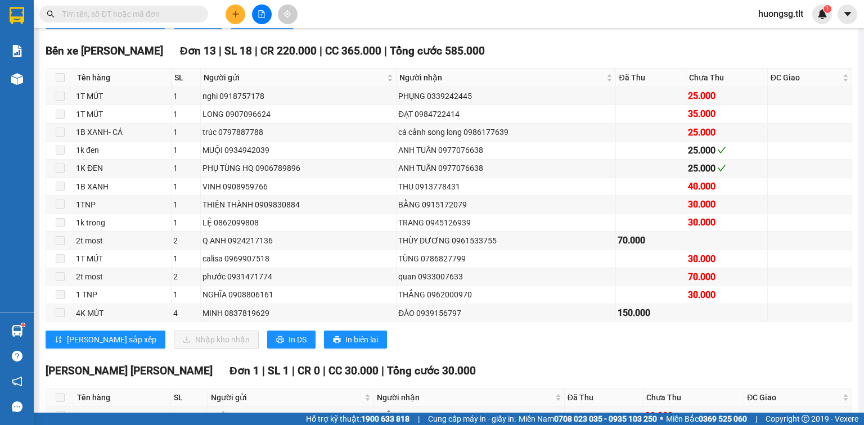
click at [189, 15] on input "text" at bounding box center [128, 14] width 133 height 12
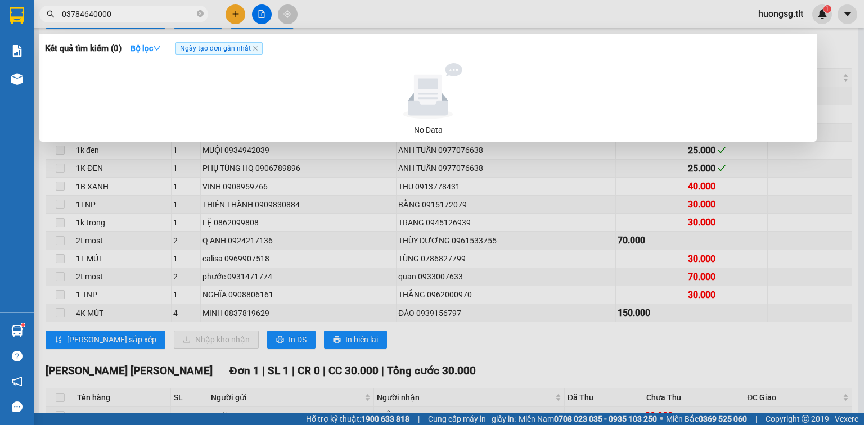
type input "0378464000"
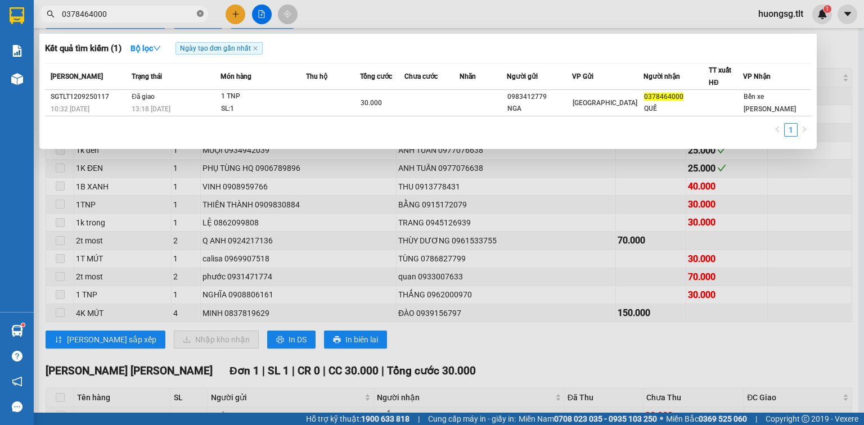
click at [200, 15] on icon "close-circle" at bounding box center [200, 13] width 7 height 7
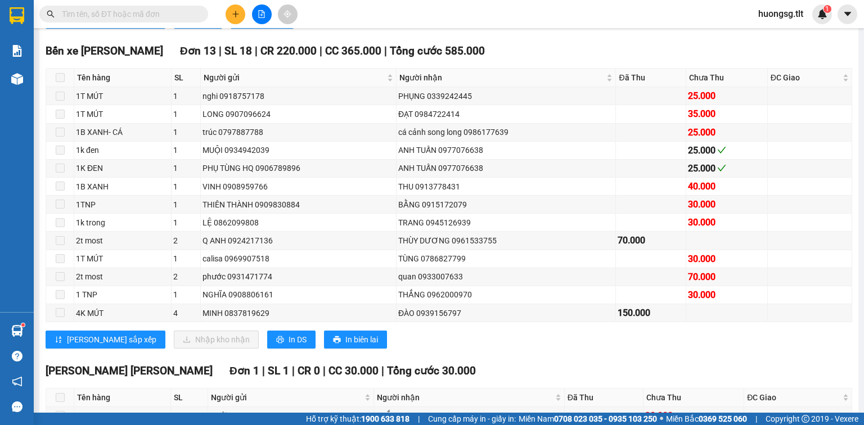
click at [189, 13] on input "text" at bounding box center [128, 14] width 133 height 12
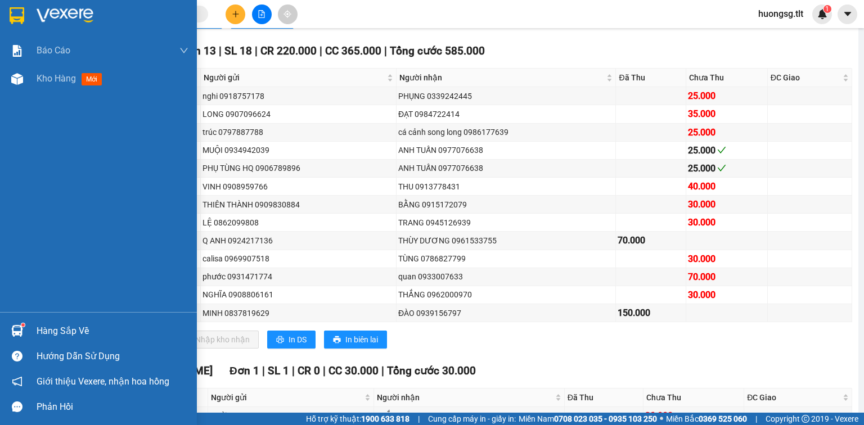
click at [11, 326] on img at bounding box center [17, 331] width 12 height 12
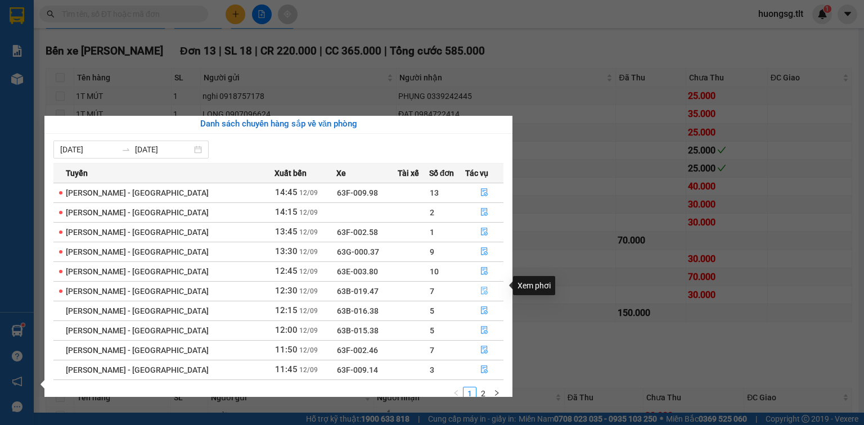
scroll to position [0, 0]
click at [486, 272] on button "button" at bounding box center [484, 273] width 37 height 18
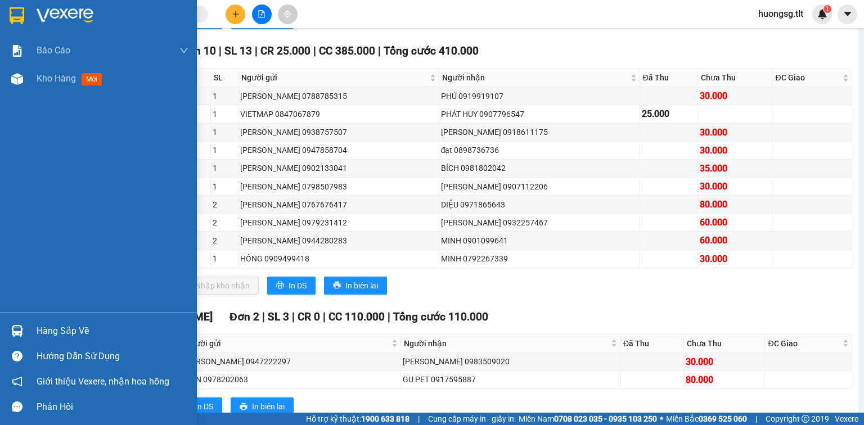
click at [38, 320] on div "Hàng sắp về" at bounding box center [98, 330] width 197 height 25
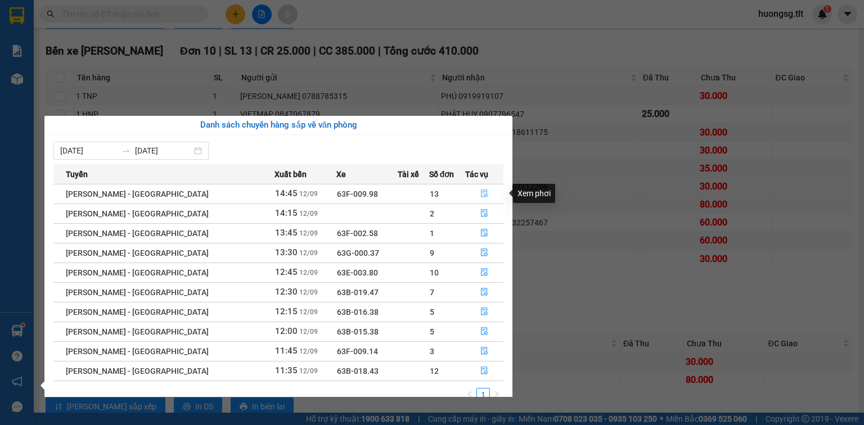
click at [481, 189] on button "button" at bounding box center [484, 194] width 37 height 18
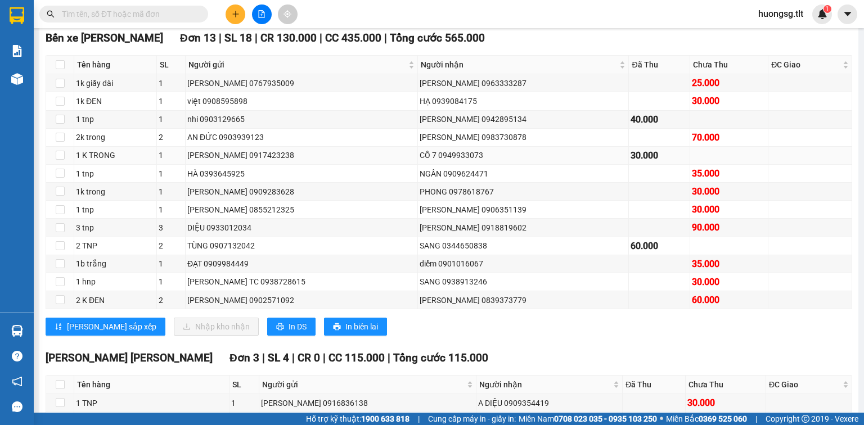
scroll to position [180, 0]
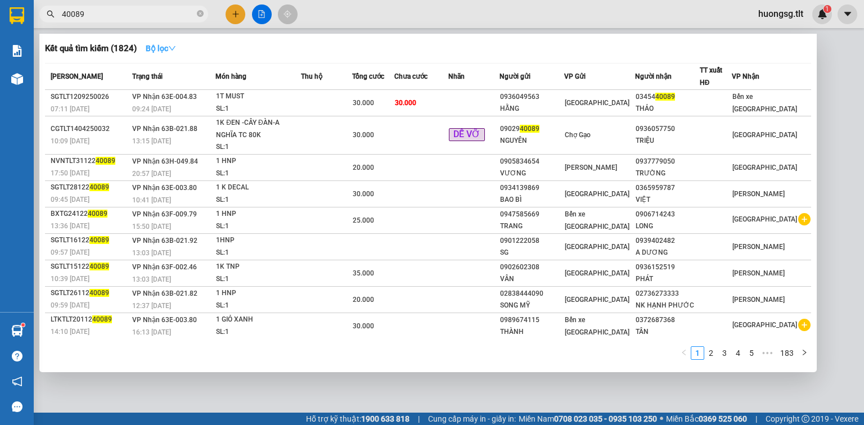
type input "40089"
click at [175, 48] on icon "down" at bounding box center [172, 48] width 7 height 4
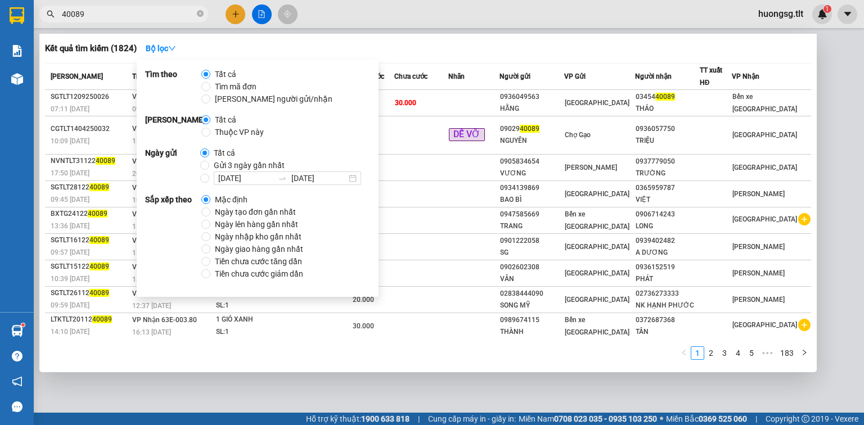
click at [257, 211] on span "Ngày tạo đơn gần nhất" at bounding box center [255, 212] width 90 height 12
click at [210, 211] on input "Ngày tạo đơn gần nhất" at bounding box center [205, 211] width 9 height 9
radio input "true"
radio input "false"
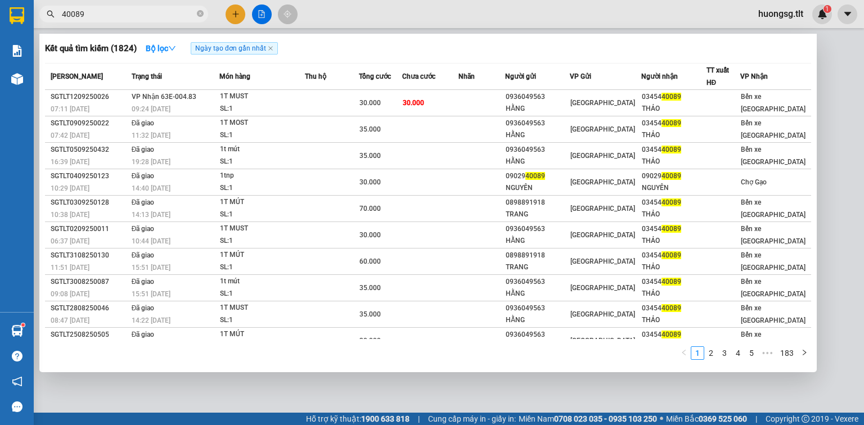
click at [179, 11] on input "40089" at bounding box center [128, 14] width 133 height 12
click at [200, 13] on icon "close-circle" at bounding box center [200, 13] width 7 height 7
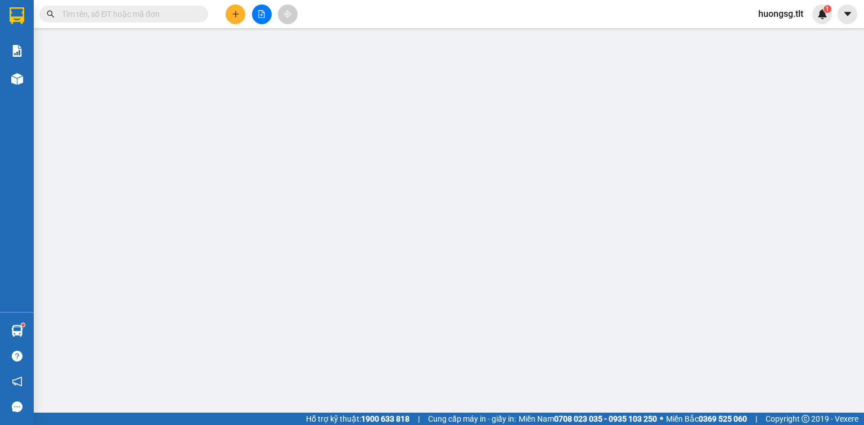
click at [184, 12] on input "text" at bounding box center [128, 14] width 133 height 12
click at [175, 11] on input "text" at bounding box center [128, 14] width 133 height 12
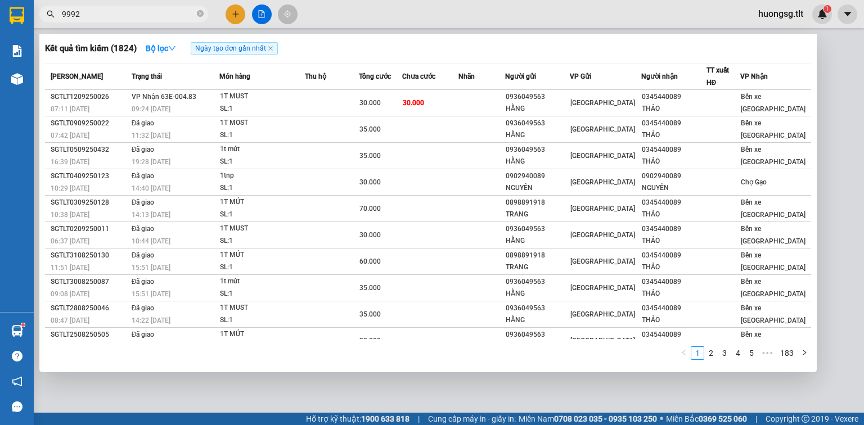
type input "99924"
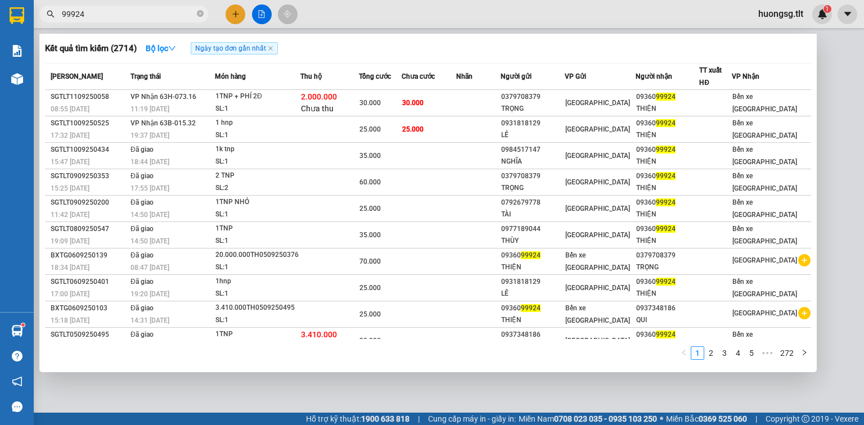
drag, startPoint x: 198, startPoint y: 13, endPoint x: 192, endPoint y: 13, distance: 5.7
click at [197, 13] on icon "close-circle" at bounding box center [200, 13] width 7 height 7
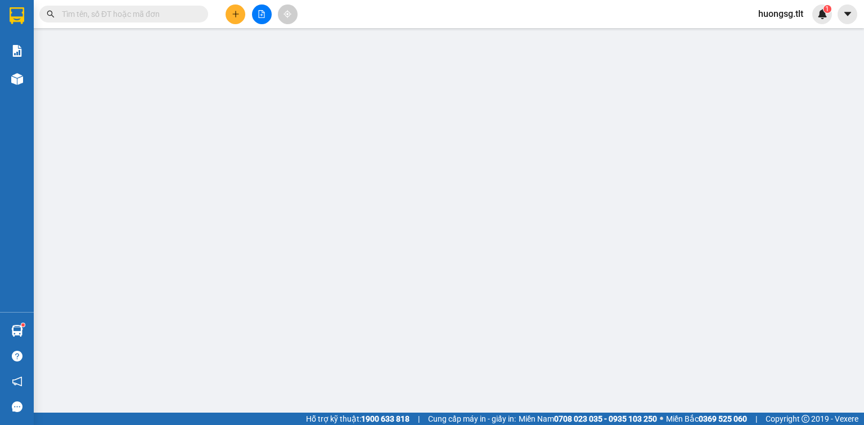
click at [177, 10] on input "text" at bounding box center [128, 14] width 133 height 12
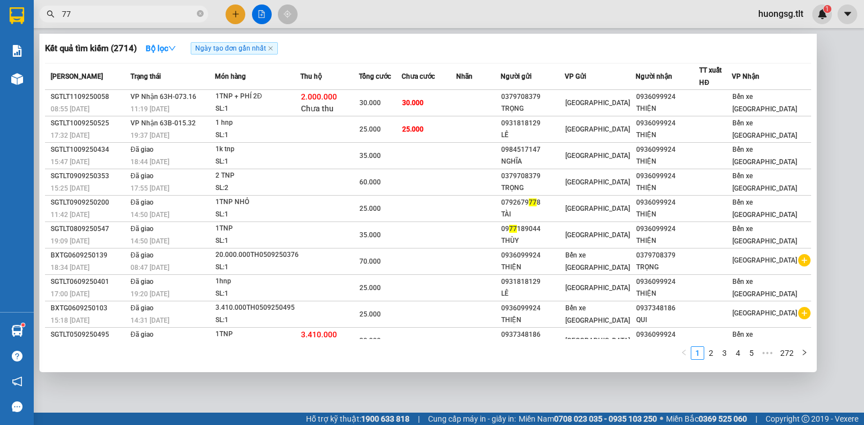
type input "778"
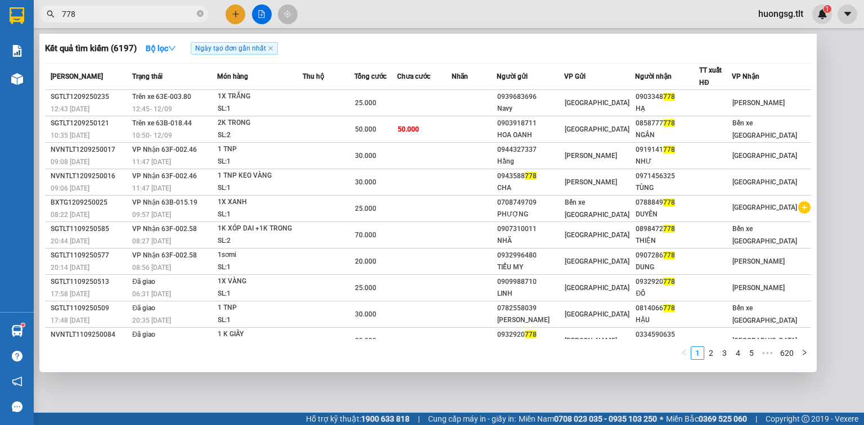
drag, startPoint x: 201, startPoint y: 12, endPoint x: 191, endPoint y: 14, distance: 9.8
click at [198, 12] on icon "close-circle" at bounding box center [200, 13] width 7 height 7
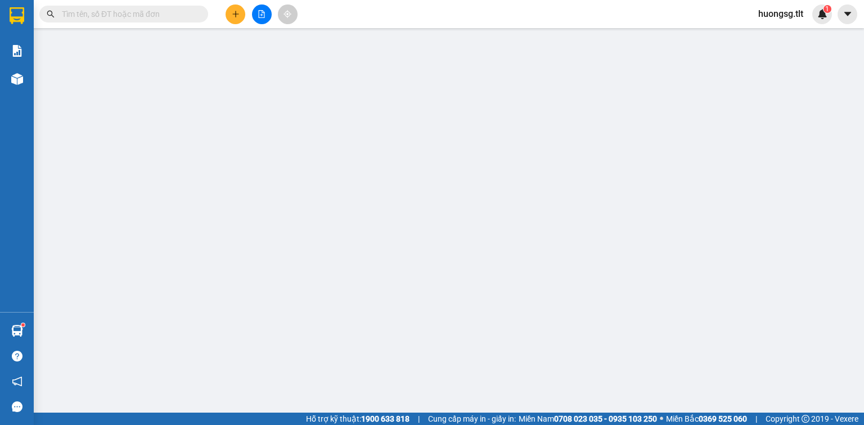
click at [187, 13] on input "text" at bounding box center [128, 14] width 133 height 12
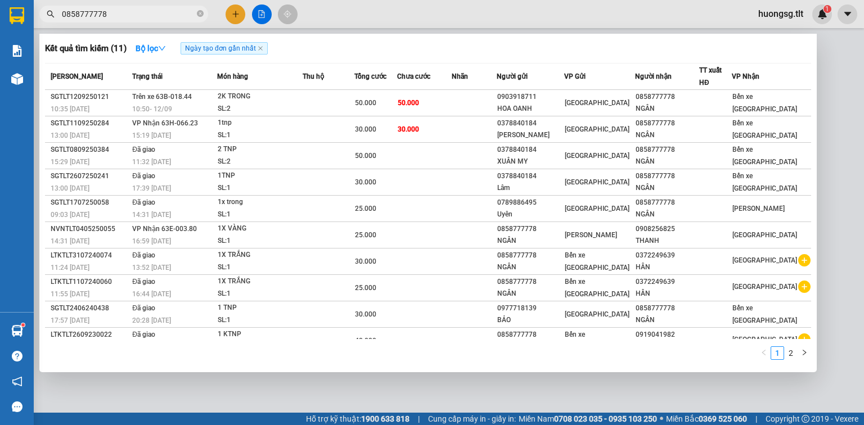
type input "0858777778"
click at [206, 378] on div at bounding box center [432, 212] width 864 height 425
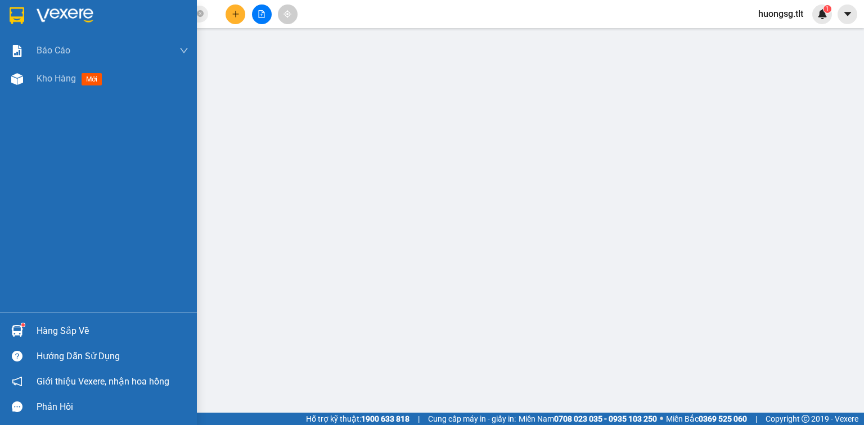
click at [19, 333] on img at bounding box center [17, 331] width 12 height 12
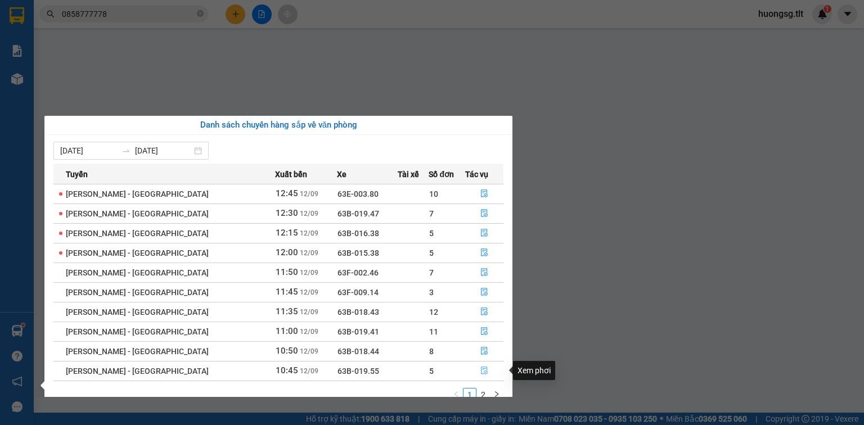
click at [481, 370] on icon "file-done" at bounding box center [484, 371] width 7 height 8
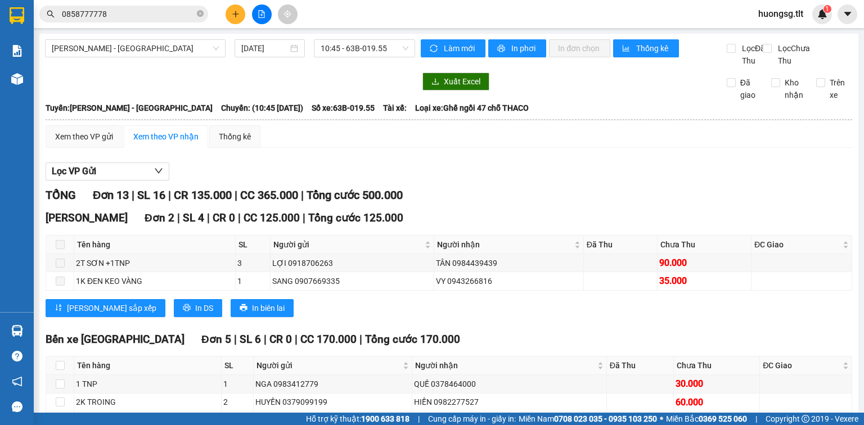
scroll to position [90, 0]
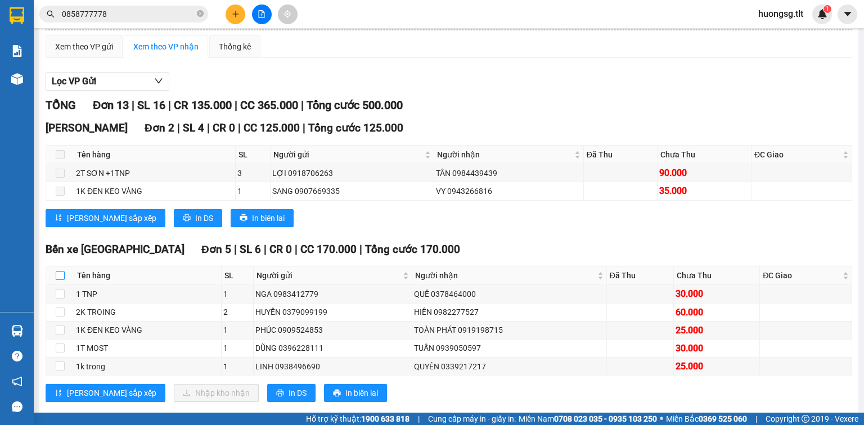
click at [60, 280] on input "checkbox" at bounding box center [60, 275] width 9 height 9
checkbox input "true"
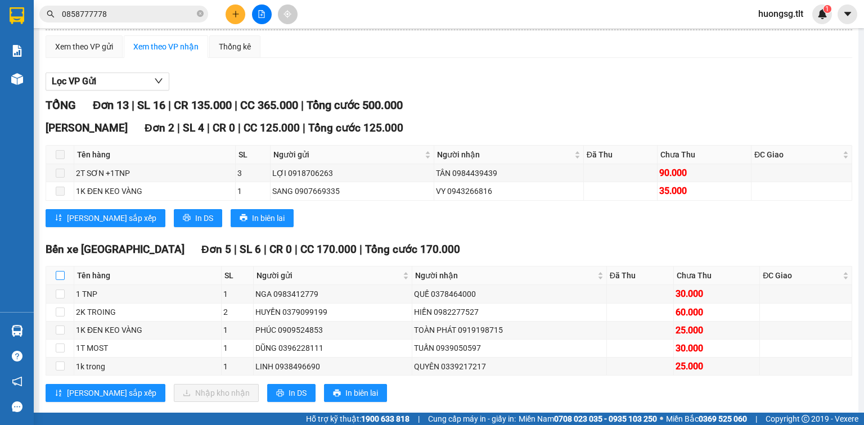
checkbox input "true"
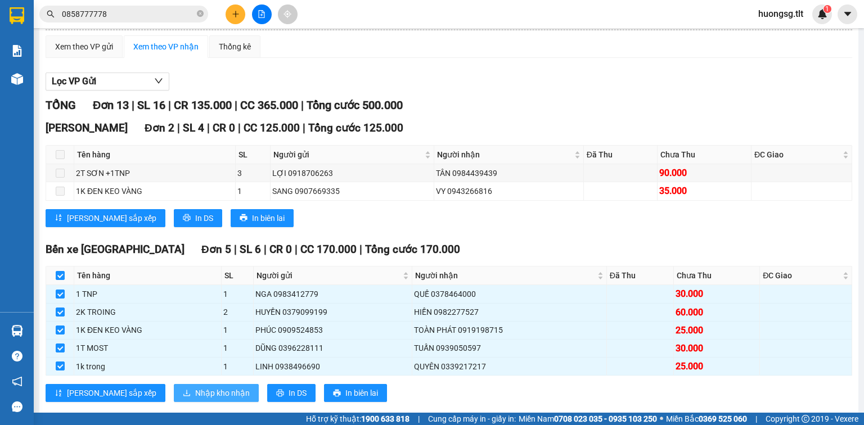
click at [174, 396] on button "Nhập kho nhận" at bounding box center [216, 393] width 85 height 18
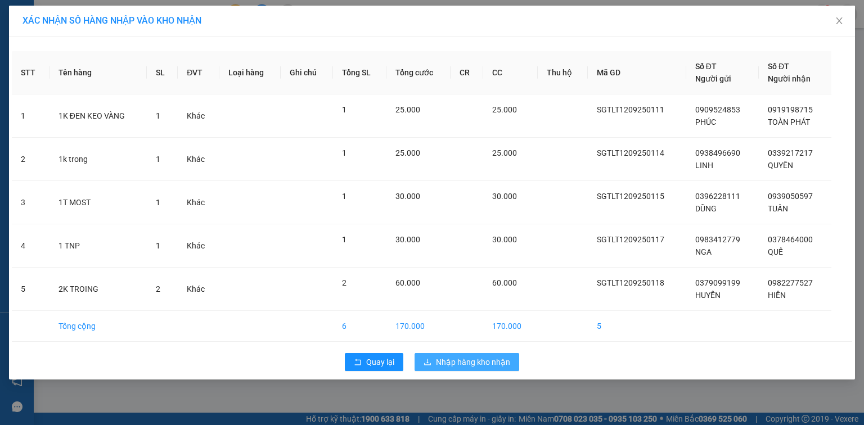
click at [502, 354] on button "Nhập hàng kho nhận" at bounding box center [466, 362] width 105 height 18
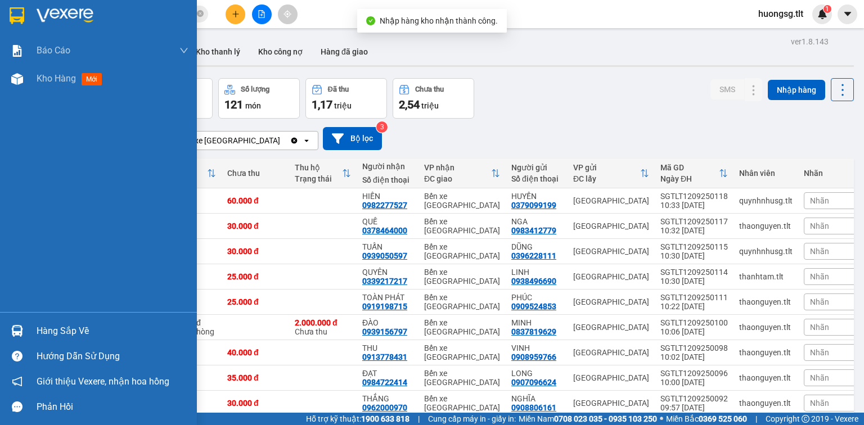
click at [19, 330] on img at bounding box center [17, 331] width 12 height 12
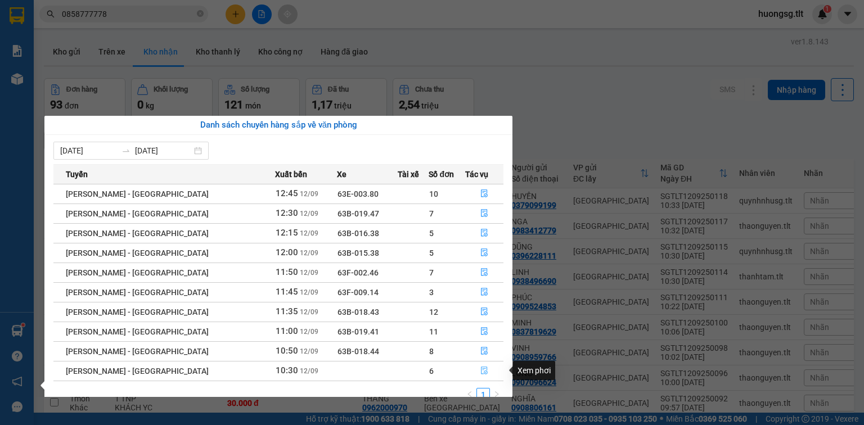
click at [480, 373] on icon "file-done" at bounding box center [484, 371] width 8 height 8
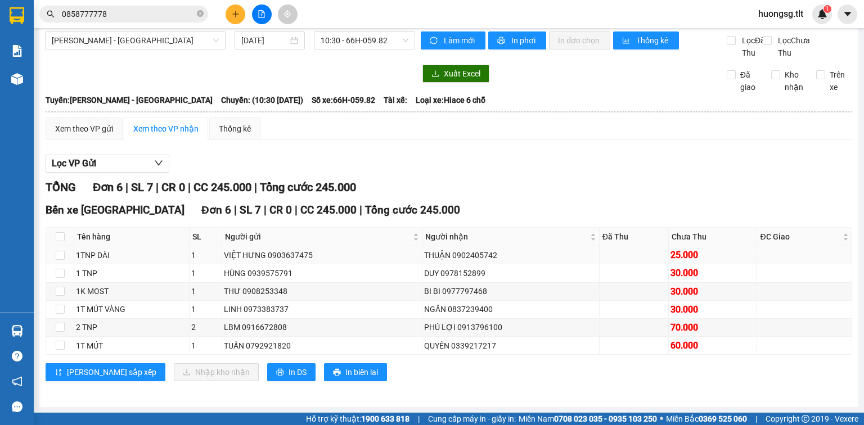
scroll to position [19, 0]
click at [62, 237] on input "checkbox" at bounding box center [60, 236] width 9 height 9
checkbox input "true"
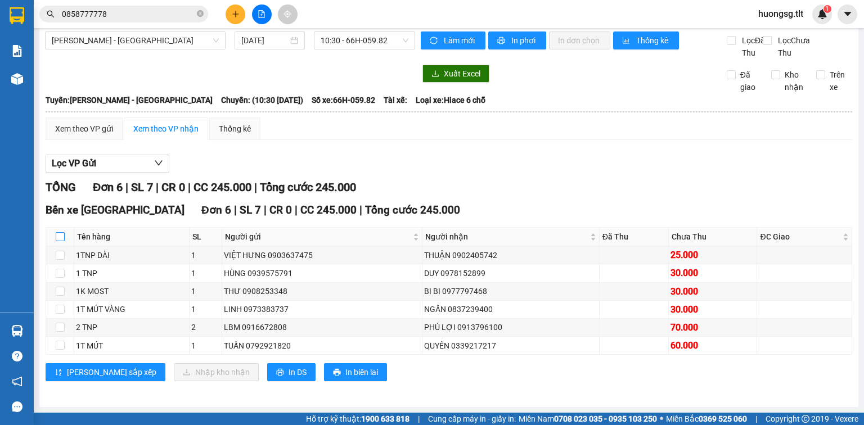
checkbox input "true"
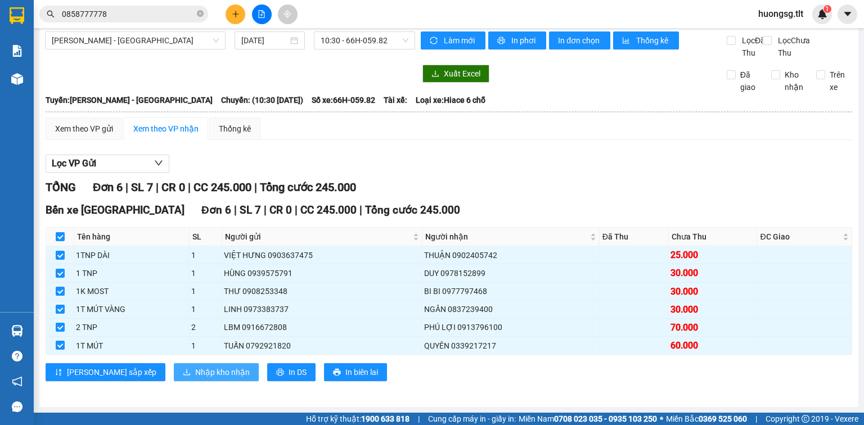
click at [195, 368] on span "Nhập kho nhận" at bounding box center [222, 372] width 55 height 12
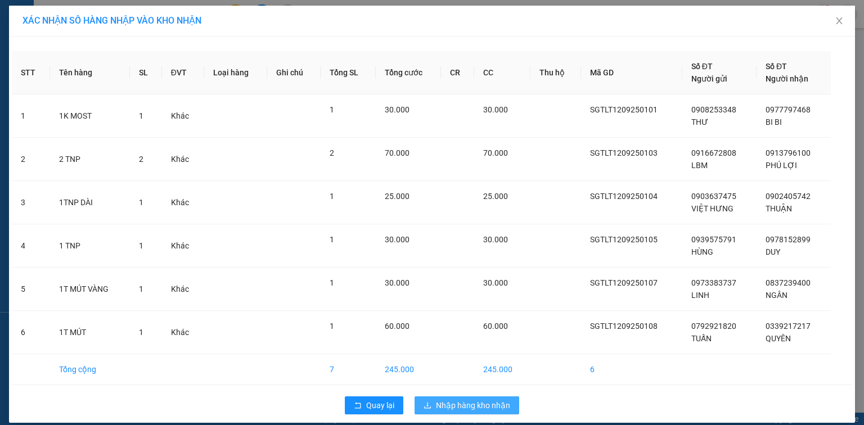
click at [432, 408] on button "Nhập hàng kho nhận" at bounding box center [466, 405] width 105 height 18
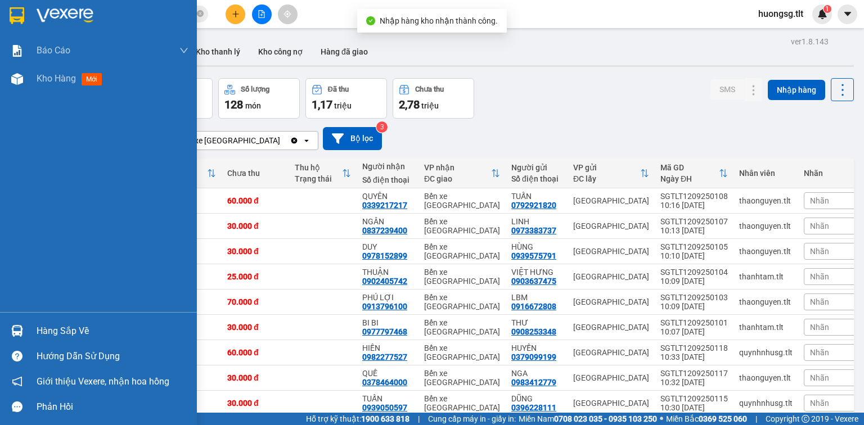
click at [25, 335] on div at bounding box center [17, 331] width 20 height 20
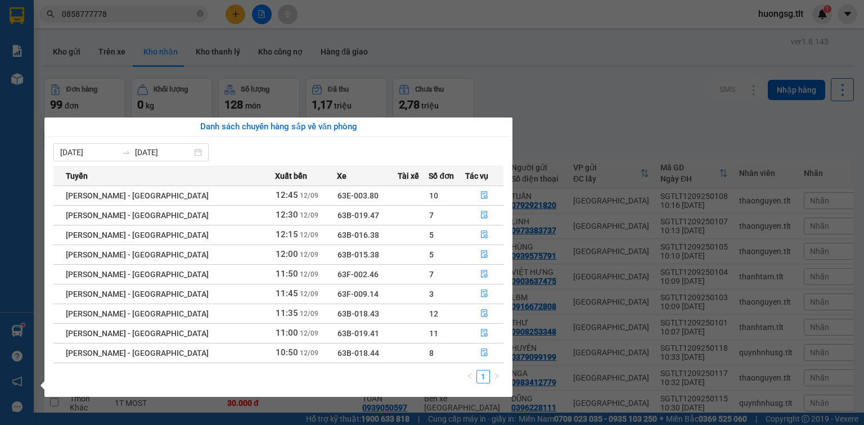
click at [519, 70] on section "Kết quả tìm kiếm ( 11 ) Bộ lọc Ngày tạo đơn gần nhất Mã ĐH Trạng thái Món hàng …" at bounding box center [432, 212] width 864 height 425
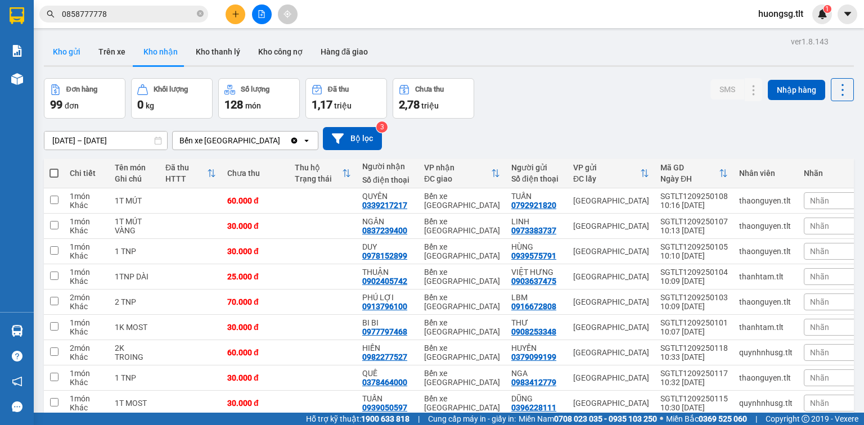
click at [70, 42] on button "Kho gửi" at bounding box center [67, 51] width 46 height 27
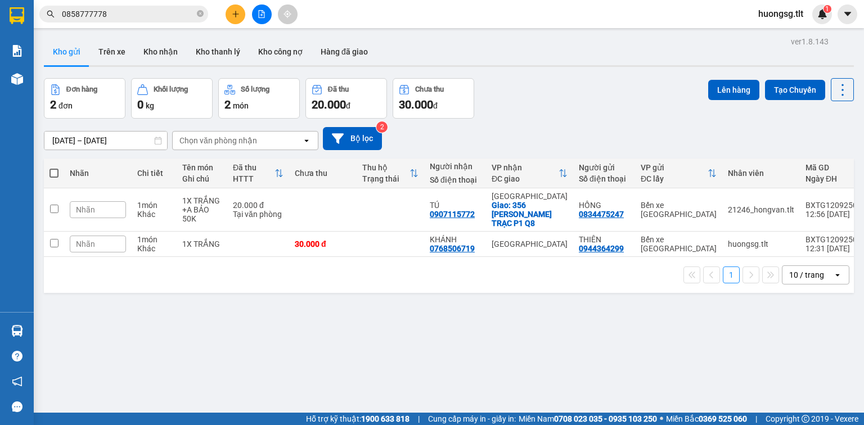
click at [256, 20] on button at bounding box center [262, 14] width 20 height 20
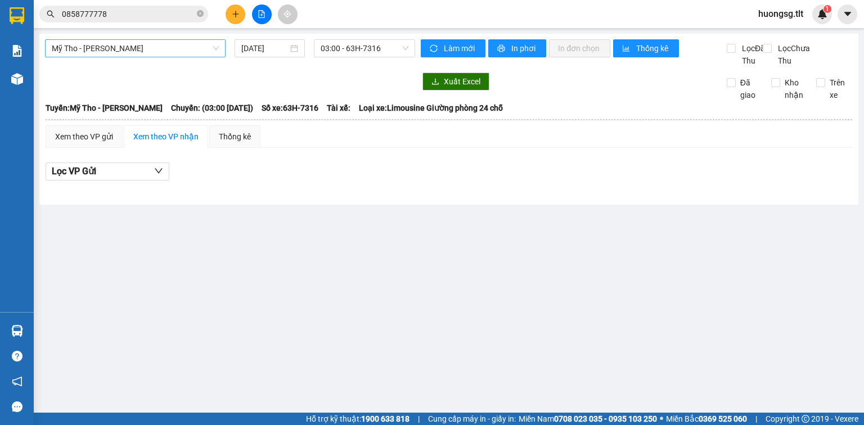
click at [180, 51] on span "Mỹ Tho - Hồ Chí Minh" at bounding box center [135, 48] width 167 height 17
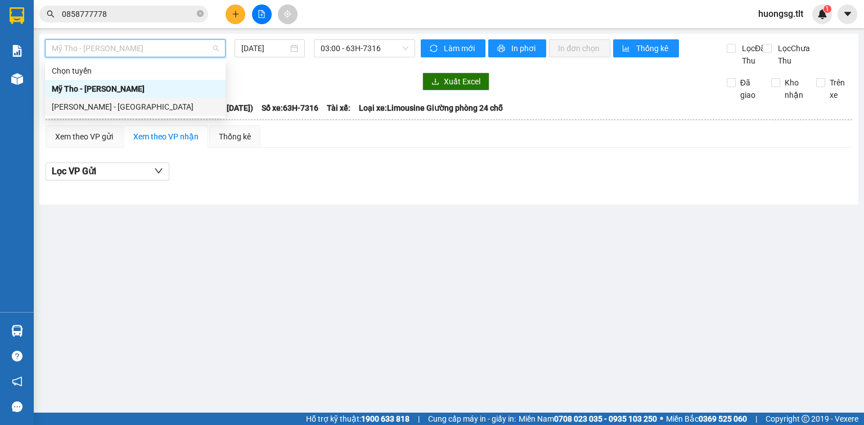
click at [182, 109] on div "Hồ Chí Minh - Mỹ Tho" at bounding box center [135, 107] width 167 height 12
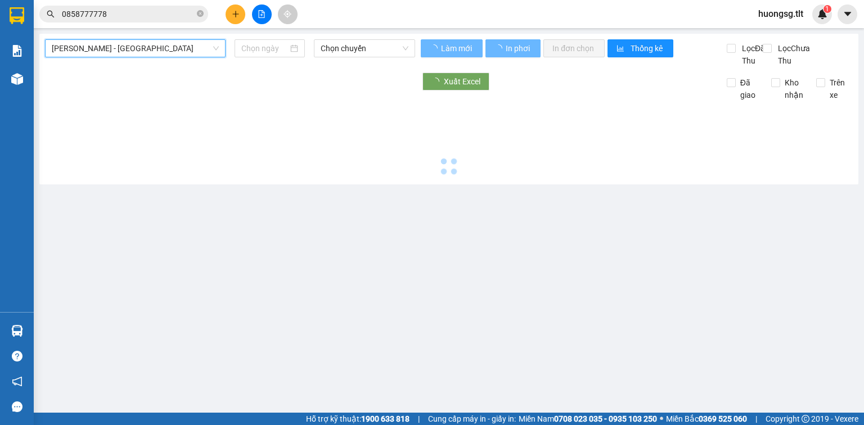
type input "12/09/2025"
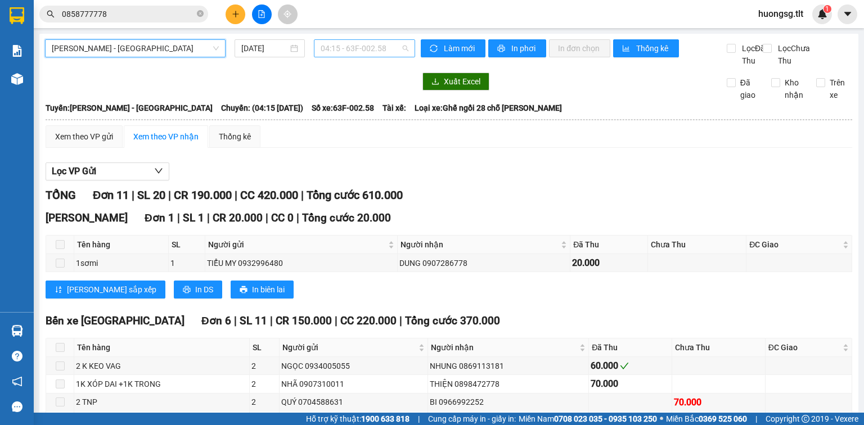
click at [353, 51] on span "04:15 - 63F-002.58" at bounding box center [364, 48] width 88 height 17
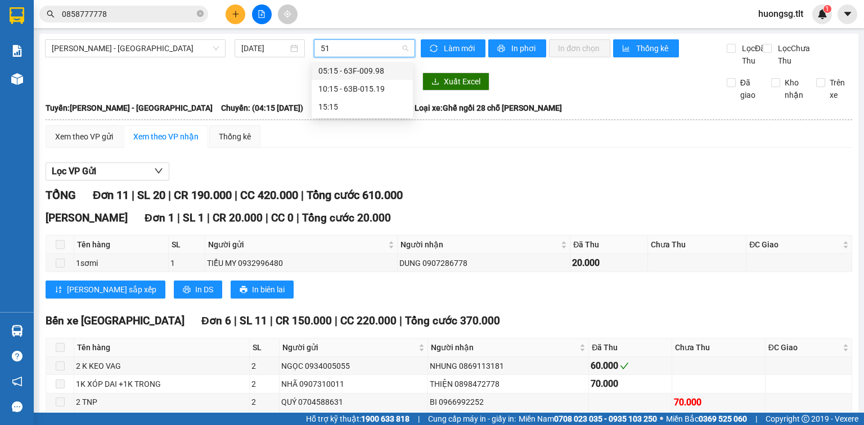
type input "519"
click at [372, 69] on div "10:15 - 63B-015.19" at bounding box center [362, 71] width 88 height 12
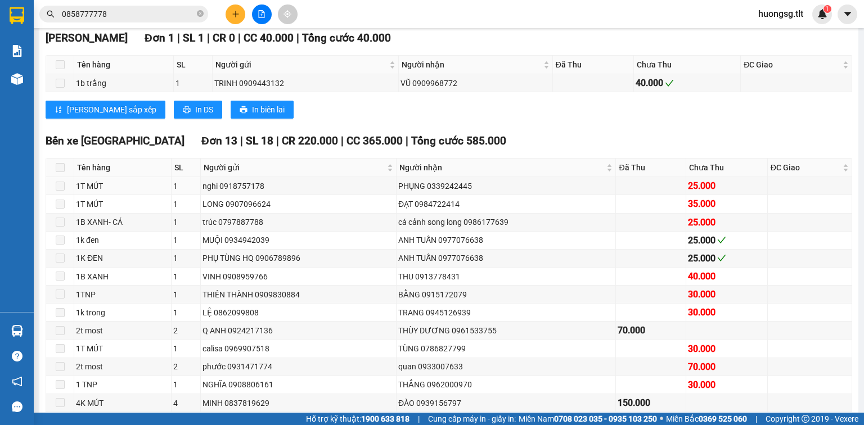
scroll to position [270, 0]
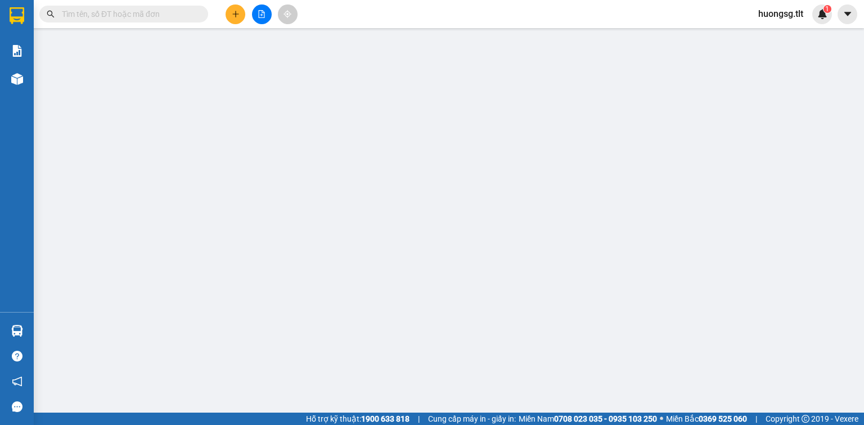
click at [170, 15] on input "text" at bounding box center [128, 14] width 133 height 12
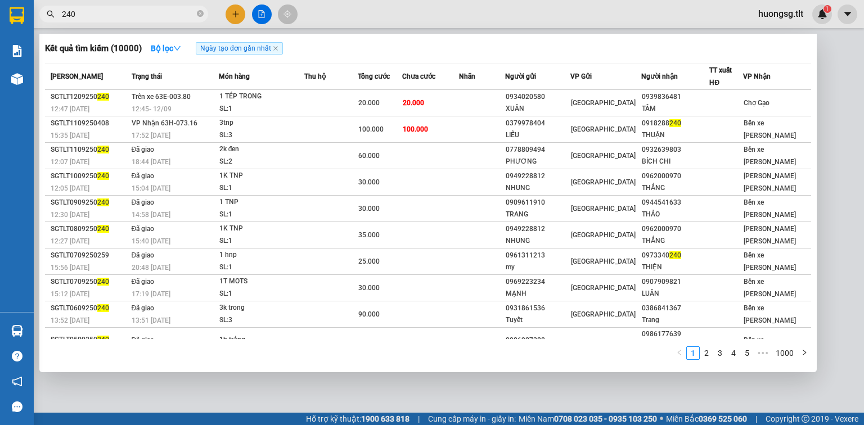
type input "240"
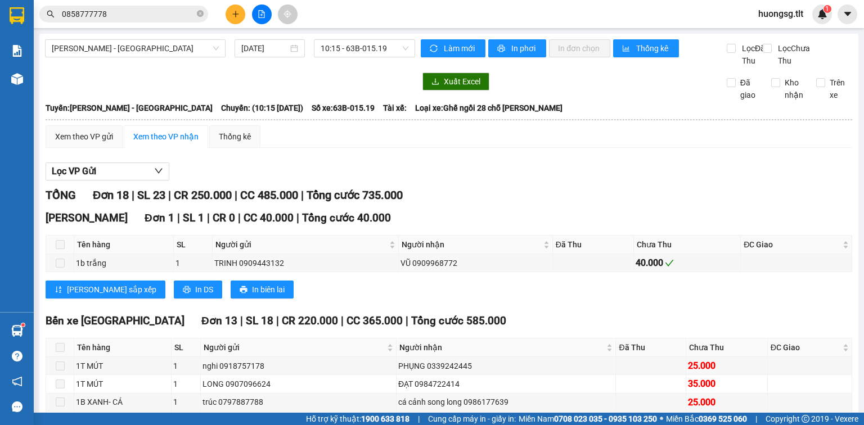
scroll to position [270, 0]
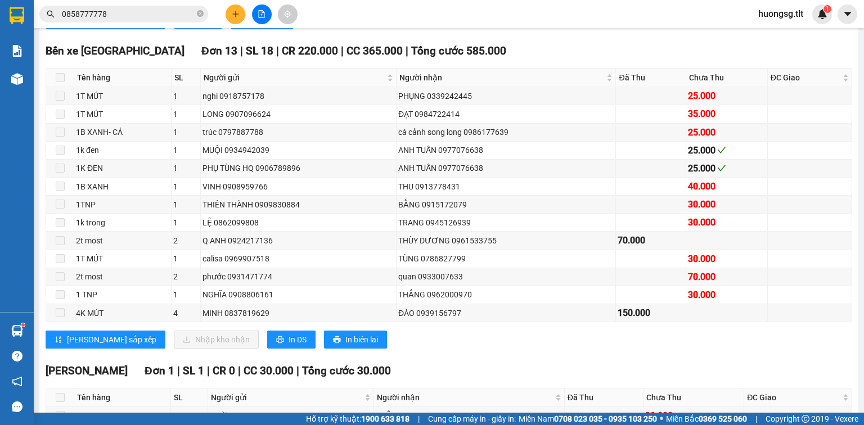
click at [236, 12] on icon "plus" at bounding box center [236, 14] width 8 height 8
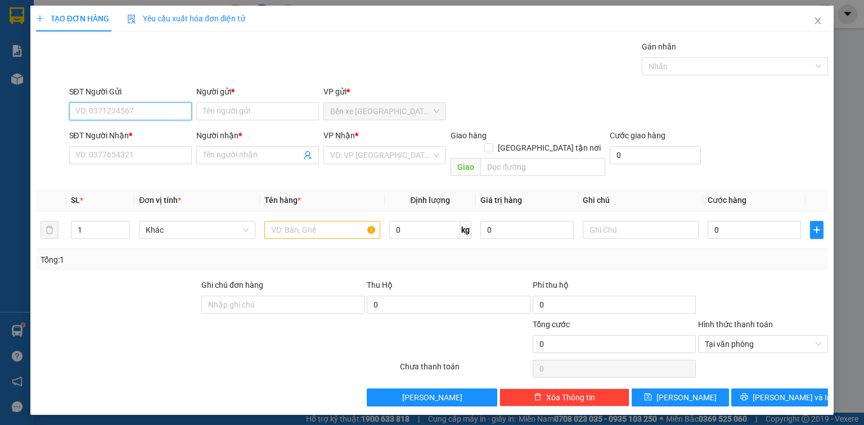
click at [152, 110] on input "SĐT Người Gửi" at bounding box center [130, 111] width 123 height 18
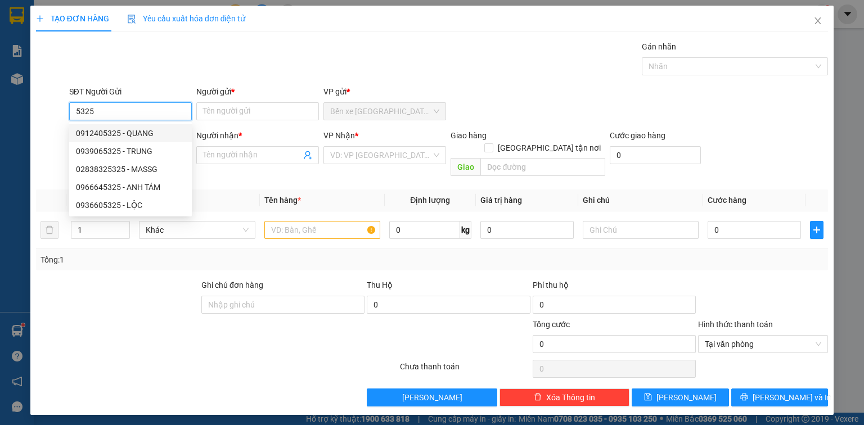
drag, startPoint x: 107, startPoint y: 108, endPoint x: 66, endPoint y: 106, distance: 40.5
click at [67, 106] on div "SĐT Người Gửi 5325" at bounding box center [130, 104] width 127 height 39
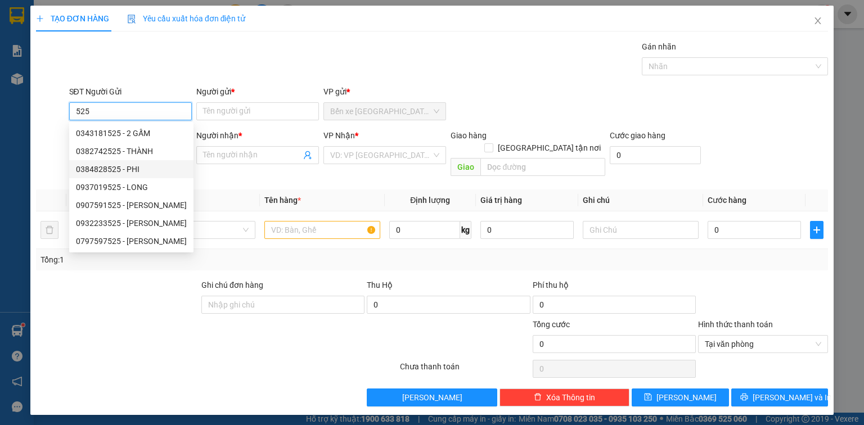
click at [152, 165] on div "0384828525 - PHI" at bounding box center [131, 169] width 111 height 12
type input "0384828525"
type input "PHI"
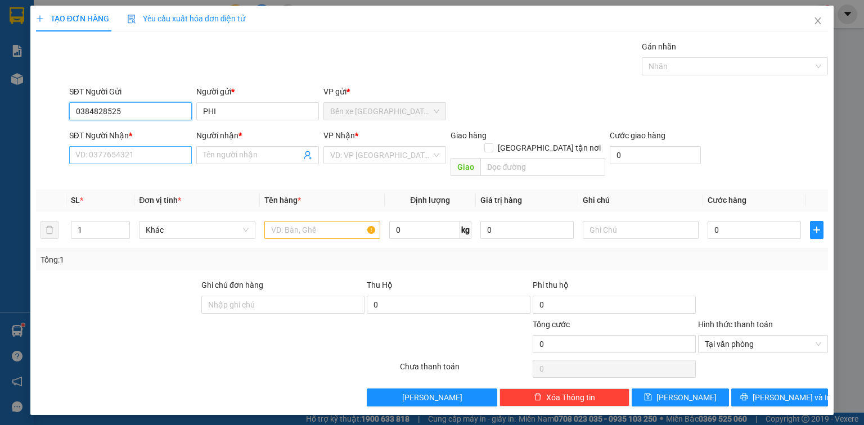
type input "0384828525"
click at [128, 146] on input "SĐT Người Nhận *" at bounding box center [130, 155] width 123 height 18
type input "616"
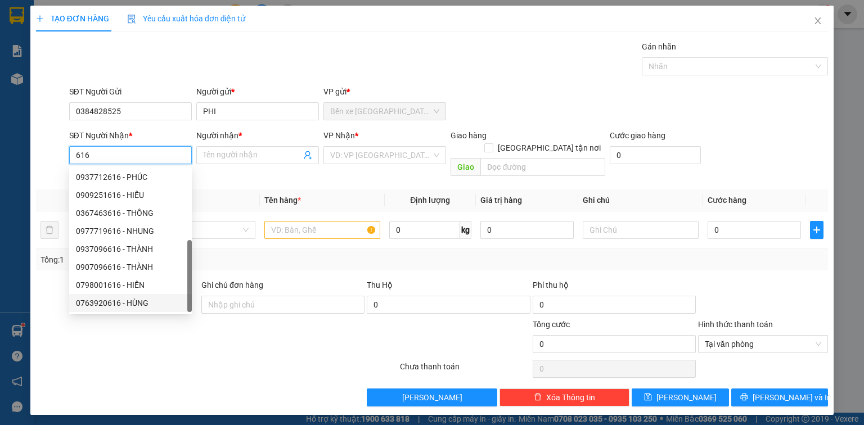
scroll to position [18, 0]
drag, startPoint x: 95, startPoint y: 149, endPoint x: 74, endPoint y: 152, distance: 21.0
click at [74, 152] on input "616" at bounding box center [130, 155] width 123 height 18
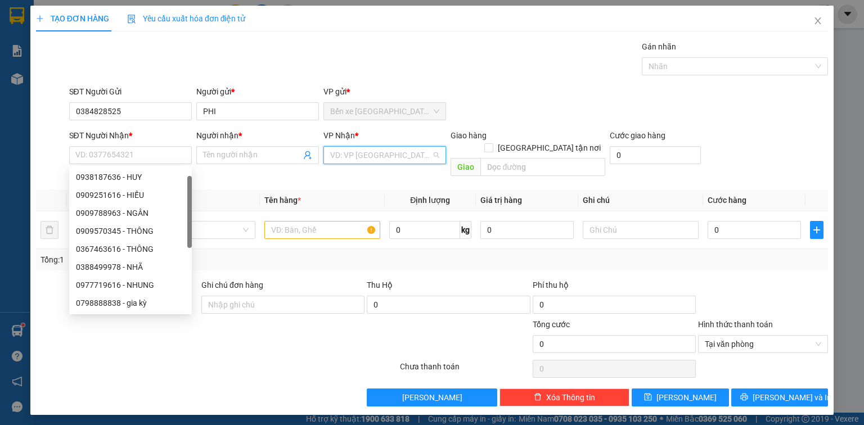
click at [386, 152] on input "search" at bounding box center [380, 155] width 101 height 17
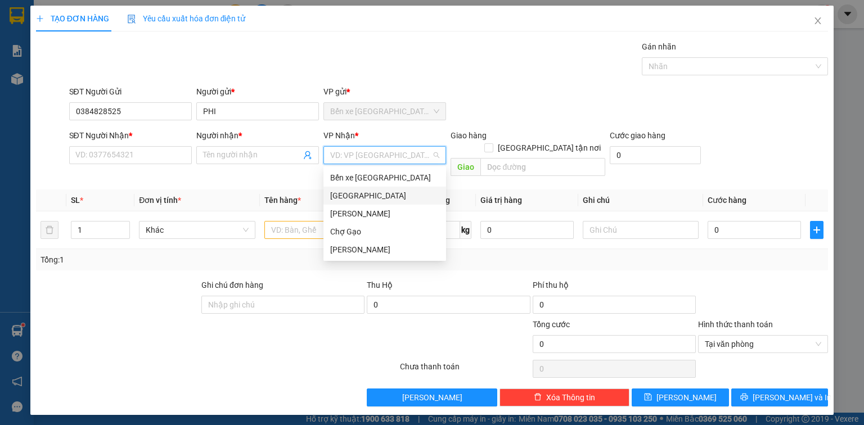
click at [349, 196] on div "[GEOGRAPHIC_DATA]" at bounding box center [384, 195] width 109 height 12
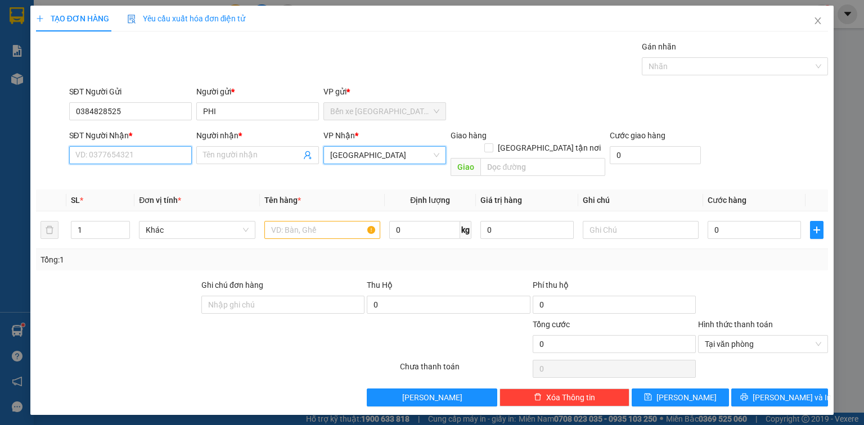
click at [157, 151] on input "SĐT Người Nhận *" at bounding box center [130, 155] width 123 height 18
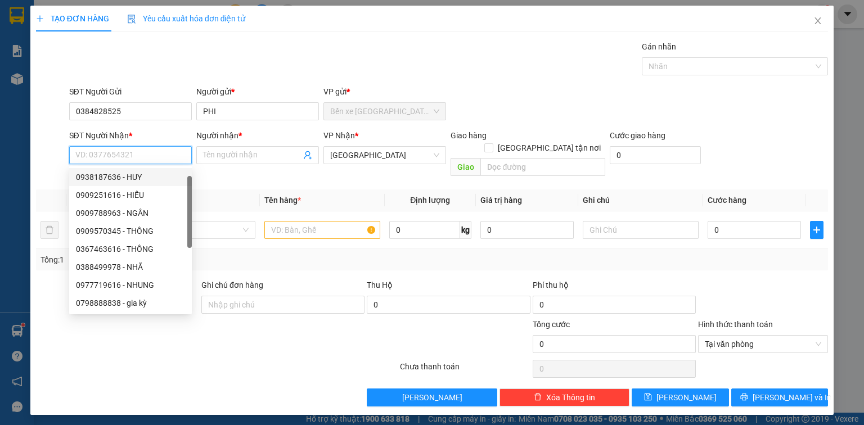
click at [153, 156] on input "SĐT Người Nhận *" at bounding box center [130, 155] width 123 height 18
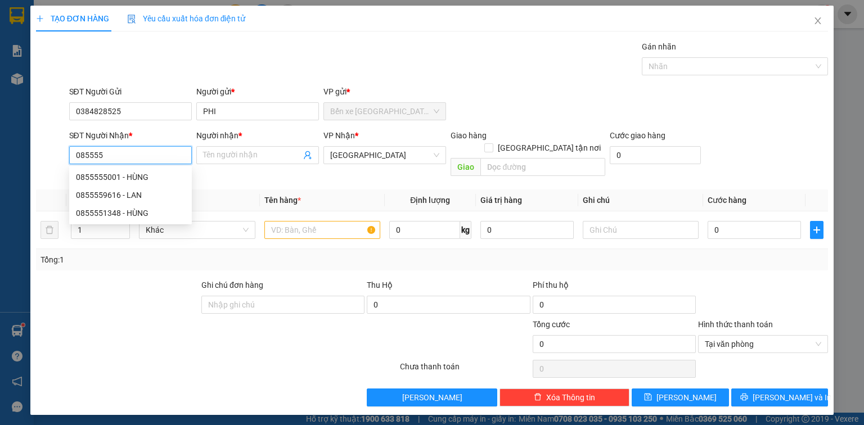
scroll to position [0, 0]
type input "0855559616"
click at [155, 174] on div "0855559616 - LAN" at bounding box center [130, 177] width 109 height 12
type input "LAN"
type input "0855559616"
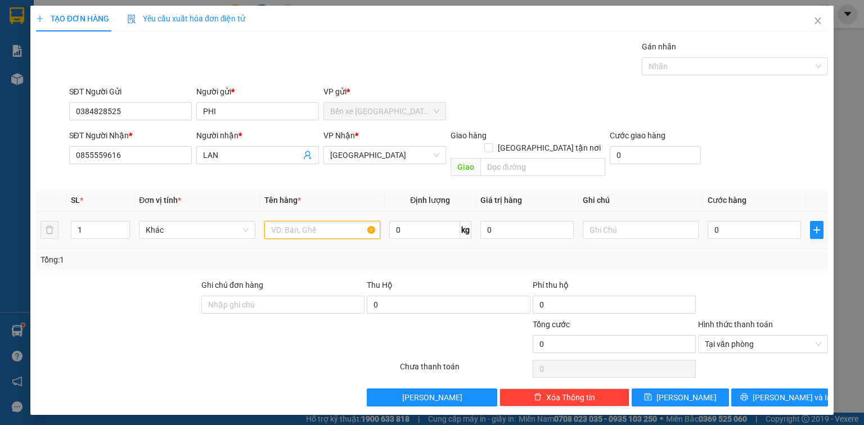
click at [335, 221] on input "text" at bounding box center [322, 230] width 116 height 18
type input "1TNP"
click at [726, 221] on input "0" at bounding box center [753, 230] width 93 height 18
type input "3"
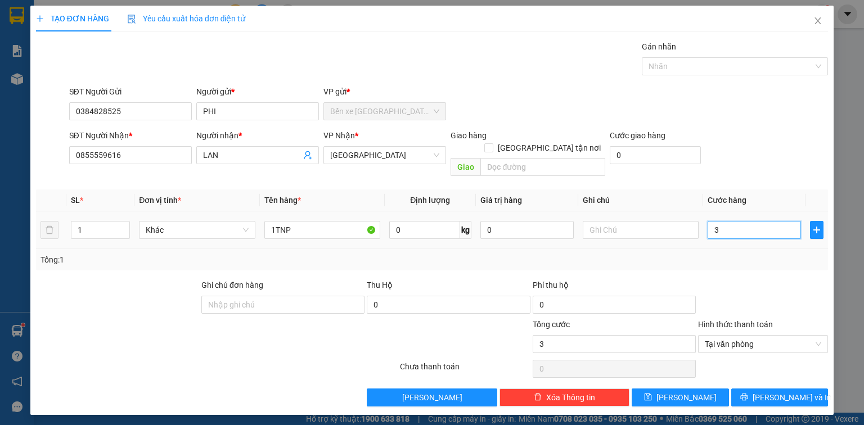
type input "35"
drag, startPoint x: 366, startPoint y: 150, endPoint x: 361, endPoint y: 157, distance: 8.9
click at [365, 149] on span "[GEOGRAPHIC_DATA]" at bounding box center [384, 155] width 109 height 17
type input "35.000"
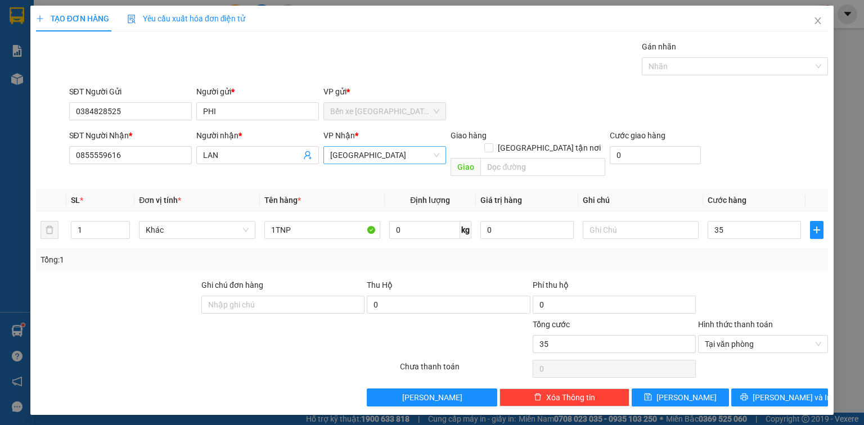
type input "35.000"
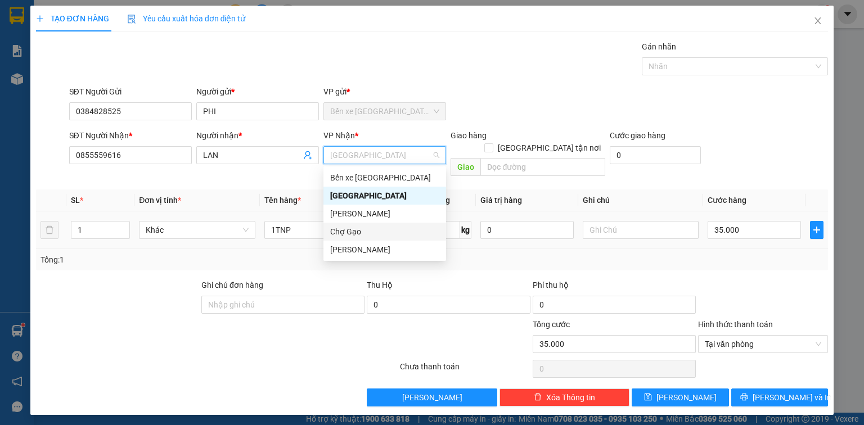
click at [370, 234] on div "Chợ Gạo" at bounding box center [384, 231] width 109 height 12
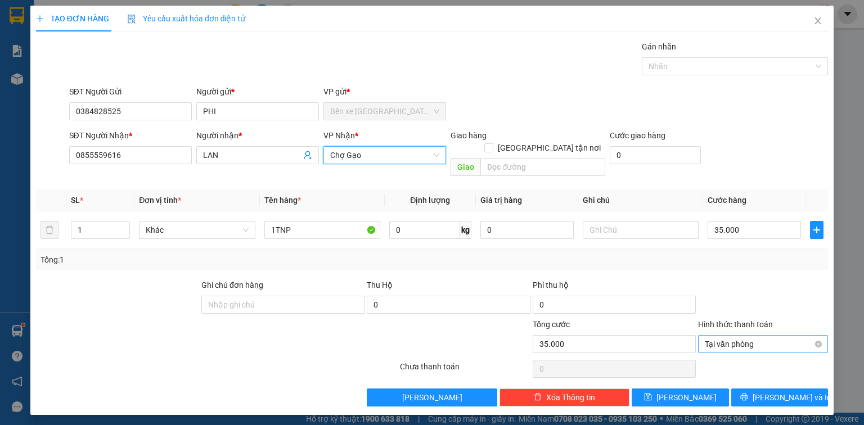
type input "35.000"
click at [789, 391] on span "[PERSON_NAME] và In" at bounding box center [791, 397] width 79 height 12
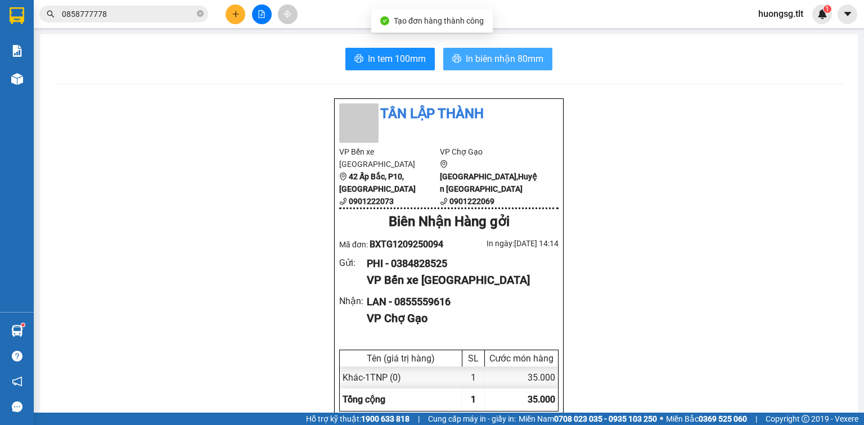
click at [508, 55] on span "In biên nhận 80mm" at bounding box center [505, 59] width 78 height 14
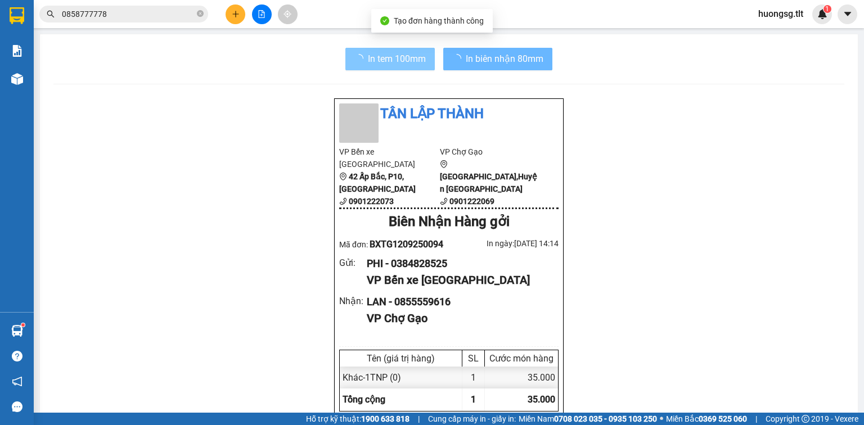
click at [394, 52] on span "In tem 100mm" at bounding box center [397, 59] width 58 height 14
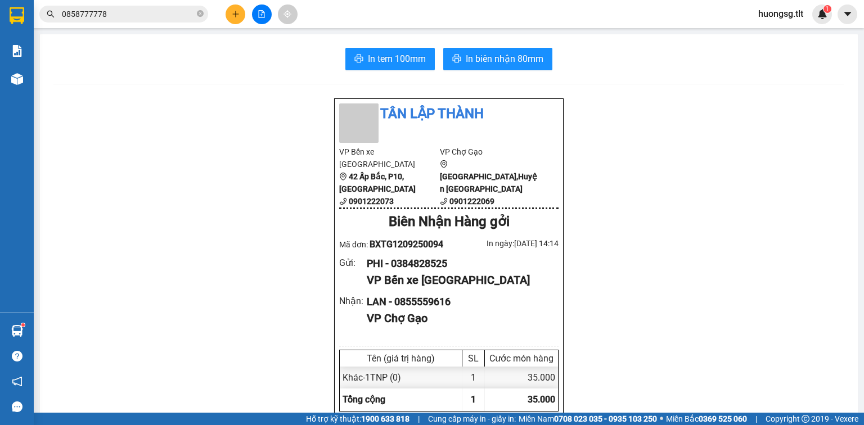
click at [166, 9] on input "0858777778" at bounding box center [128, 14] width 133 height 12
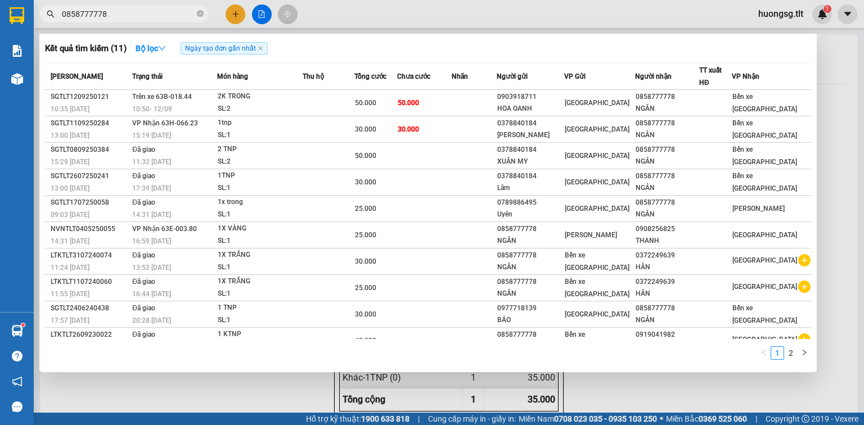
click at [273, 389] on div at bounding box center [432, 212] width 864 height 425
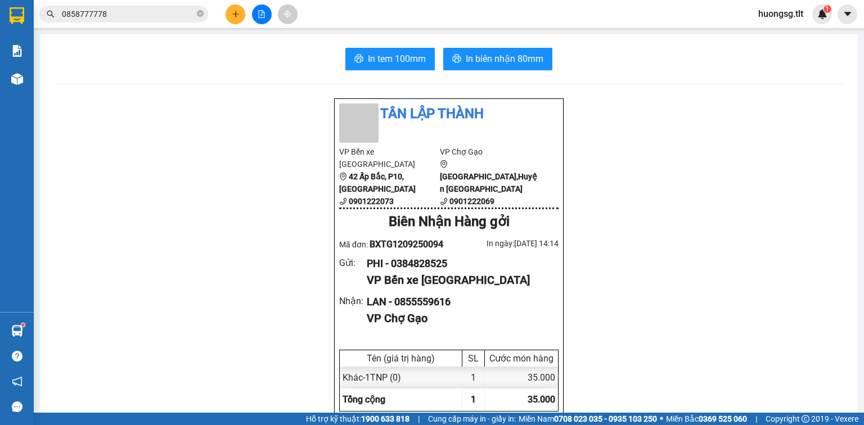
scroll to position [90, 0]
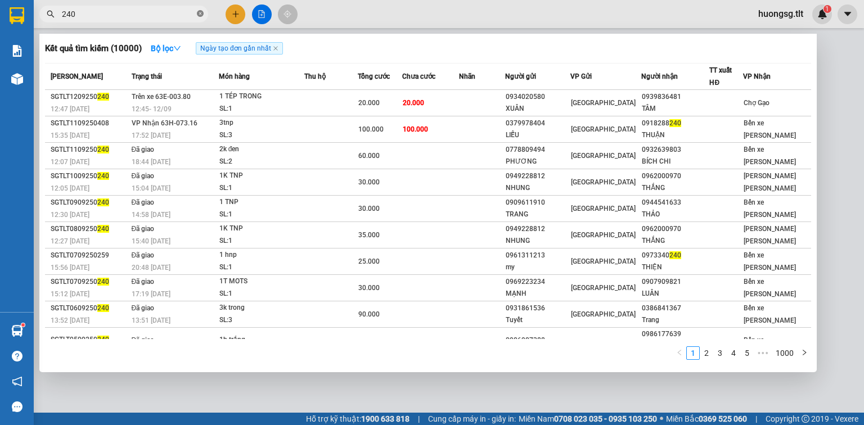
click at [198, 15] on icon "close-circle" at bounding box center [200, 13] width 7 height 7
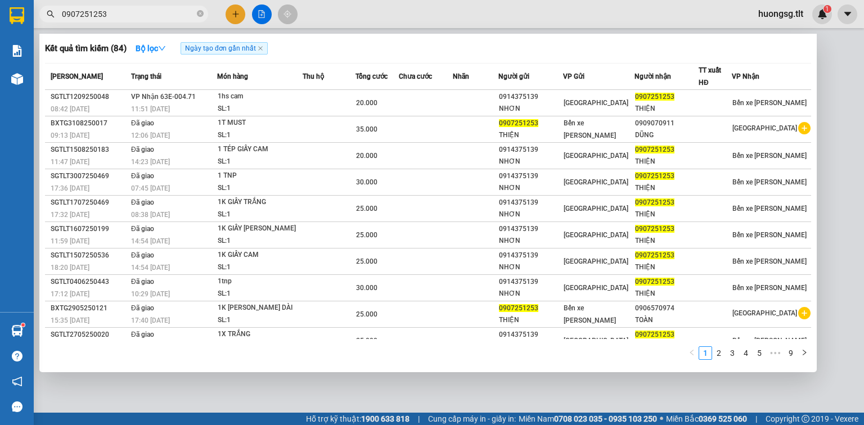
type input "0907251253"
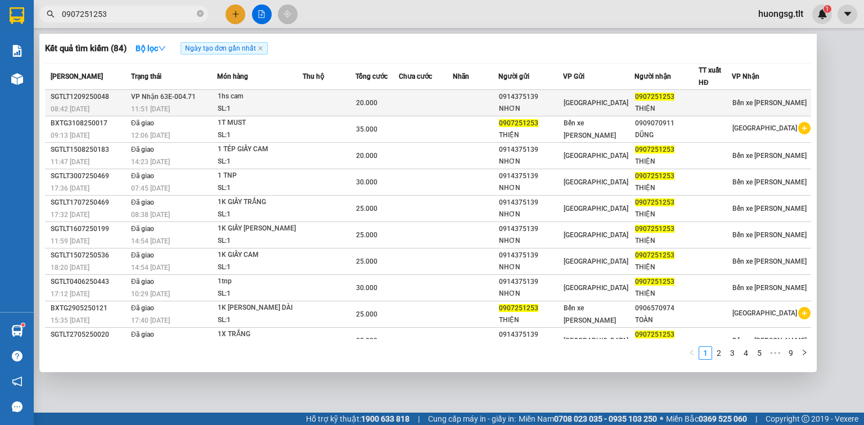
click at [419, 105] on td at bounding box center [426, 103] width 54 height 26
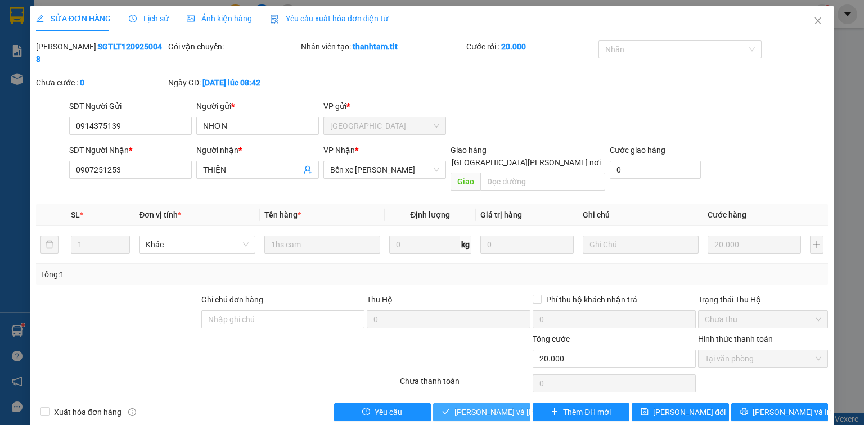
click at [507, 406] on span "[PERSON_NAME] và [PERSON_NAME] hàng" at bounding box center [530, 412] width 152 height 12
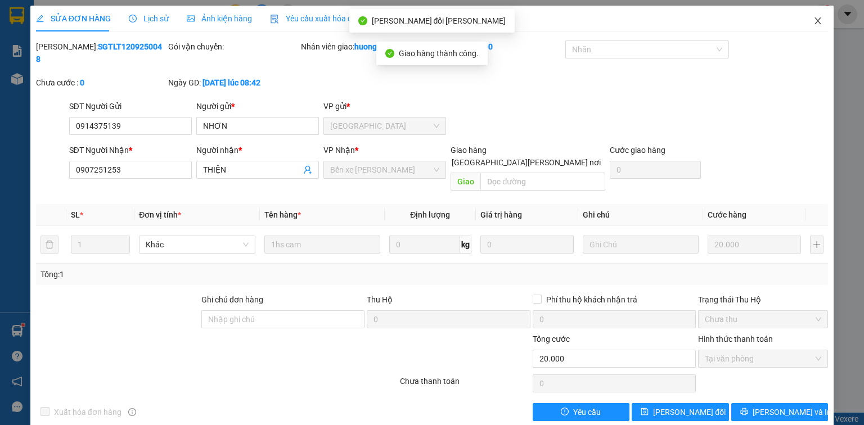
click at [814, 20] on icon "close" at bounding box center [817, 20] width 9 height 9
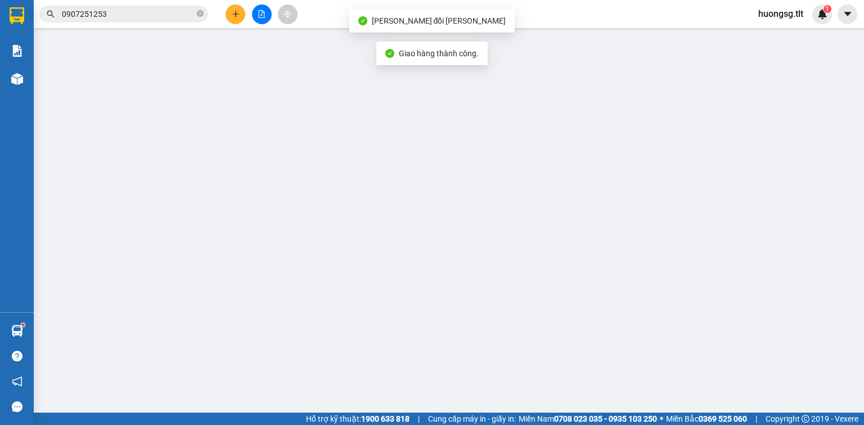
click at [187, 16] on input "0907251253" at bounding box center [128, 14] width 133 height 12
